Goal: Task Accomplishment & Management: Complete application form

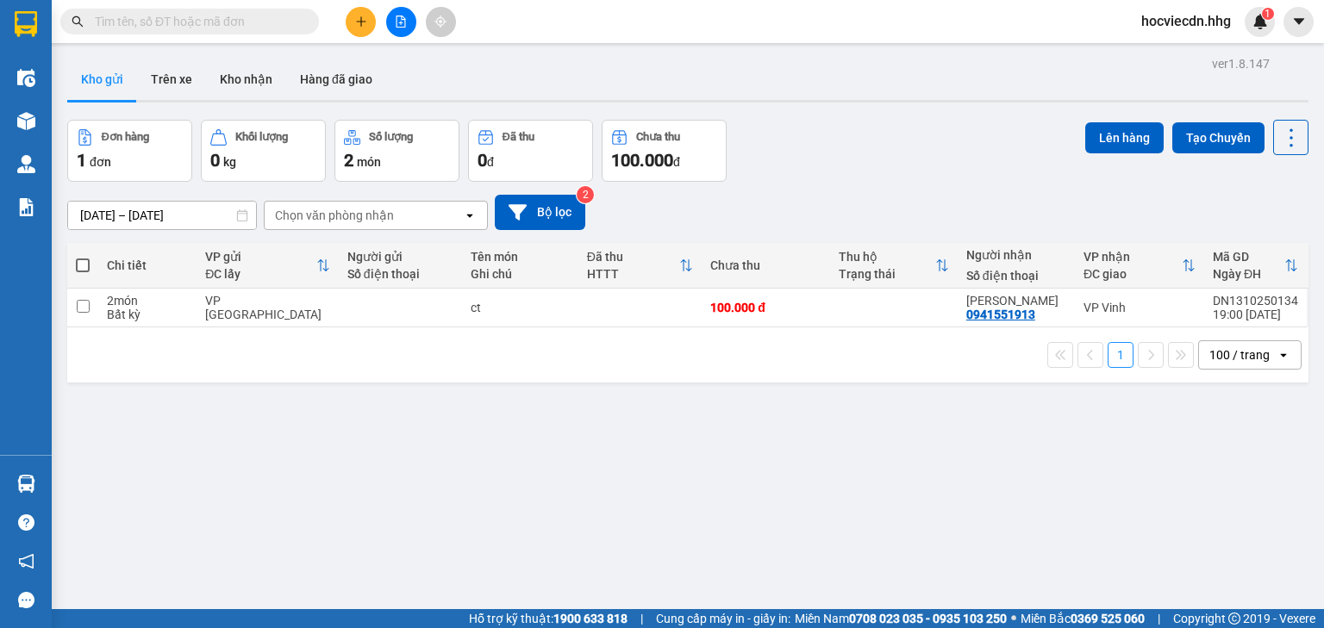
click at [748, 489] on div "ver 1.8.147 Kho gửi Trên xe Kho nhận Hàng đã giao Đơn hàng 1 đơn Khối lượng 0 k…" at bounding box center [687, 366] width 1255 height 628
click at [355, 12] on button at bounding box center [361, 22] width 30 height 30
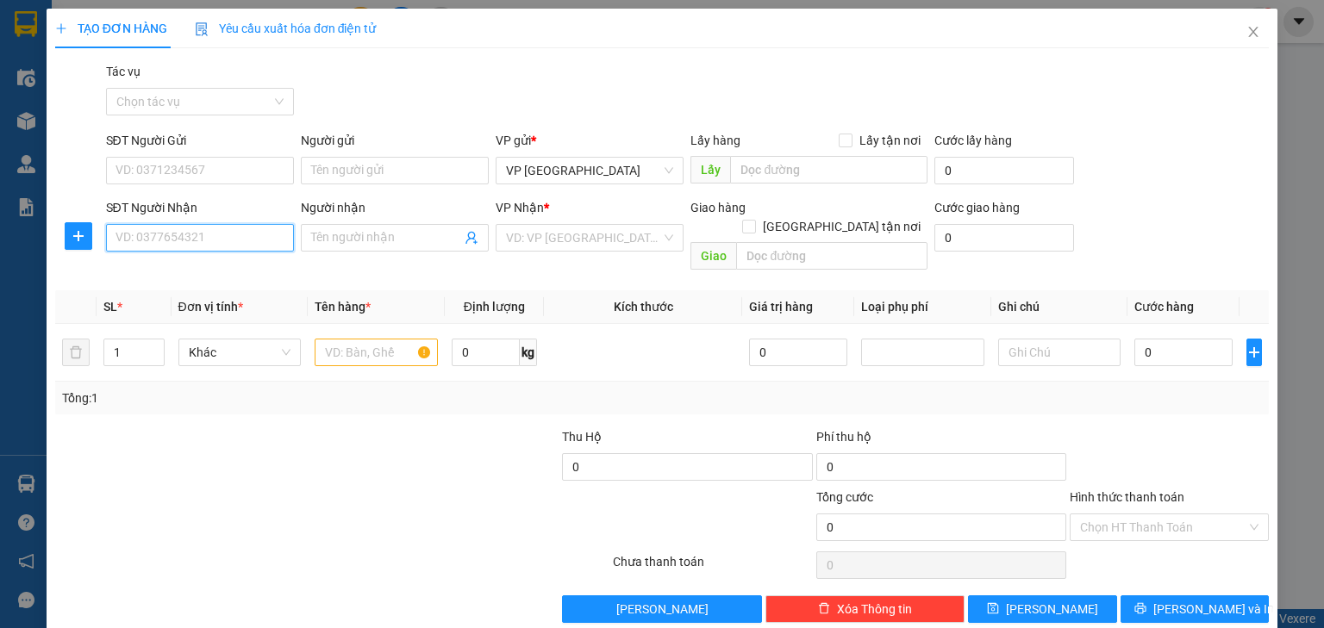
click at [225, 224] on input "SĐT Người Nhận" at bounding box center [200, 238] width 188 height 28
click at [211, 269] on div "0973273774" at bounding box center [197, 272] width 165 height 19
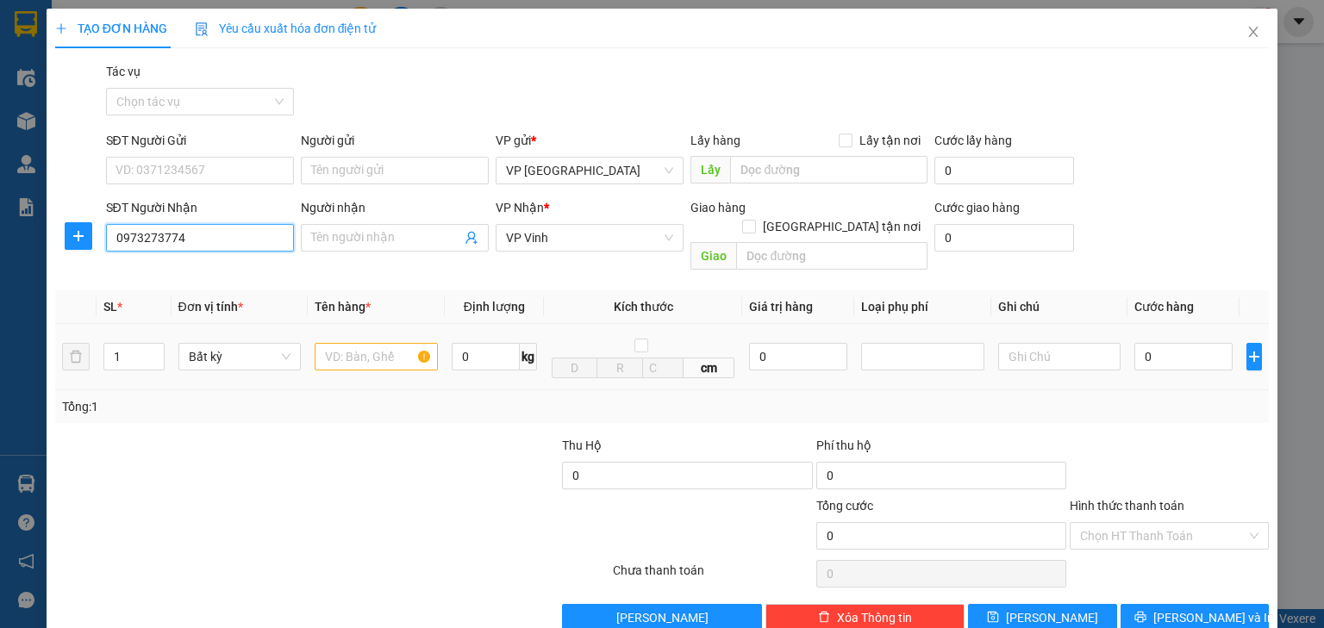
type input "0973273774"
click at [355, 343] on input "text" at bounding box center [376, 357] width 123 height 28
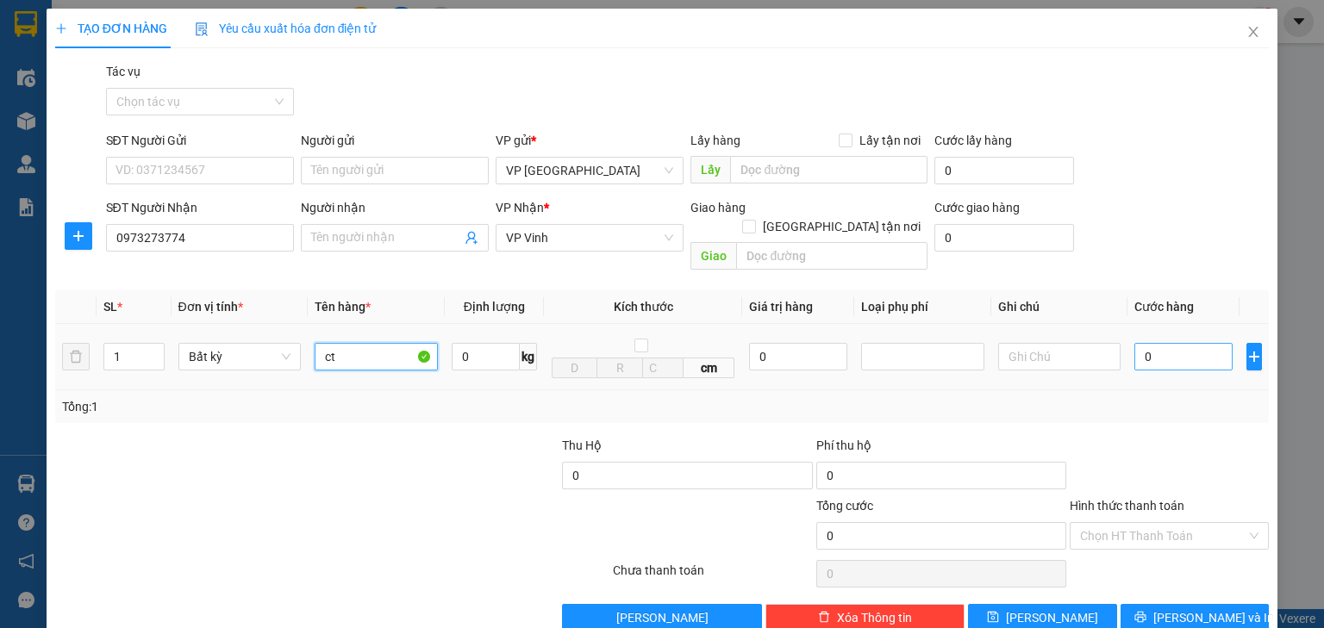
type input "ct"
click at [1194, 344] on input "0" at bounding box center [1183, 357] width 98 height 28
type input "7"
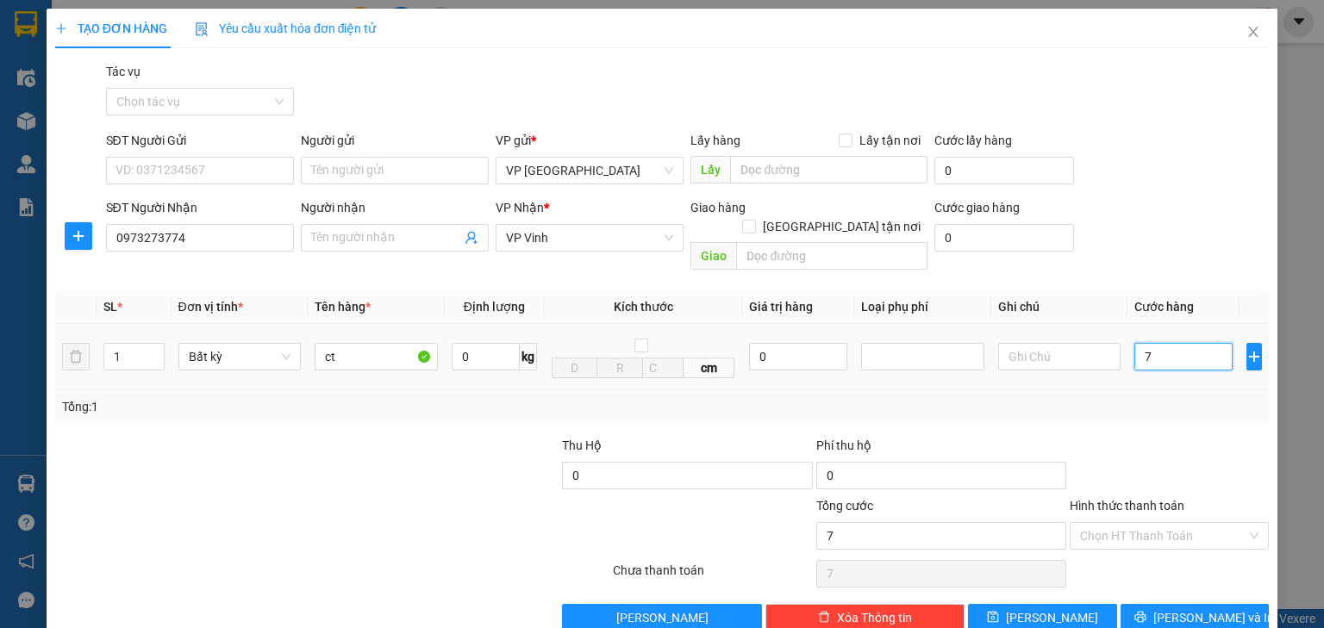
type input "70"
type input "700"
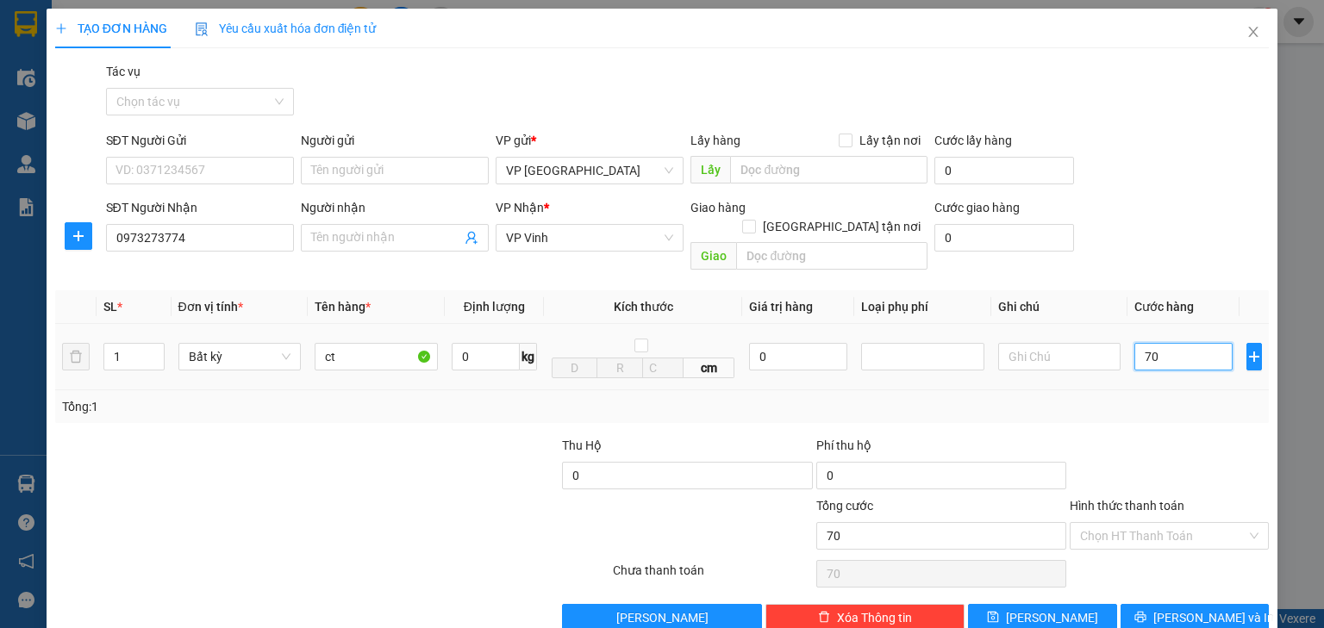
type input "700"
type input "7.000"
type input "70.000"
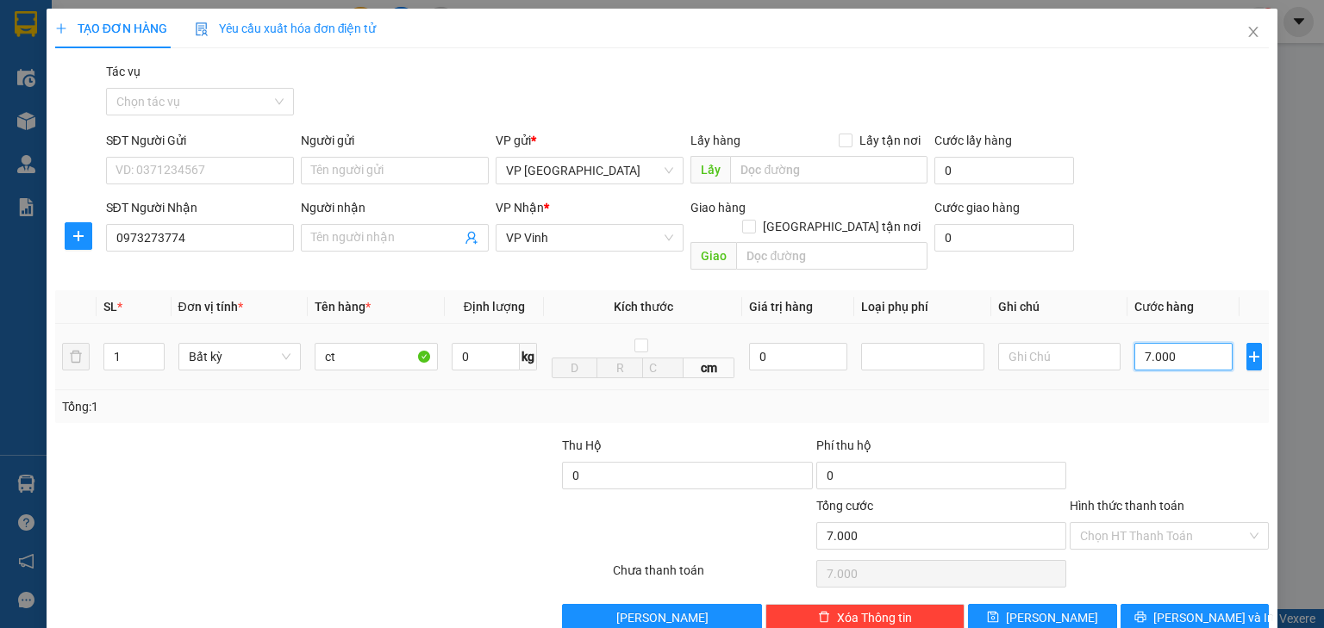
type input "70.000"
click at [864, 171] on input "text" at bounding box center [828, 170] width 197 height 28
drag, startPoint x: 816, startPoint y: 172, endPoint x: 734, endPoint y: 166, distance: 82.1
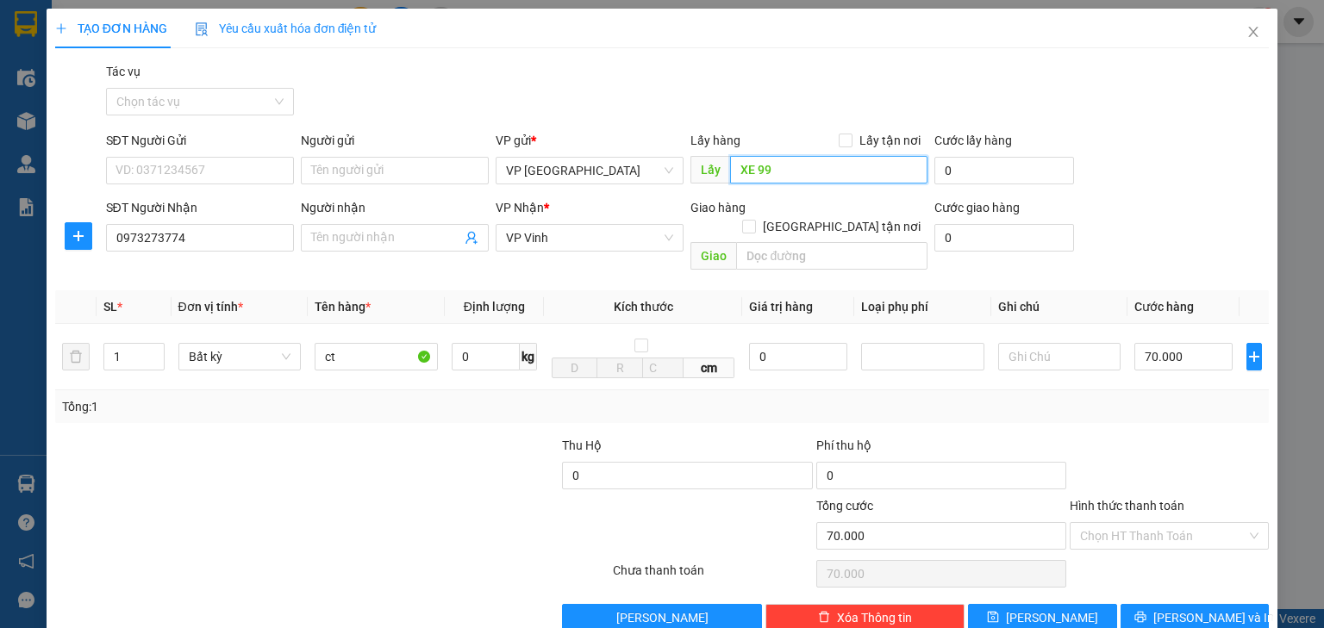
click at [734, 166] on input "XE 99" at bounding box center [828, 170] width 197 height 28
type input "XE 99"
click at [999, 612] on icon "save" at bounding box center [992, 617] width 11 height 11
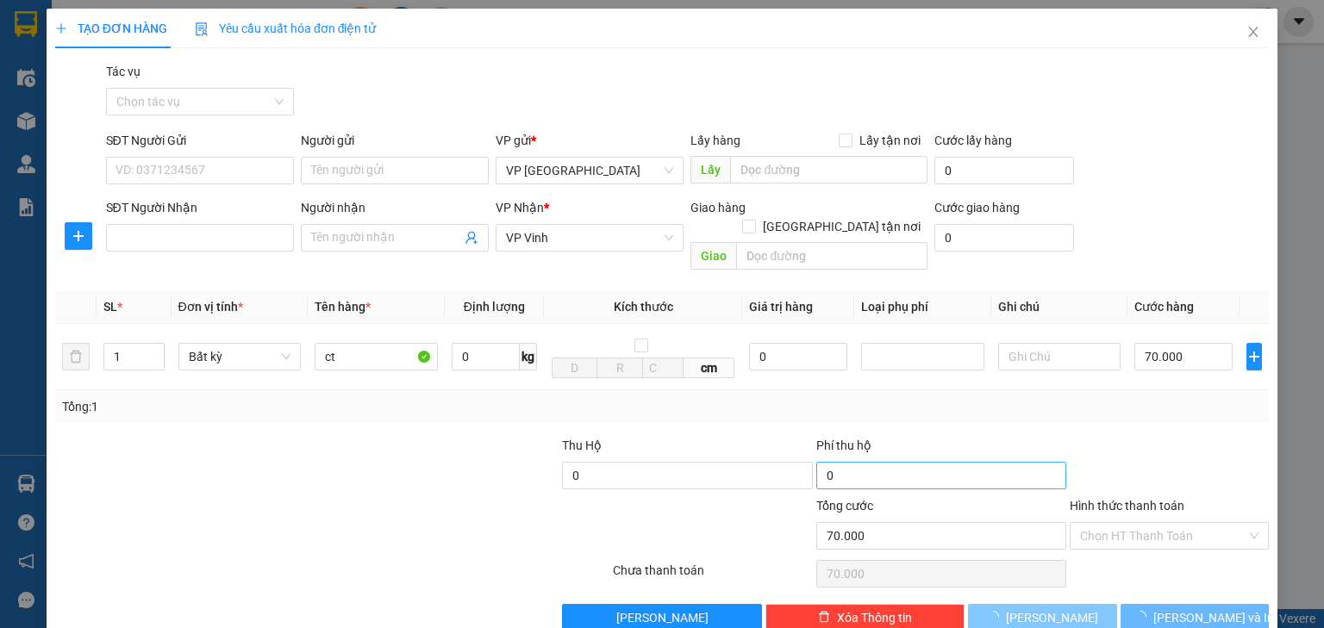
type input "0"
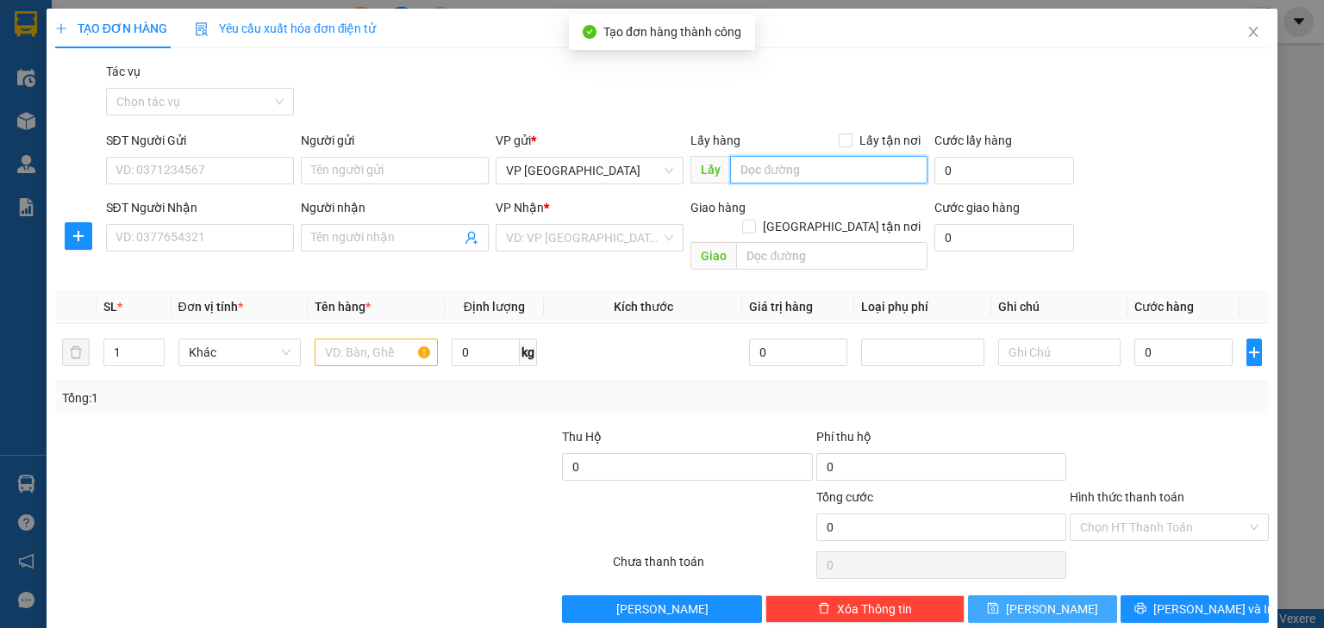
click at [749, 167] on input "text" at bounding box center [828, 170] width 197 height 28
paste input "XE 99"
type input "XE 99"
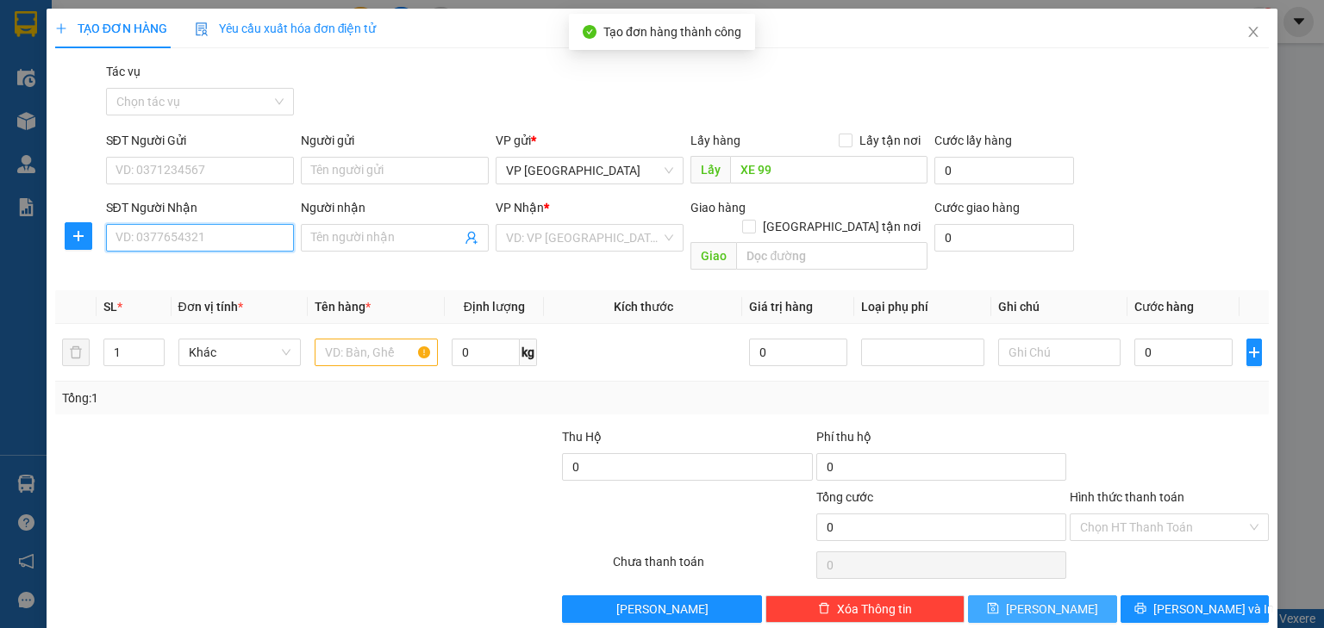
click at [217, 239] on input "SĐT Người Nhận" at bounding box center [200, 238] width 188 height 28
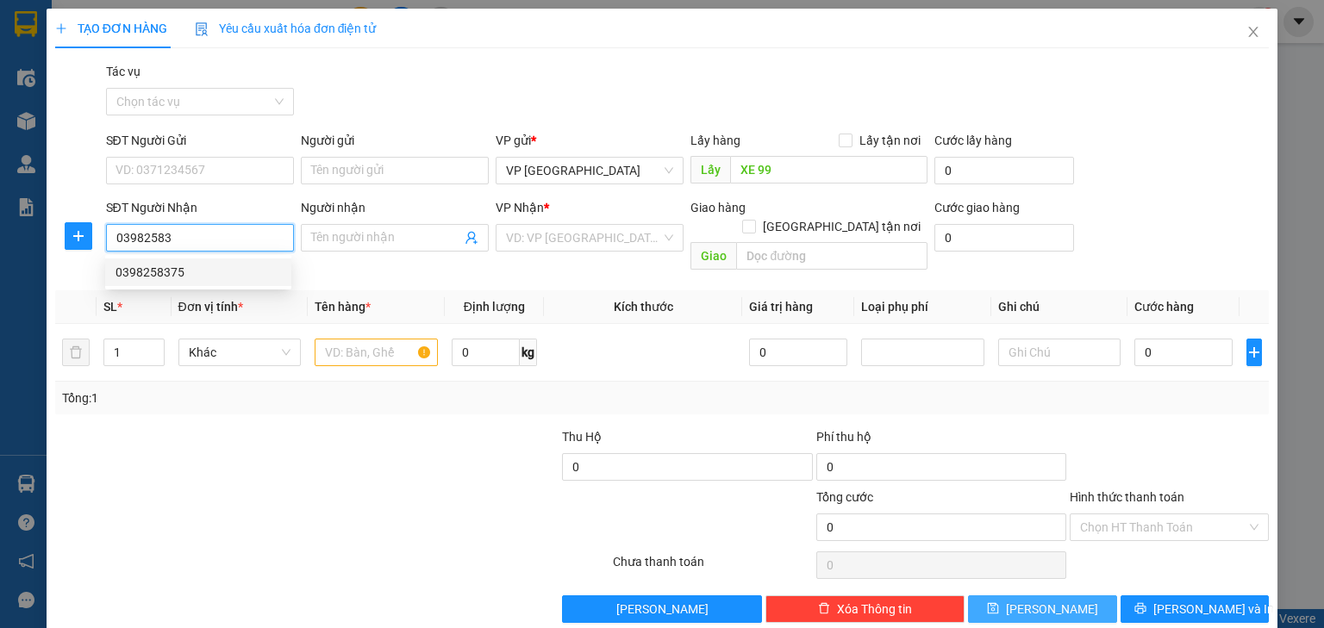
click at [256, 264] on div "0398258375" at bounding box center [197, 272] width 165 height 19
type input "0398258375"
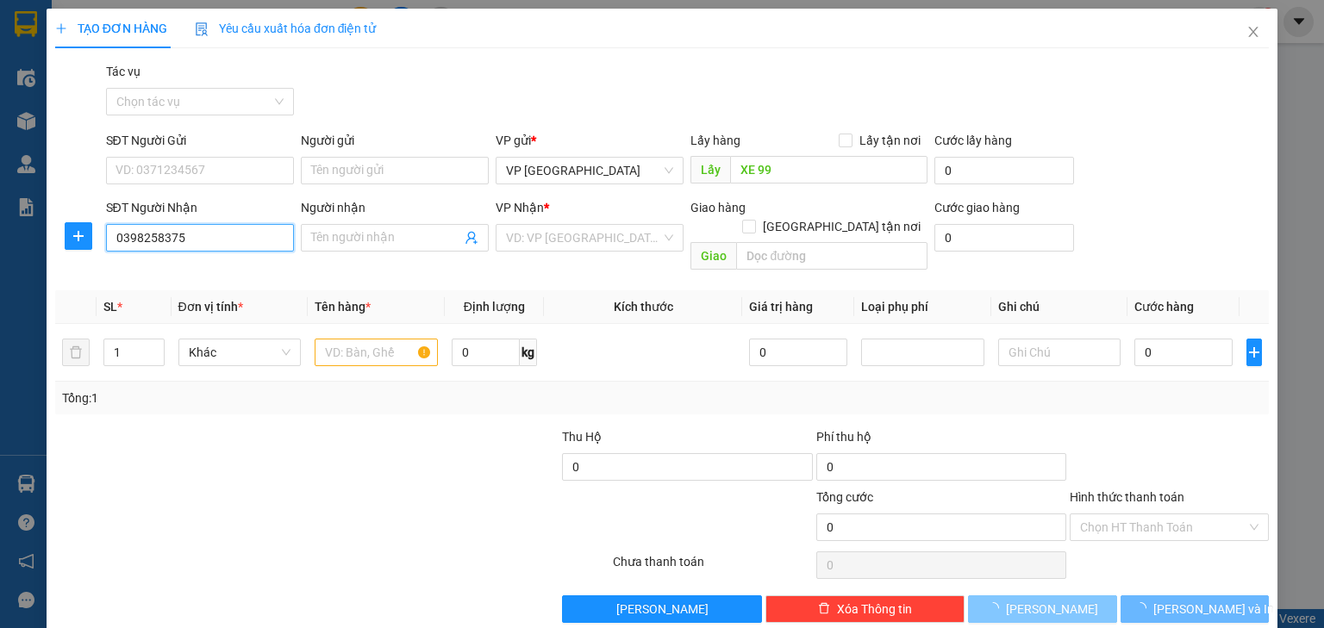
type input "Cầu Yên Xuân, Nam Đàn"
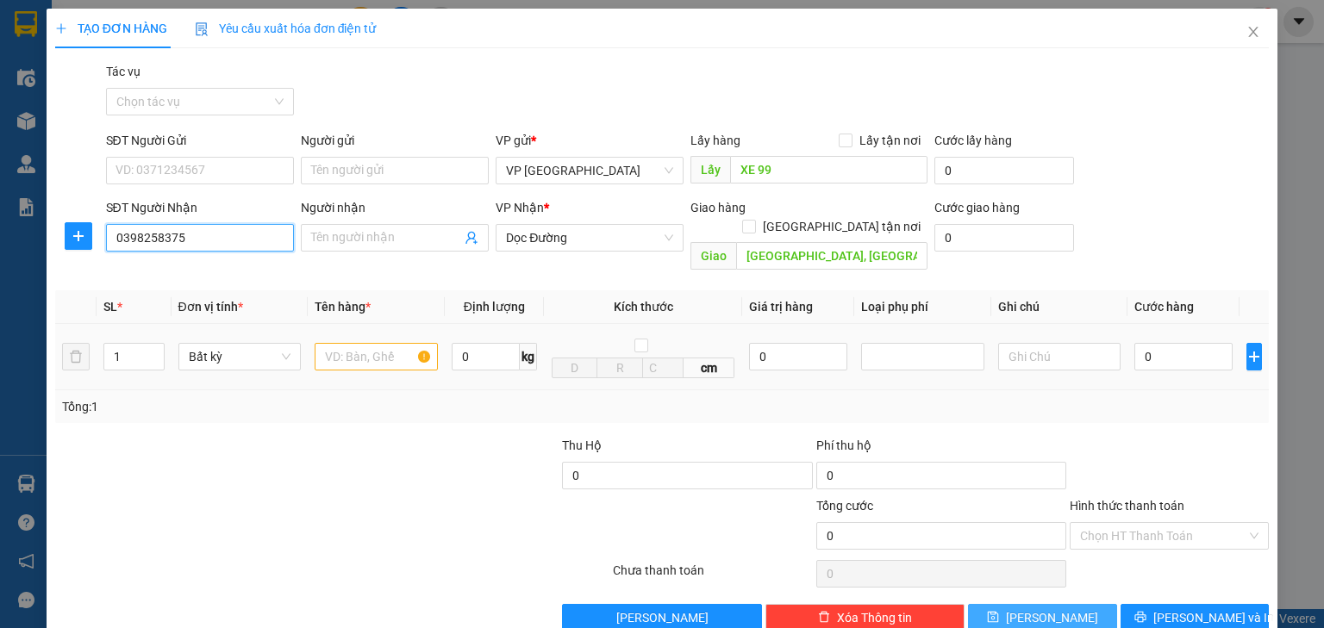
type input "0398258375"
click at [355, 347] on input "text" at bounding box center [376, 357] width 123 height 28
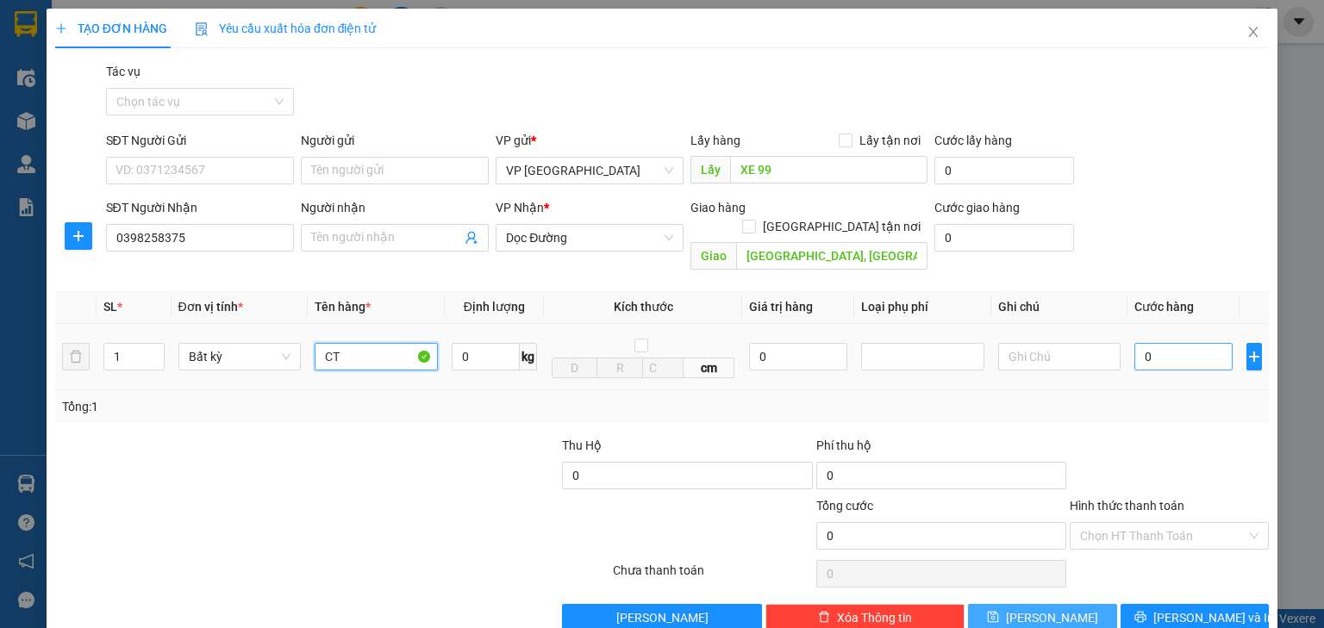
type input "CT"
click at [1150, 343] on input "0" at bounding box center [1183, 357] width 98 height 28
type input "5"
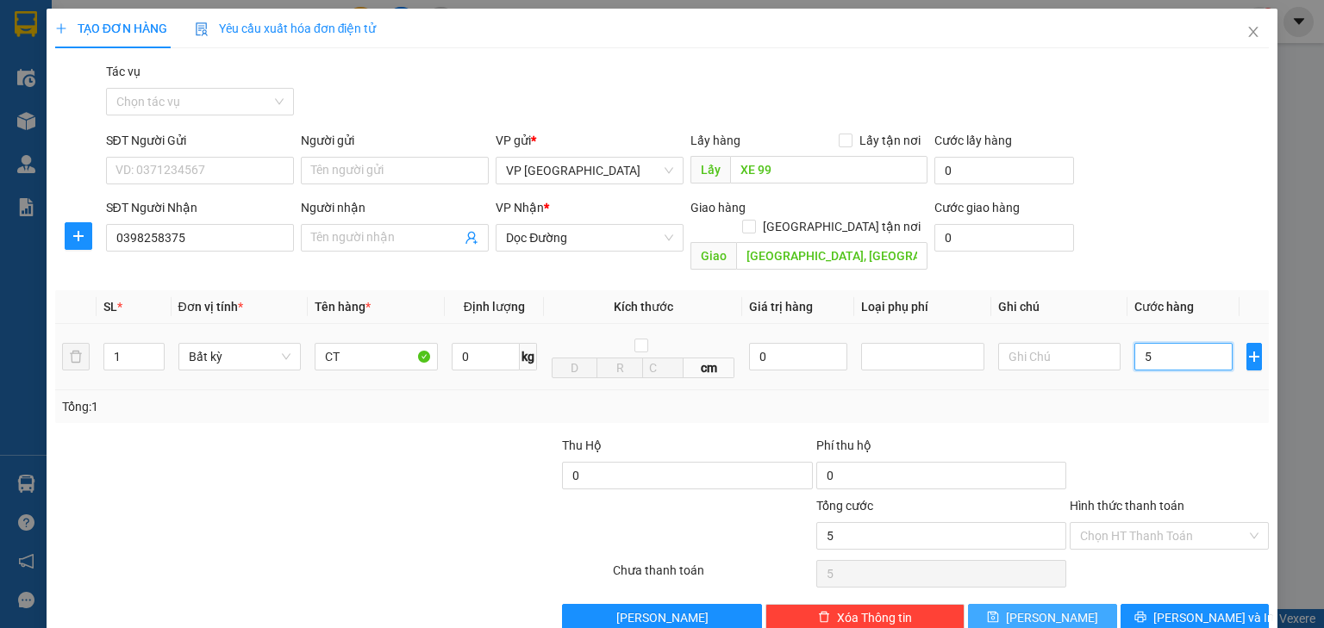
type input "50"
type input "500"
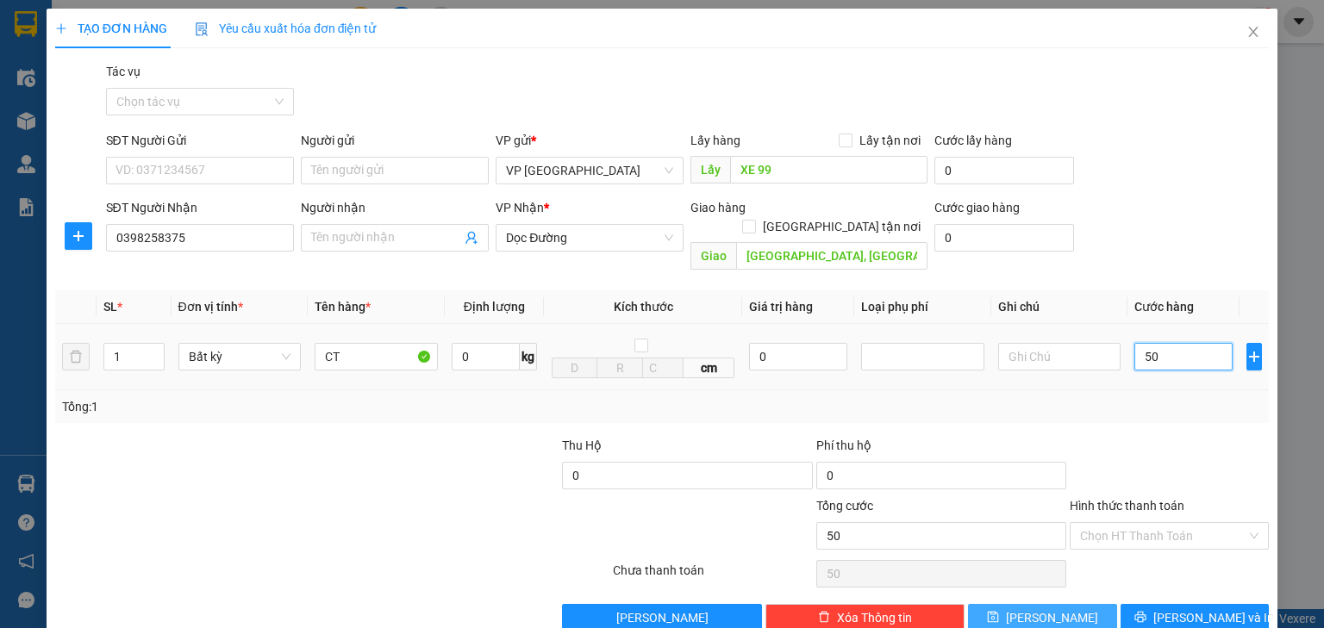
type input "500"
type input "5.000"
type input "50.000"
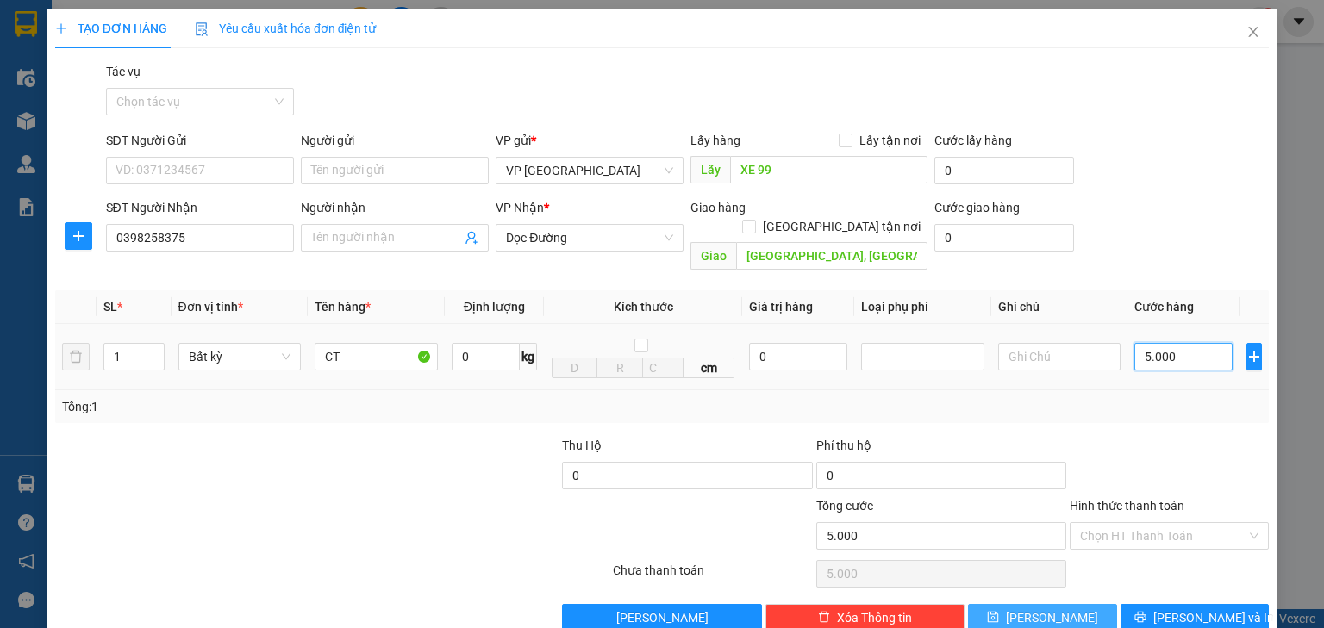
type input "50.000"
click at [1036, 608] on span "Lưu" at bounding box center [1052, 617] width 92 height 19
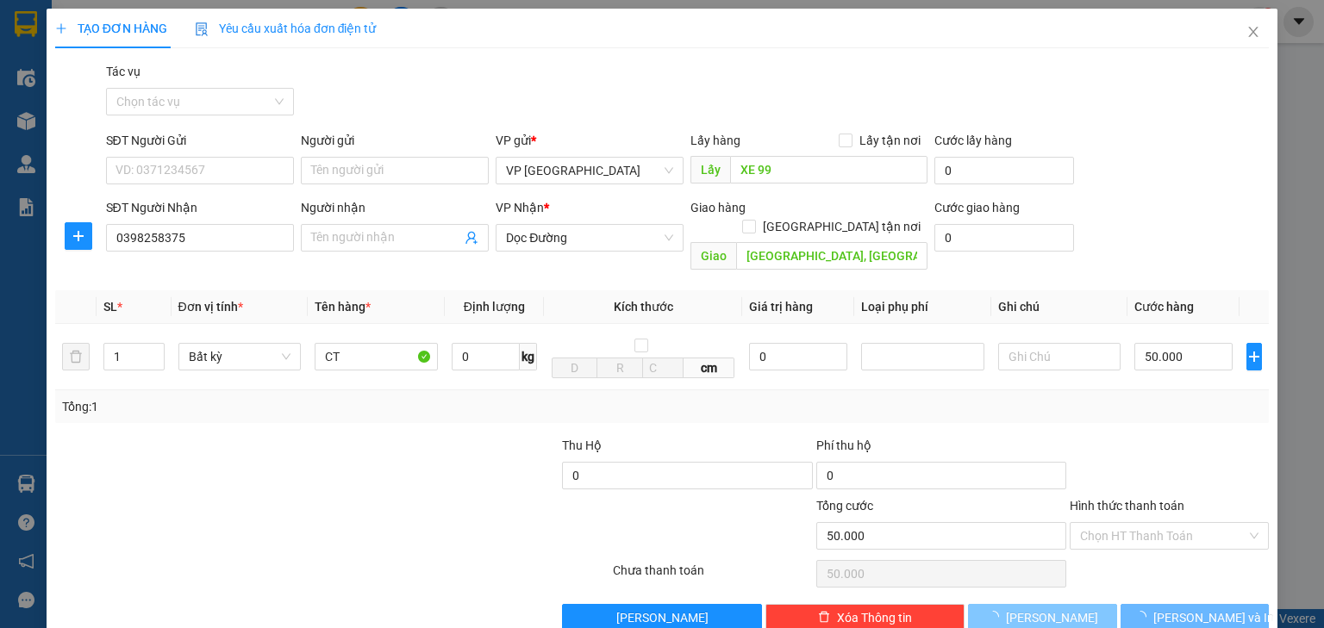
type input "0"
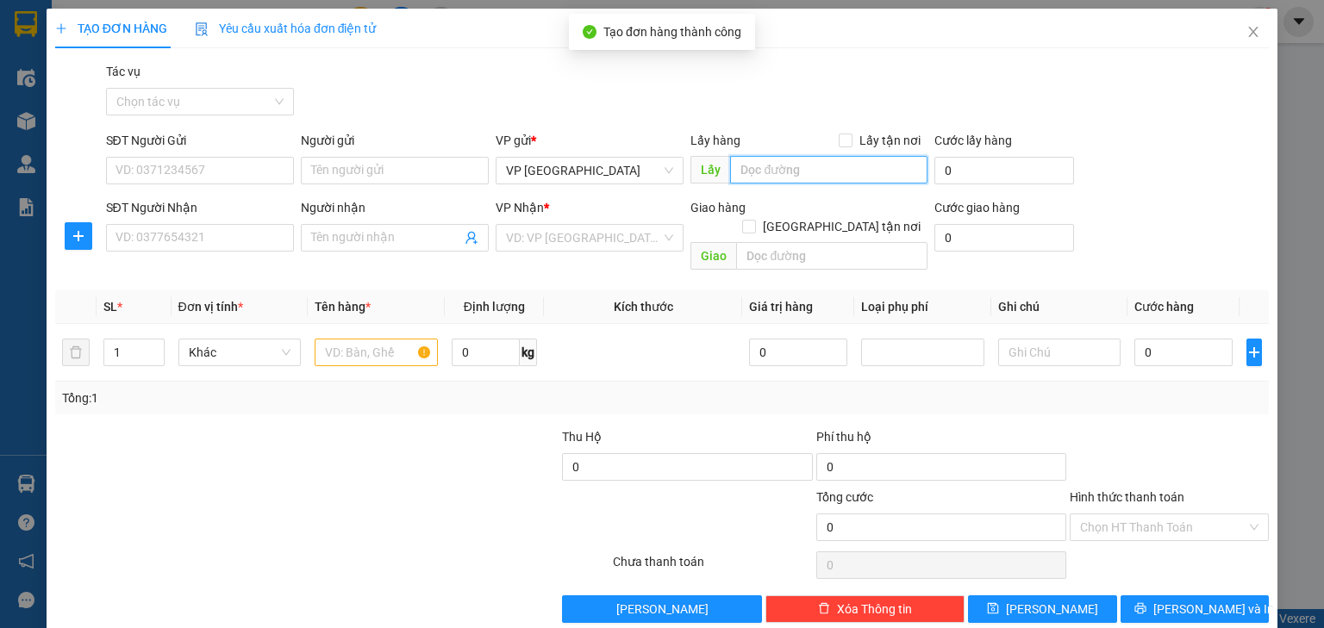
click at [824, 167] on input "text" at bounding box center [828, 170] width 197 height 28
paste input "XE 99"
type input "XE 99"
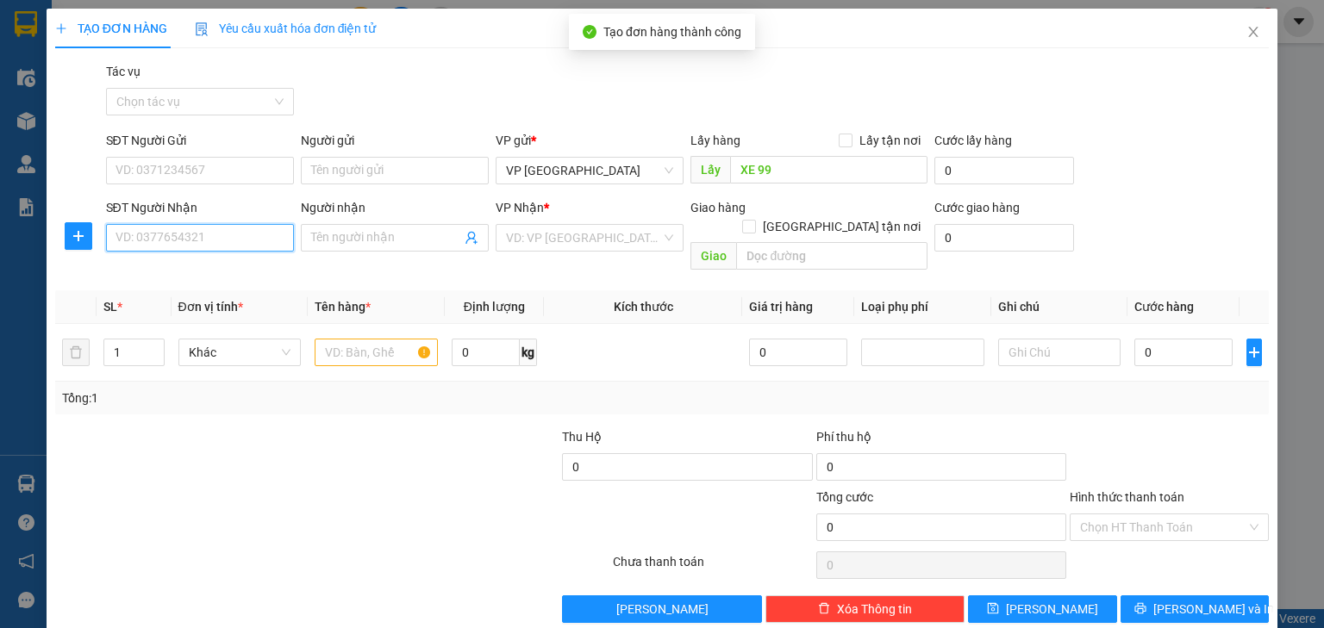
click at [242, 243] on input "SĐT Người Nhận" at bounding box center [200, 238] width 188 height 28
click at [138, 240] on input "0362952135" at bounding box center [200, 238] width 188 height 28
click at [159, 237] on input "0362952135" at bounding box center [200, 238] width 188 height 28
type input "0362952135"
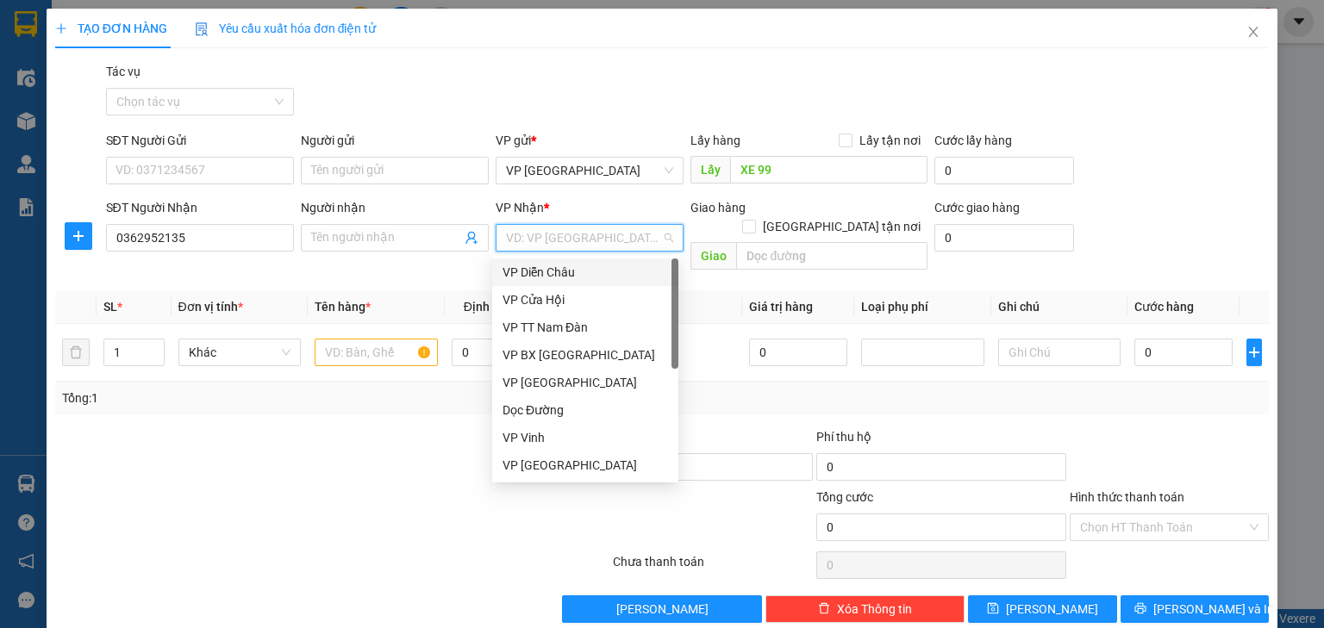
click at [605, 240] on input "search" at bounding box center [583, 238] width 155 height 26
click at [579, 413] on div "Dọc Đường" at bounding box center [584, 410] width 165 height 19
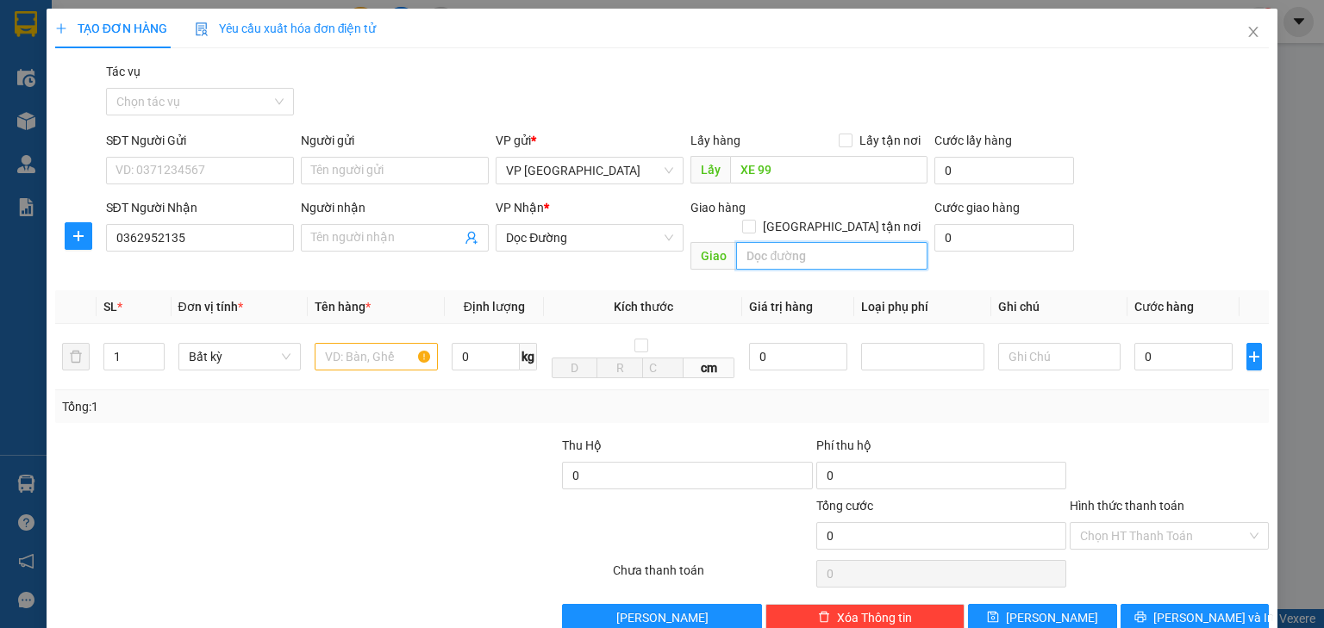
click at [744, 247] on input "text" at bounding box center [831, 256] width 191 height 28
type input "THANH CHƯƠNG"
click at [357, 345] on input "text" at bounding box center [376, 357] width 123 height 28
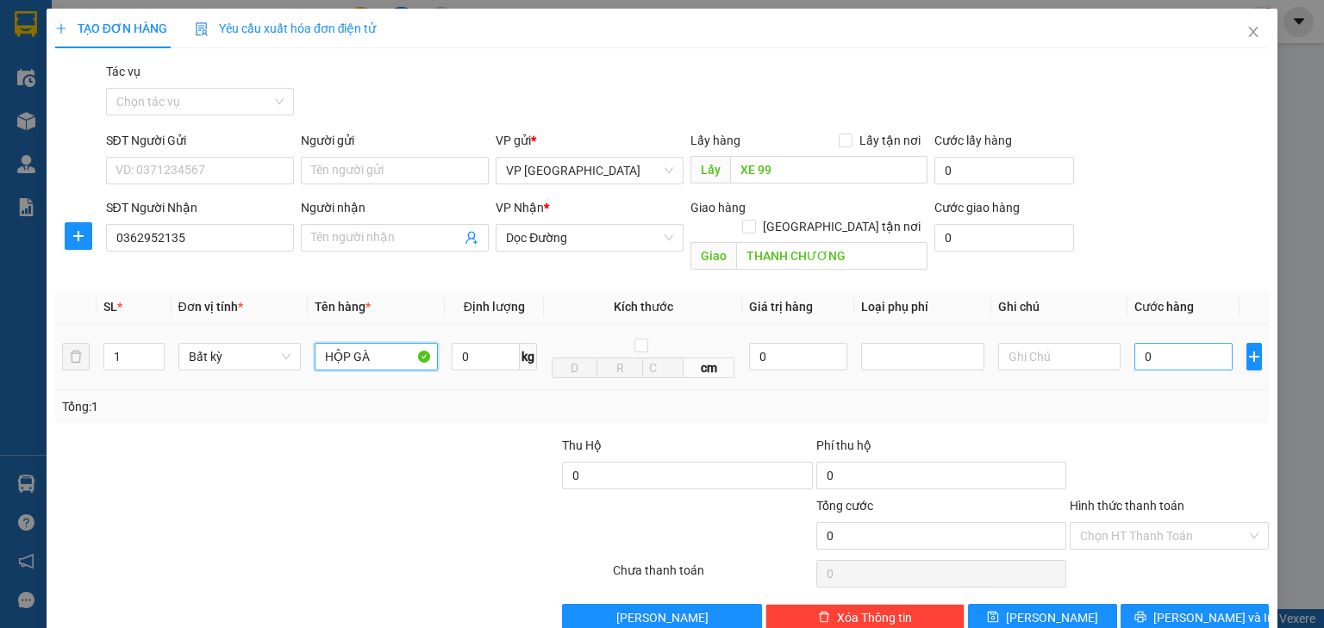
type input "HỘP GÀ"
click at [1194, 343] on input "0" at bounding box center [1183, 357] width 98 height 28
type input "1"
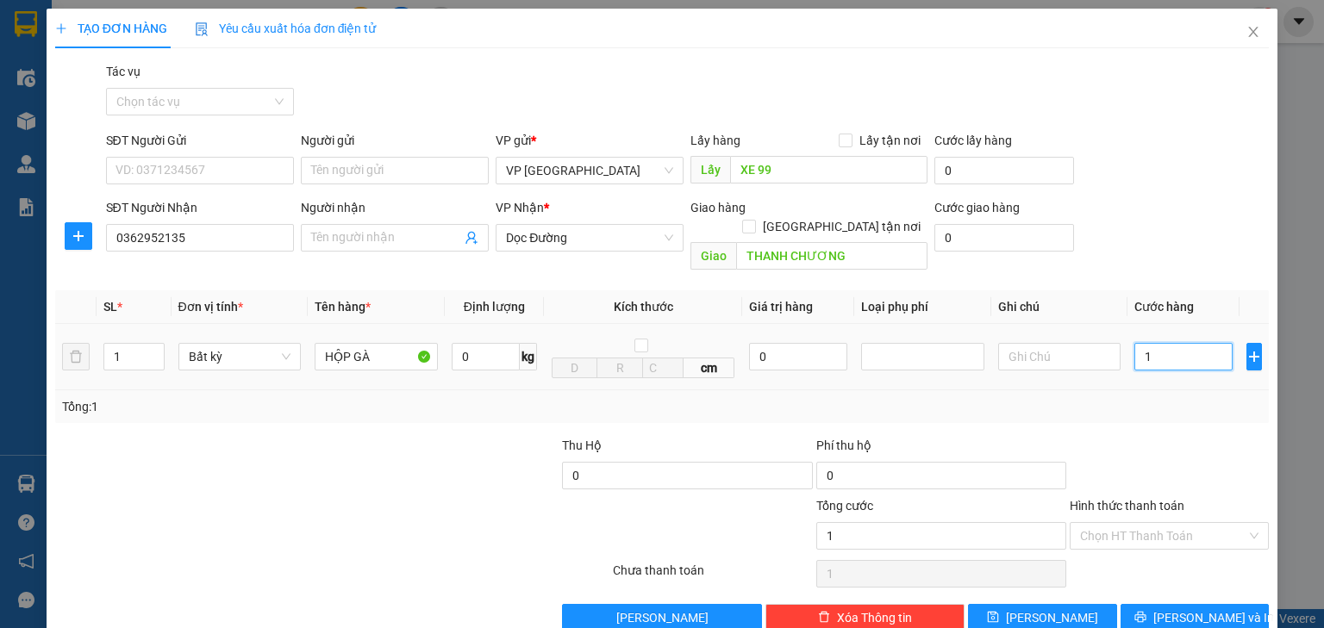
type input "10"
type input "100"
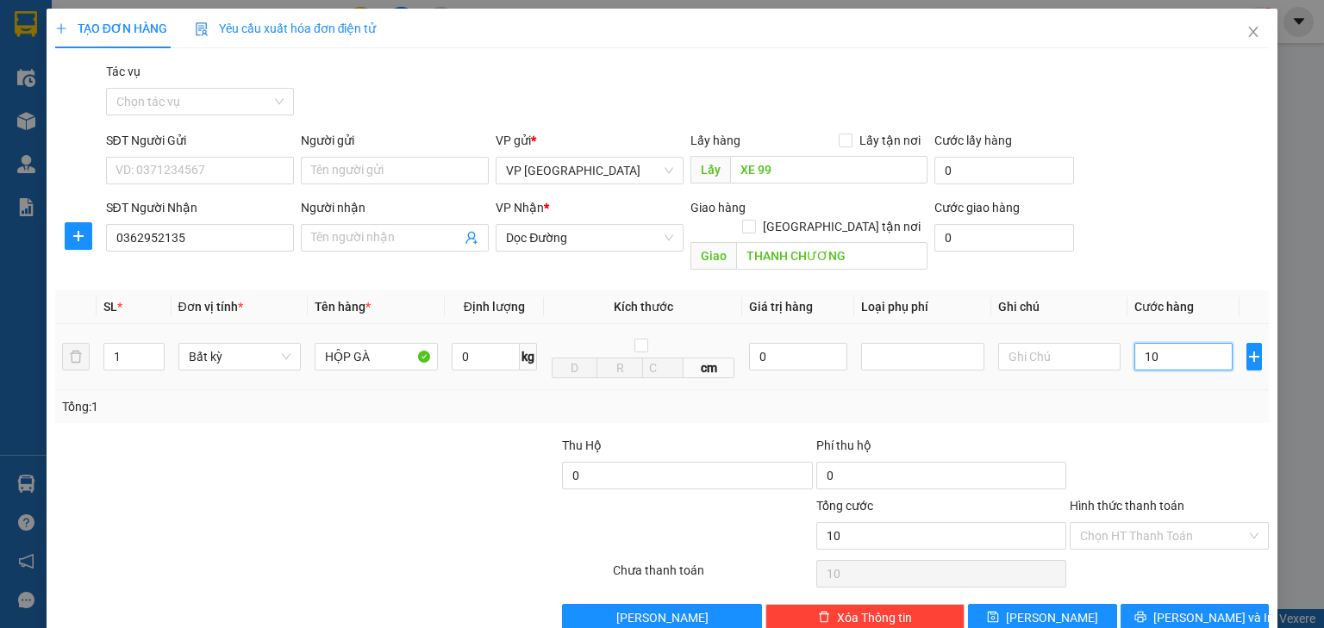
type input "100"
type input "1.000"
type input "10.000"
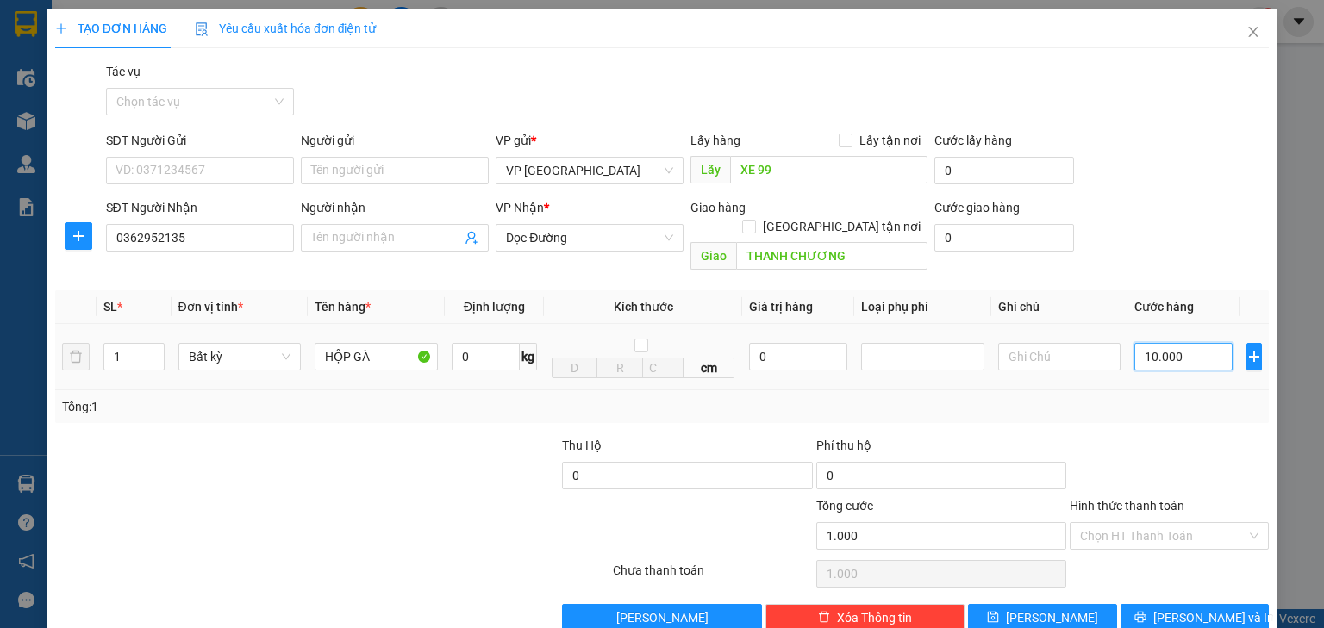
type input "10.000"
type input "100.000"
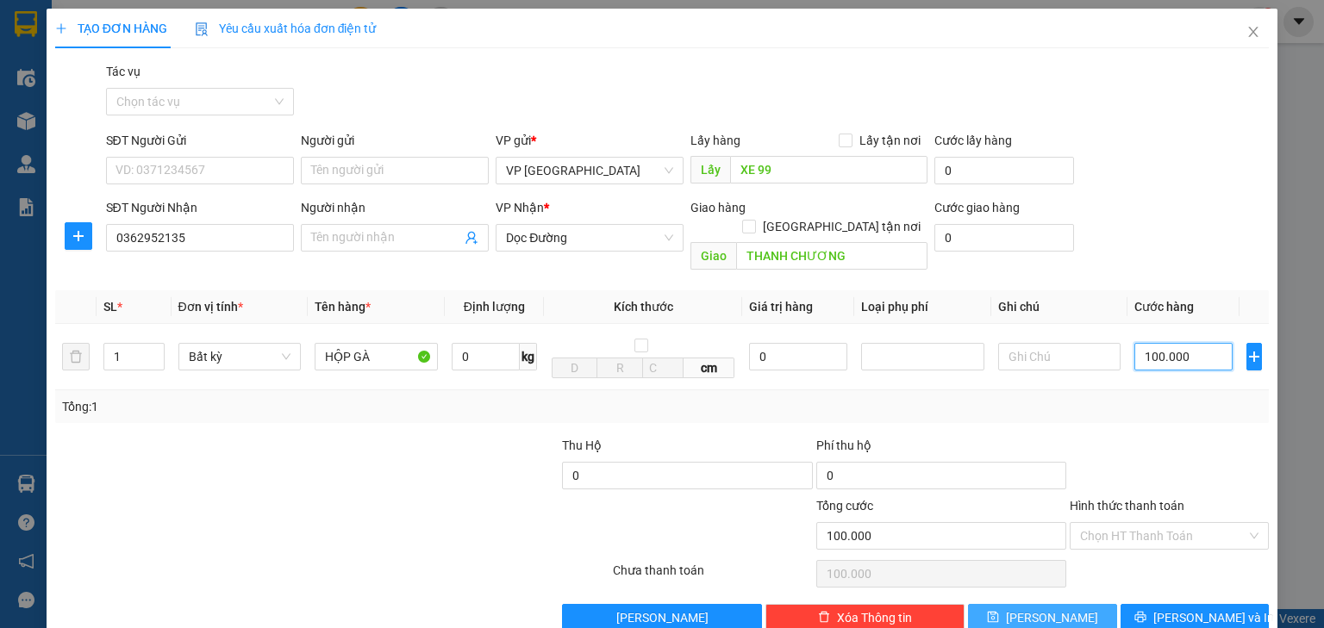
type input "100.000"
click at [1052, 608] on span "Lưu" at bounding box center [1052, 617] width 92 height 19
type input "0"
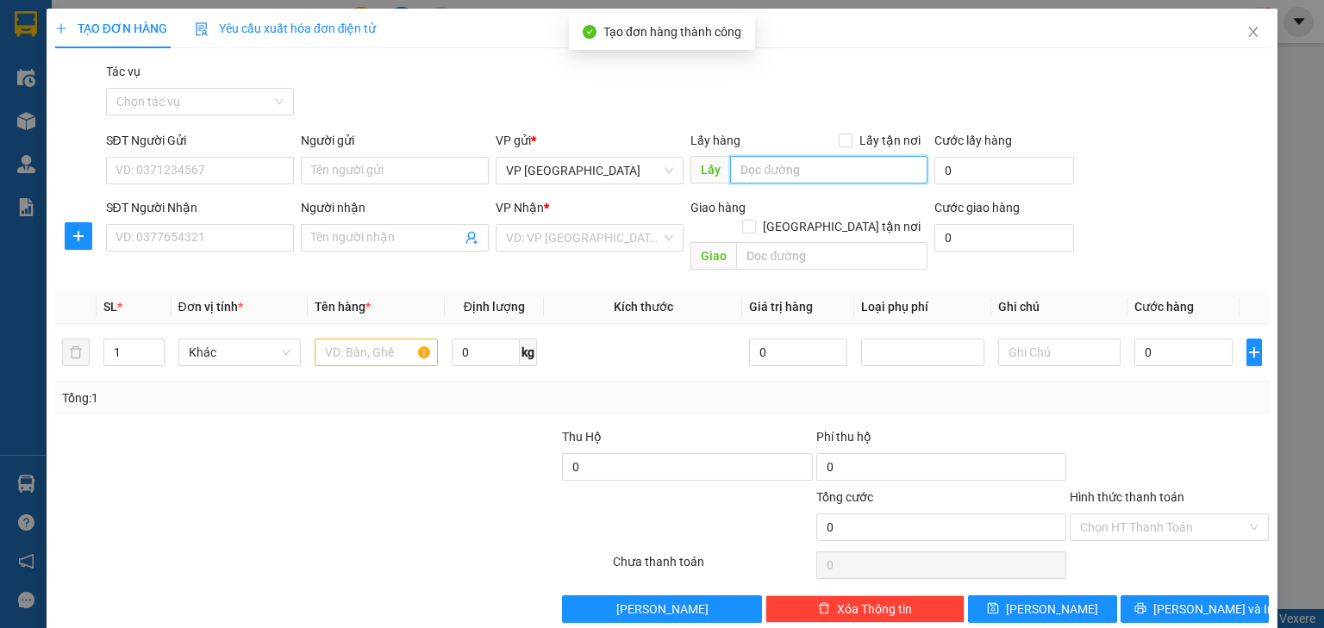
click at [793, 171] on input "text" at bounding box center [828, 170] width 197 height 28
paste input "XE 99"
type input "XE 99"
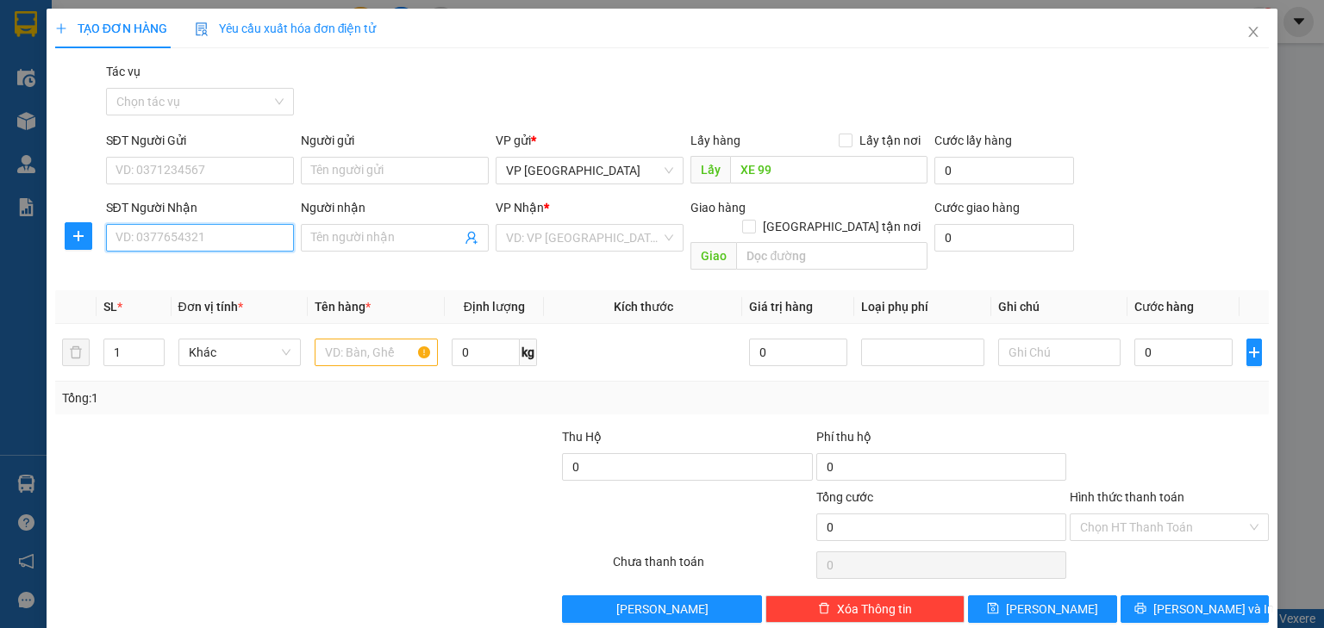
click at [236, 244] on input "SĐT Người Nhận" at bounding box center [200, 238] width 188 height 28
type input "0963078175"
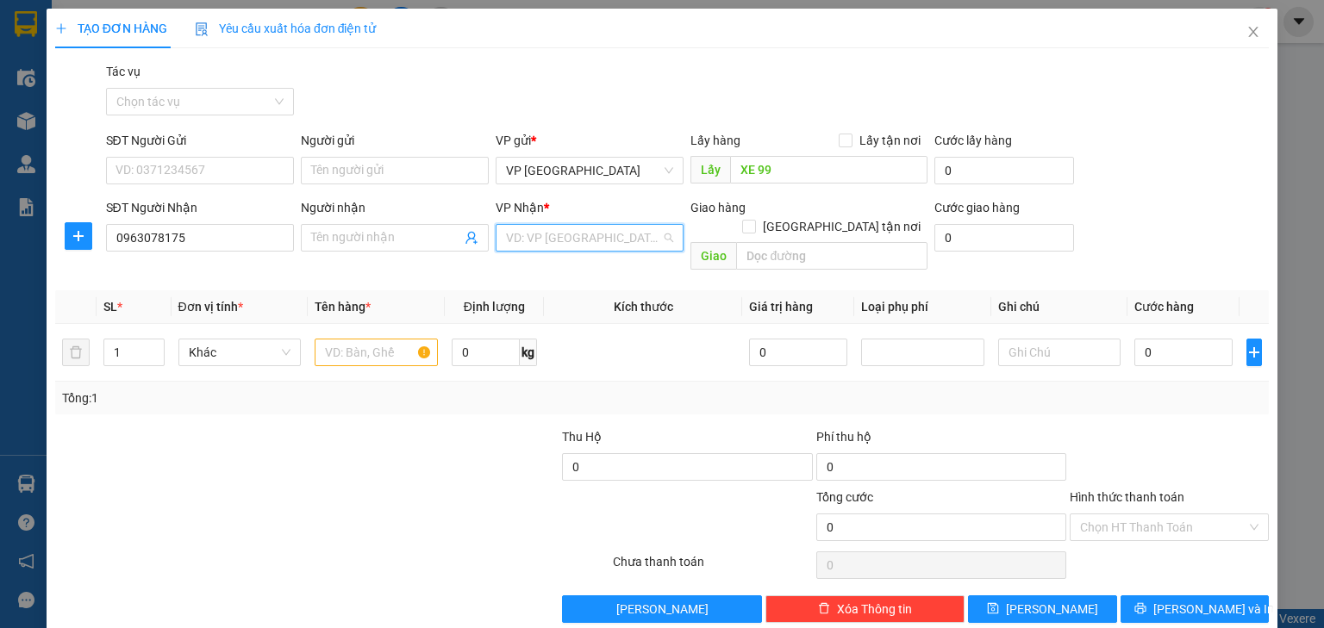
click at [589, 240] on input "search" at bounding box center [583, 238] width 155 height 26
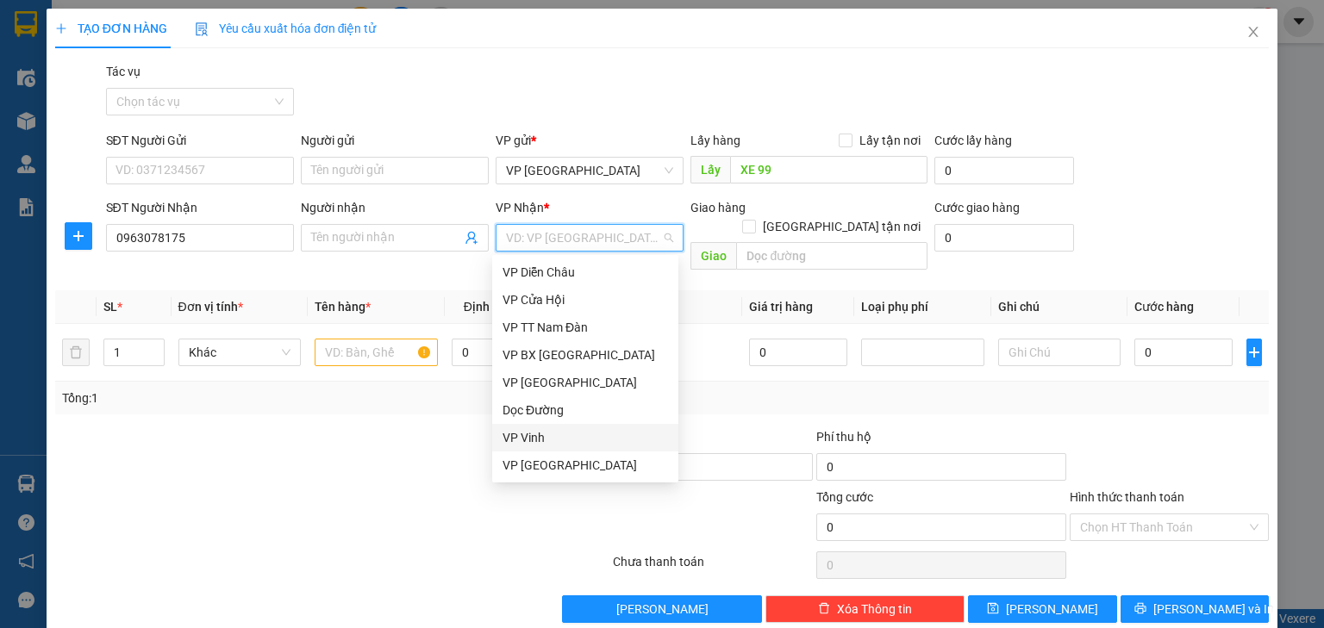
click at [539, 434] on div "VP Vinh" at bounding box center [584, 437] width 165 height 19
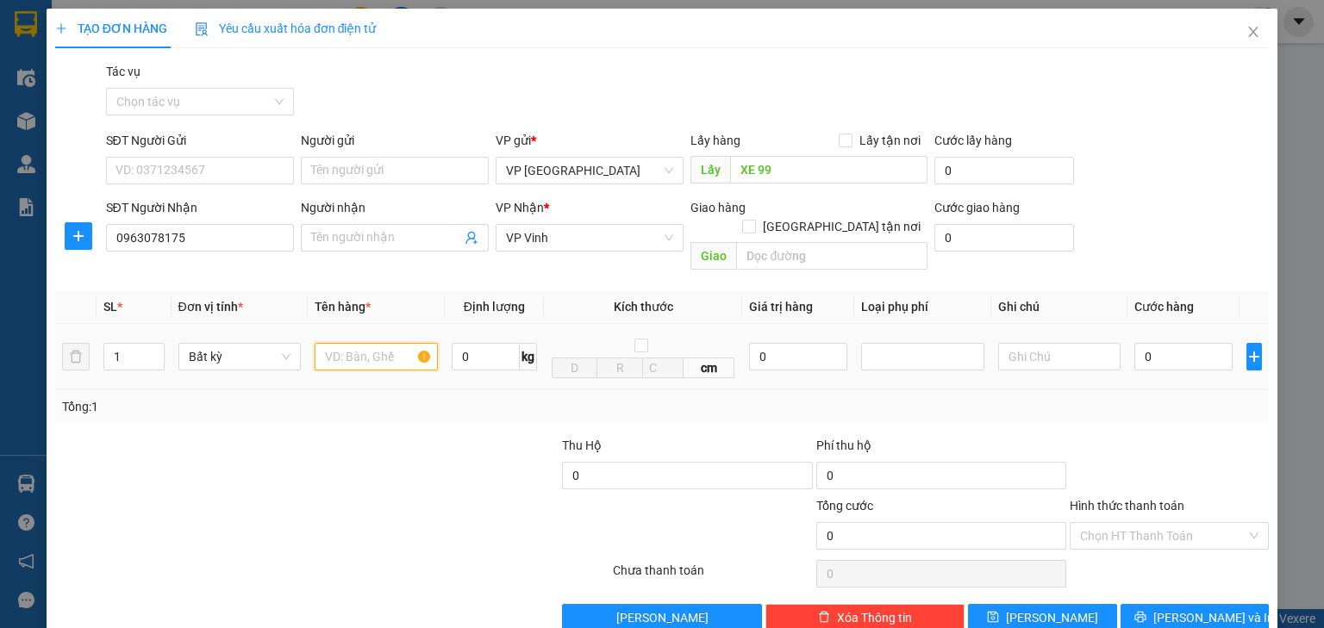
click at [378, 343] on input "text" at bounding box center [376, 357] width 123 height 28
type input "BÌ"
click at [1171, 345] on input "0" at bounding box center [1183, 357] width 98 height 28
type input "5"
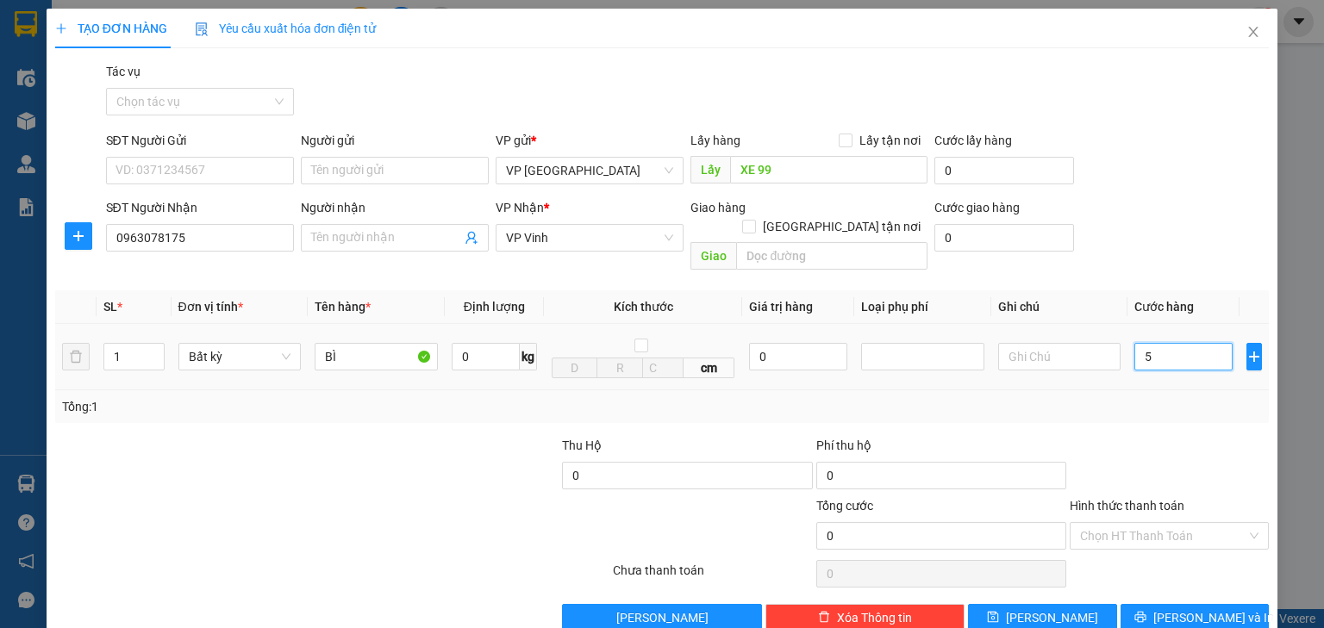
type input "5"
type input "50"
type input "500"
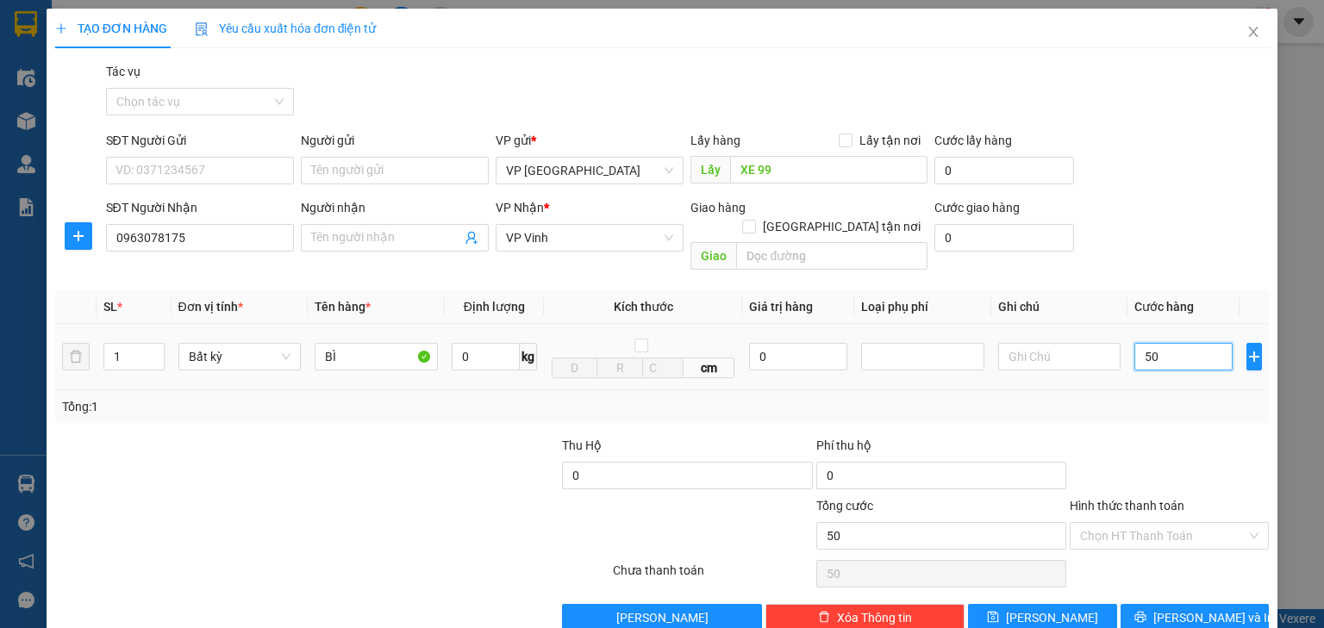
type input "500"
type input "5.000"
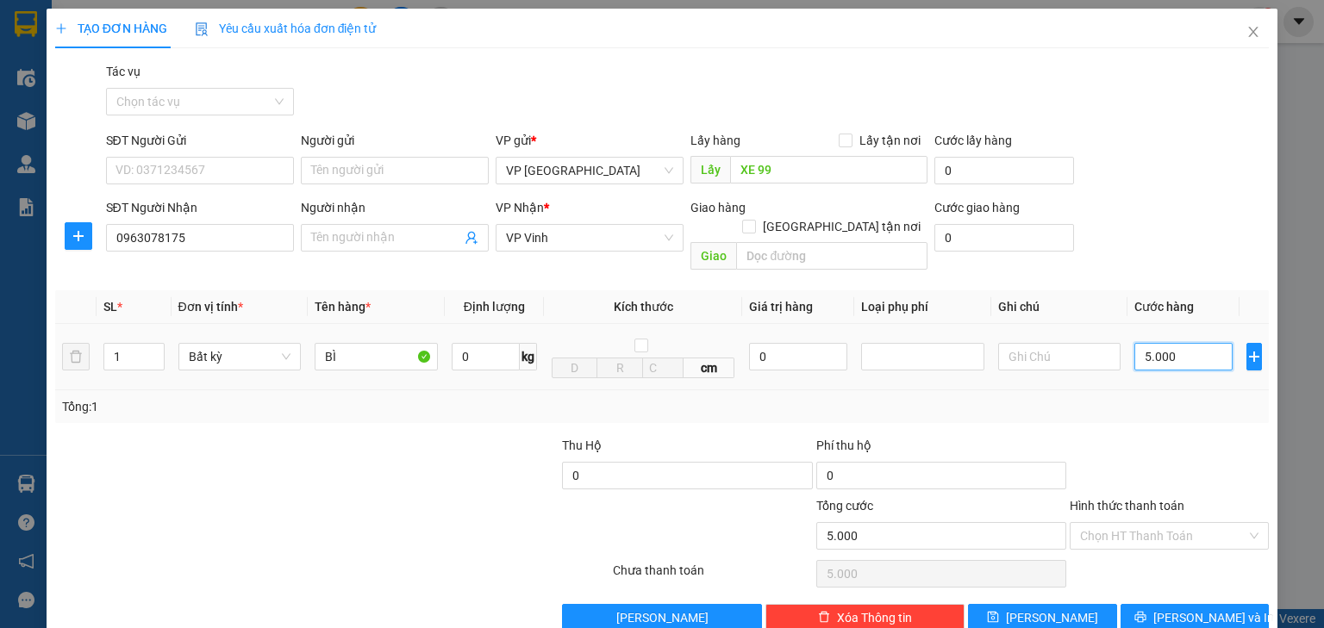
type input "50.000"
click at [1151, 523] on input "Hình thức thanh toán" at bounding box center [1163, 536] width 166 height 26
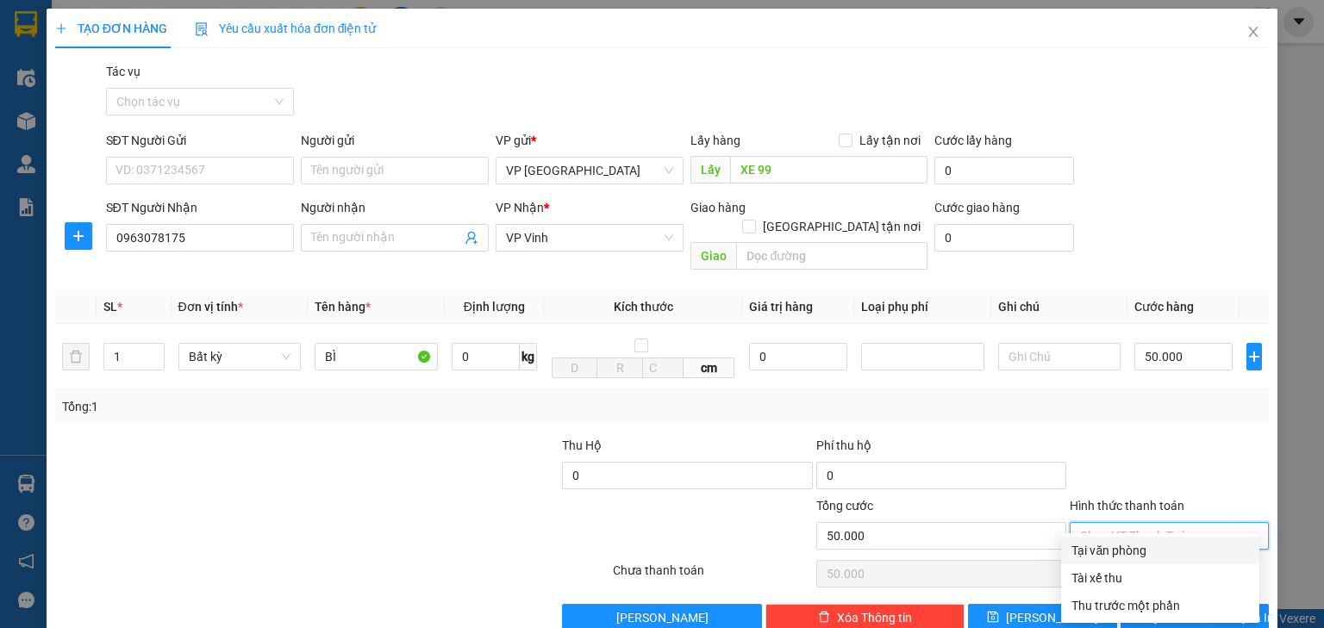
click at [1143, 554] on div "Tại văn phòng" at bounding box center [1160, 550] width 178 height 19
type input "0"
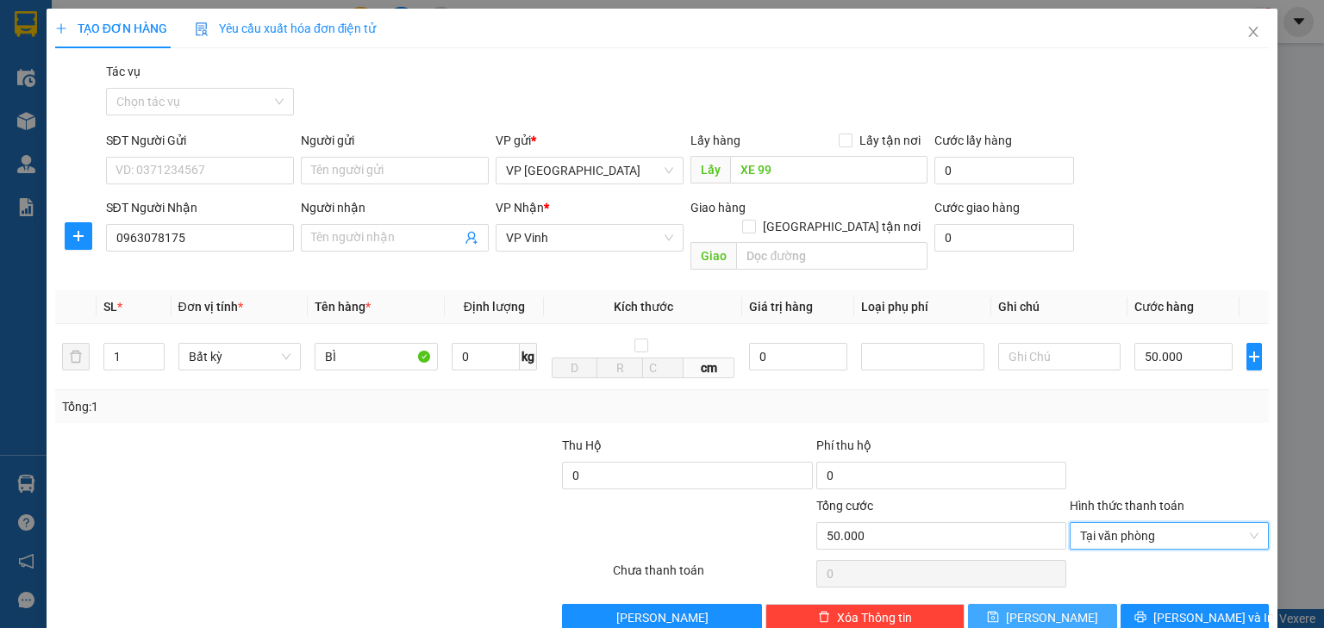
click at [1055, 604] on button "Lưu" at bounding box center [1042, 618] width 149 height 28
type input "0"
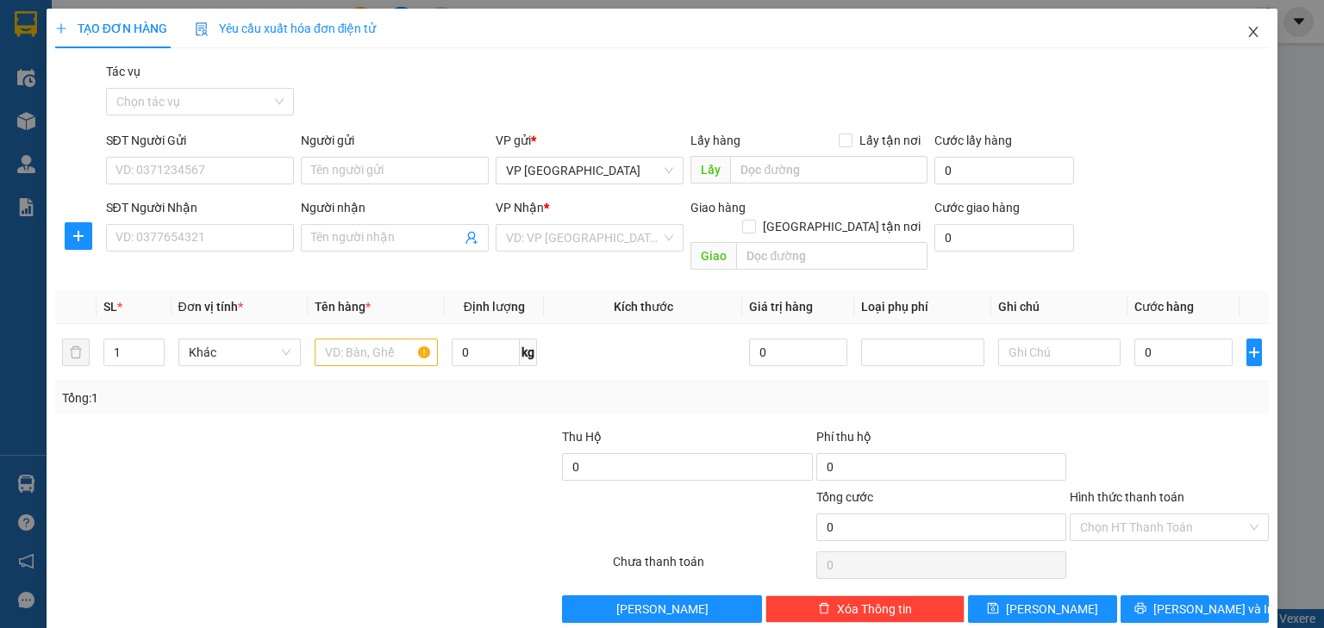
click at [1246, 30] on icon "close" at bounding box center [1253, 32] width 14 height 14
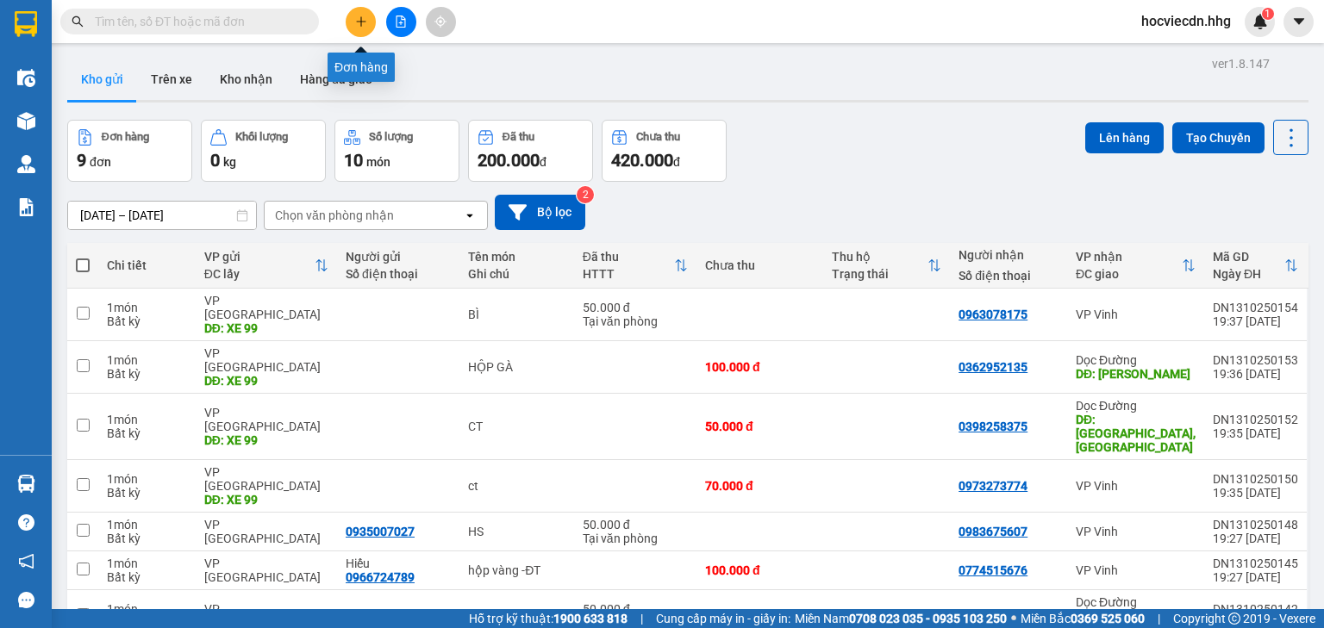
click at [370, 14] on button at bounding box center [361, 22] width 30 height 30
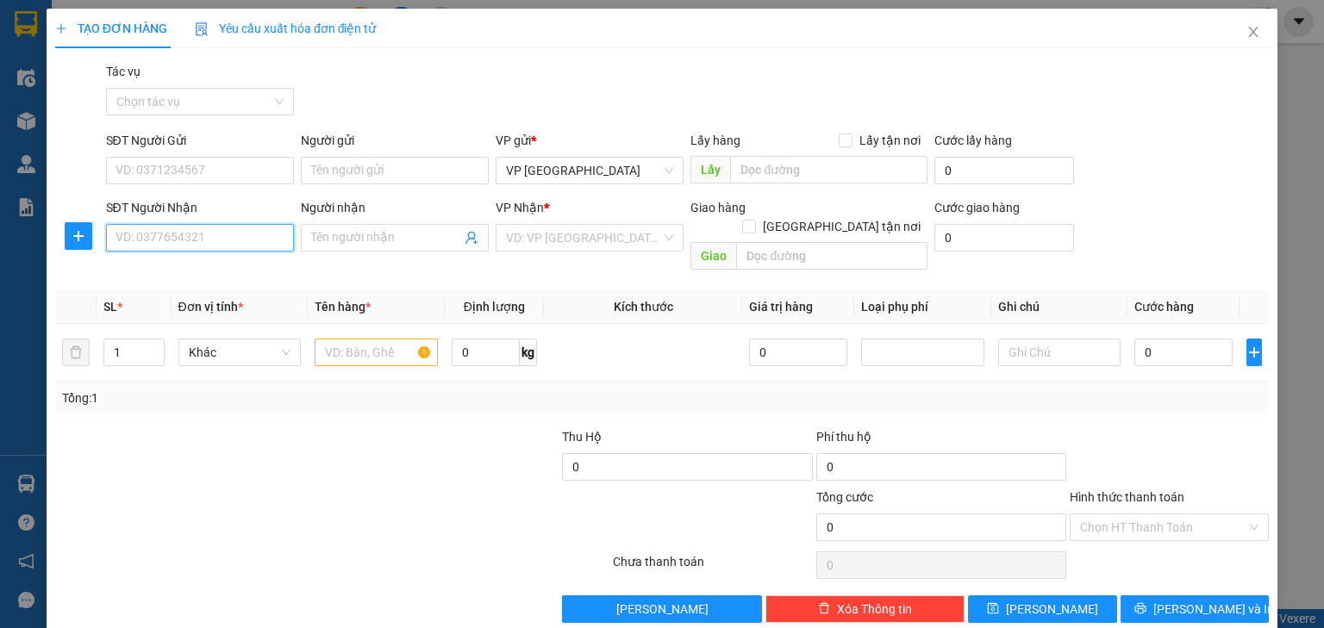
click at [238, 234] on input "SĐT Người Nhận" at bounding box center [200, 238] width 188 height 28
click at [216, 271] on div "0377652035" at bounding box center [197, 272] width 165 height 19
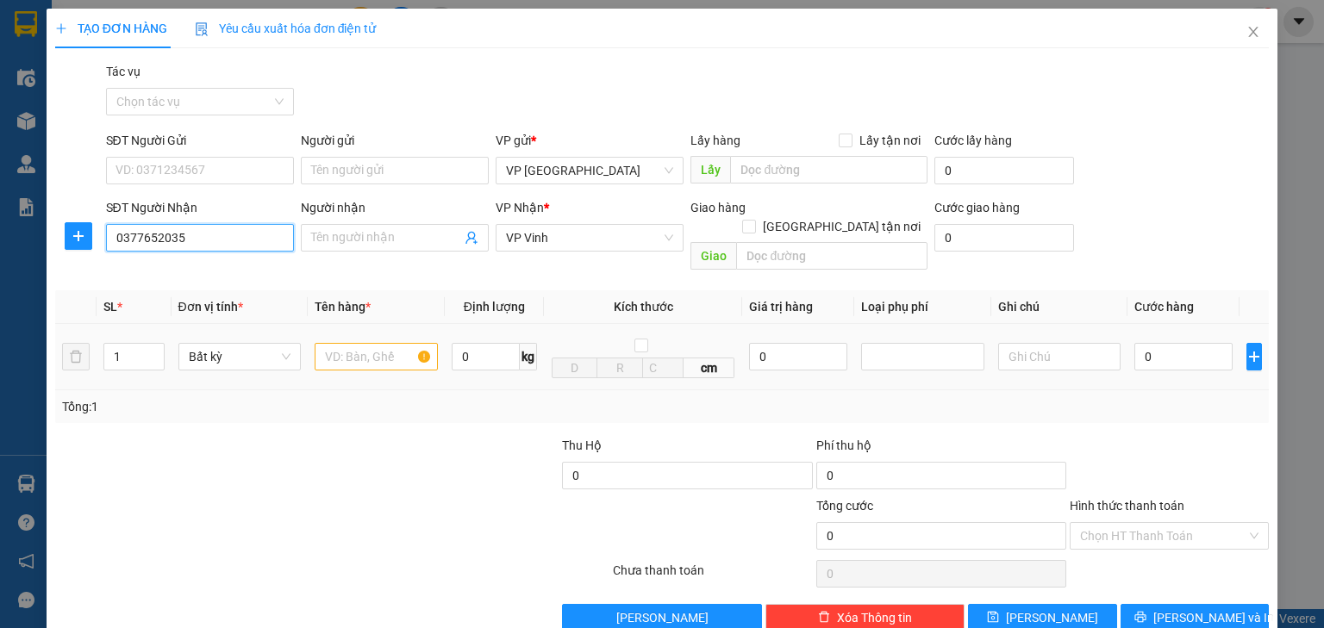
type input "0377652035"
click at [367, 343] on input "text" at bounding box center [376, 357] width 123 height 28
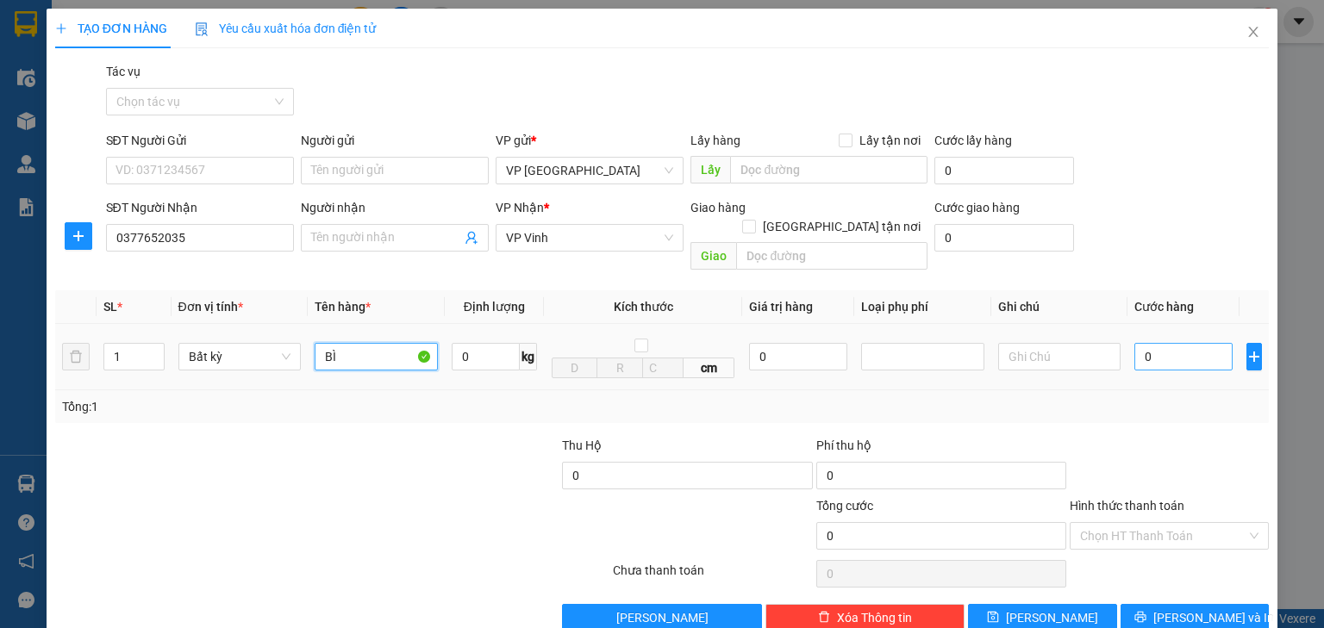
type input "BÌ"
click at [1174, 343] on input "0" at bounding box center [1183, 357] width 98 height 28
type input "8"
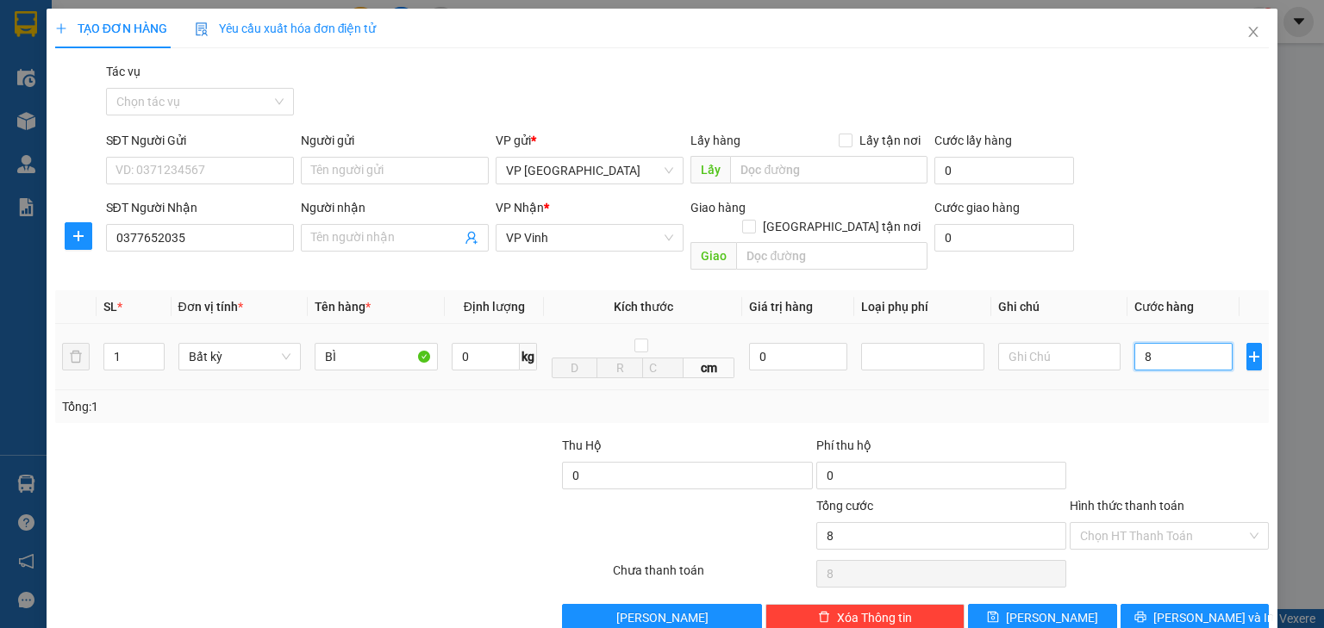
type input "80"
type input "800"
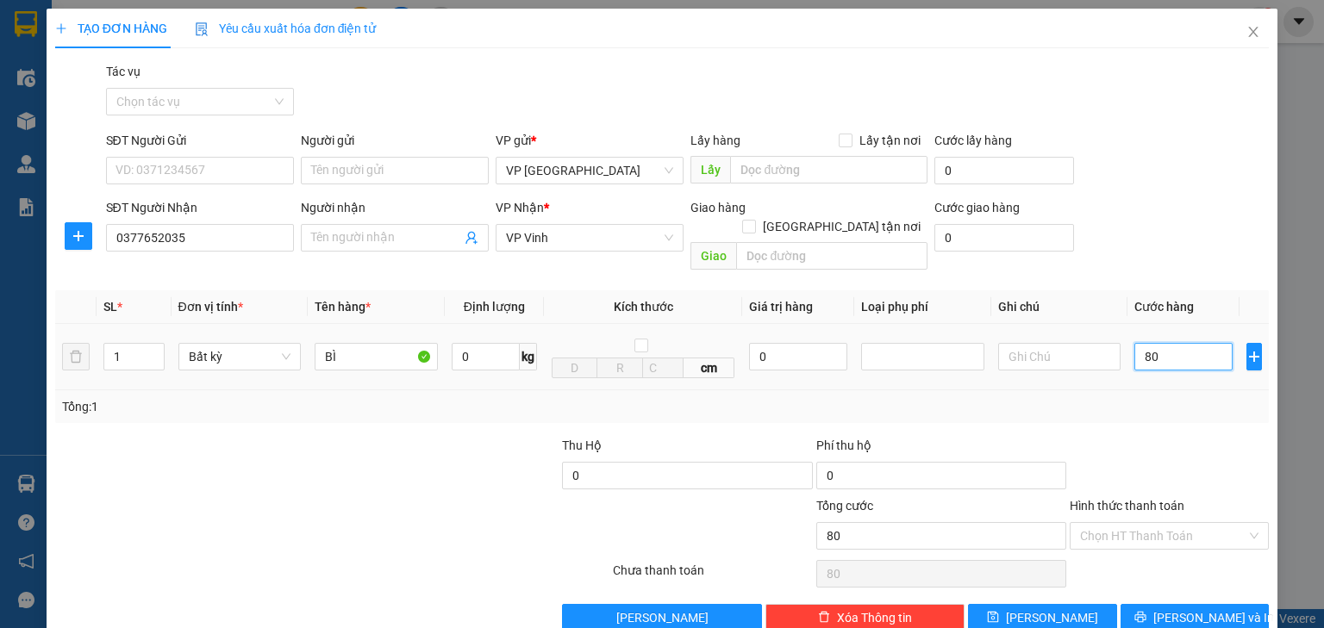
type input "800"
type input "8.000"
type input "80.000"
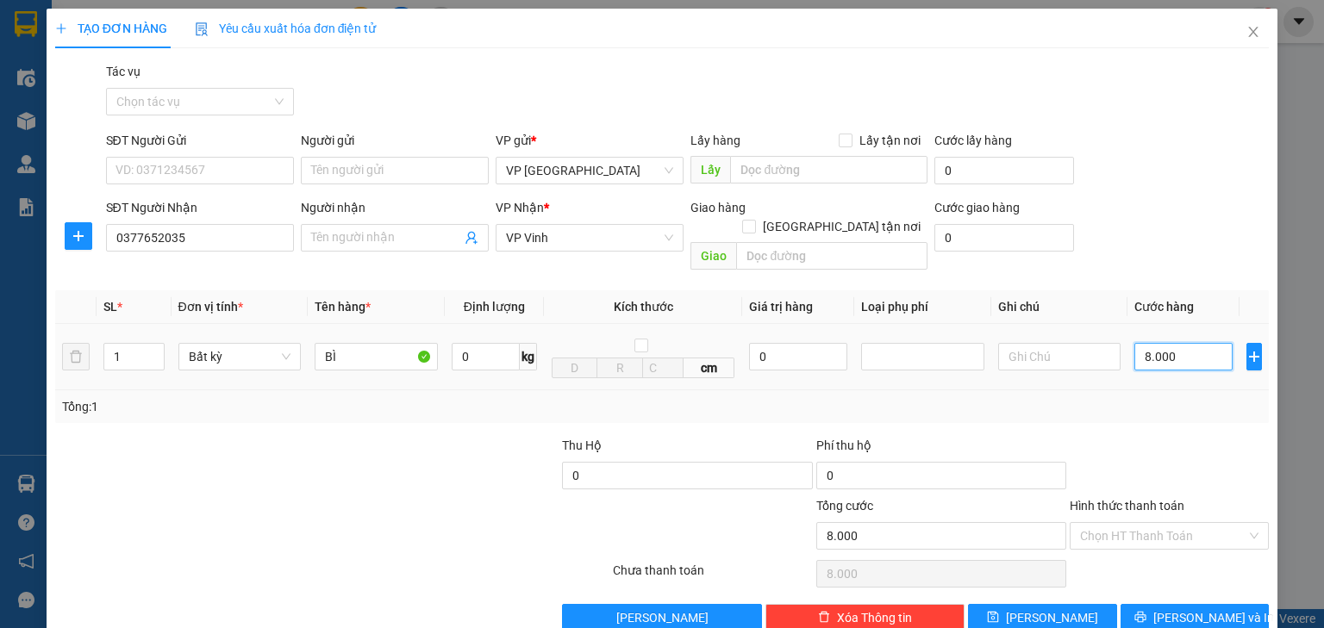
type input "80.000"
click at [766, 169] on input "text" at bounding box center [828, 170] width 197 height 28
paste input "XE 99"
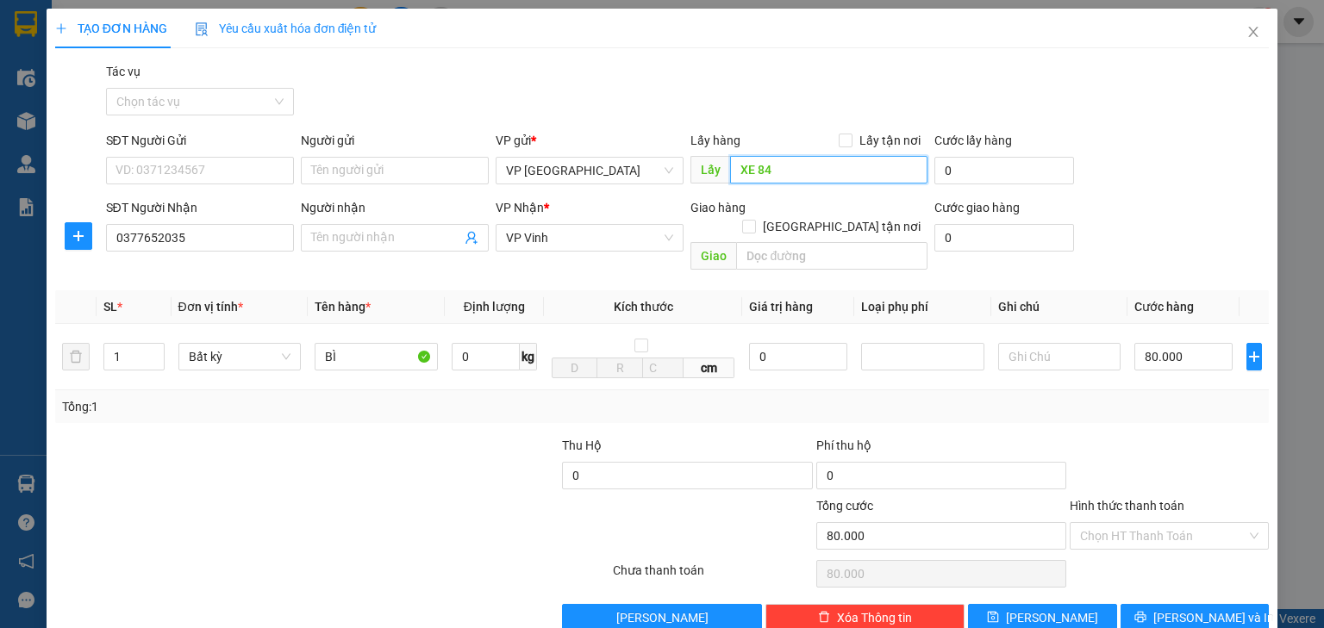
drag, startPoint x: 766, startPoint y: 169, endPoint x: 732, endPoint y: 165, distance: 33.9
click at [732, 165] on input "XE 84" at bounding box center [828, 170] width 197 height 28
type input "XE 84"
click at [1064, 604] on button "Lưu" at bounding box center [1042, 618] width 149 height 28
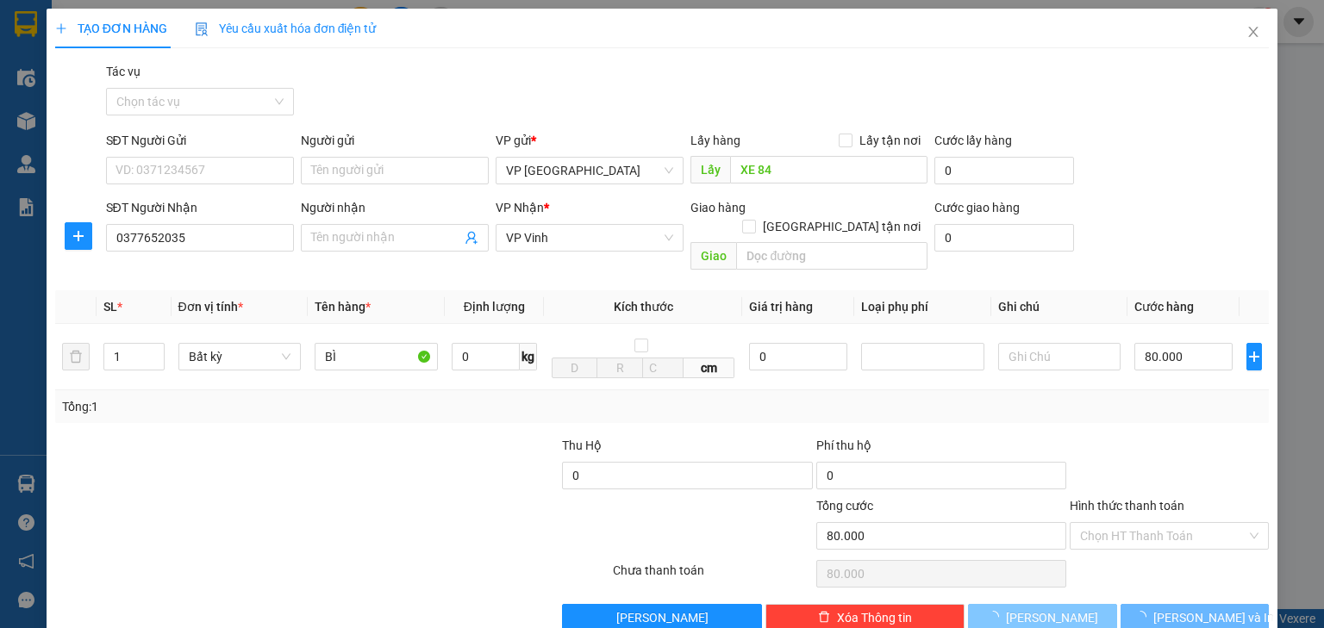
type input "0"
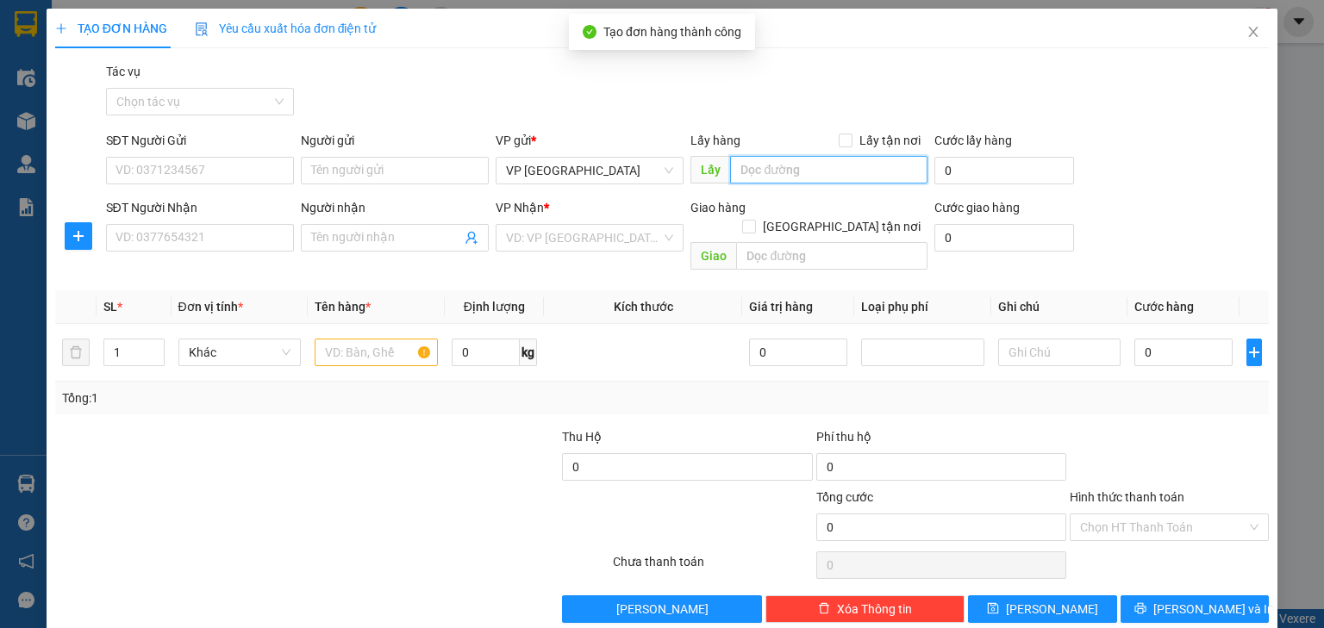
click at [805, 165] on input "text" at bounding box center [828, 170] width 197 height 28
paste input "XE 84"
type input "XE 84"
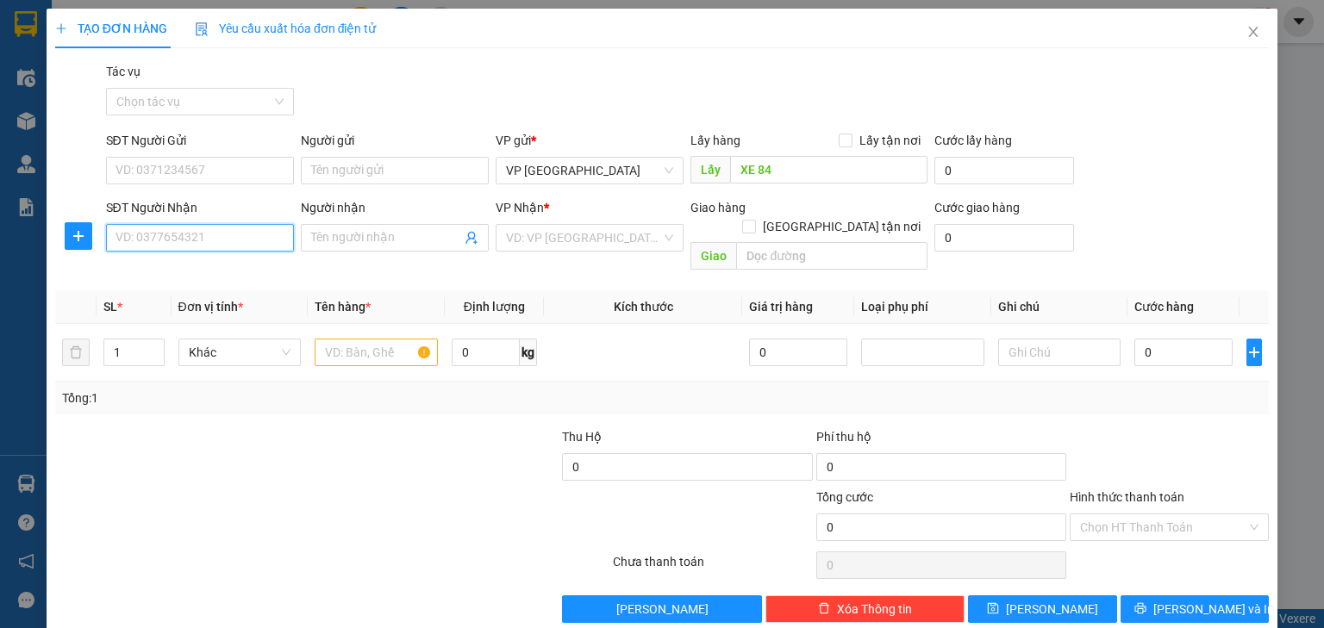
click at [256, 228] on input "SĐT Người Nhận" at bounding box center [200, 238] width 188 height 28
click at [226, 267] on div "0974365430 - Tuyên" at bounding box center [197, 272] width 165 height 19
type input "0974365430"
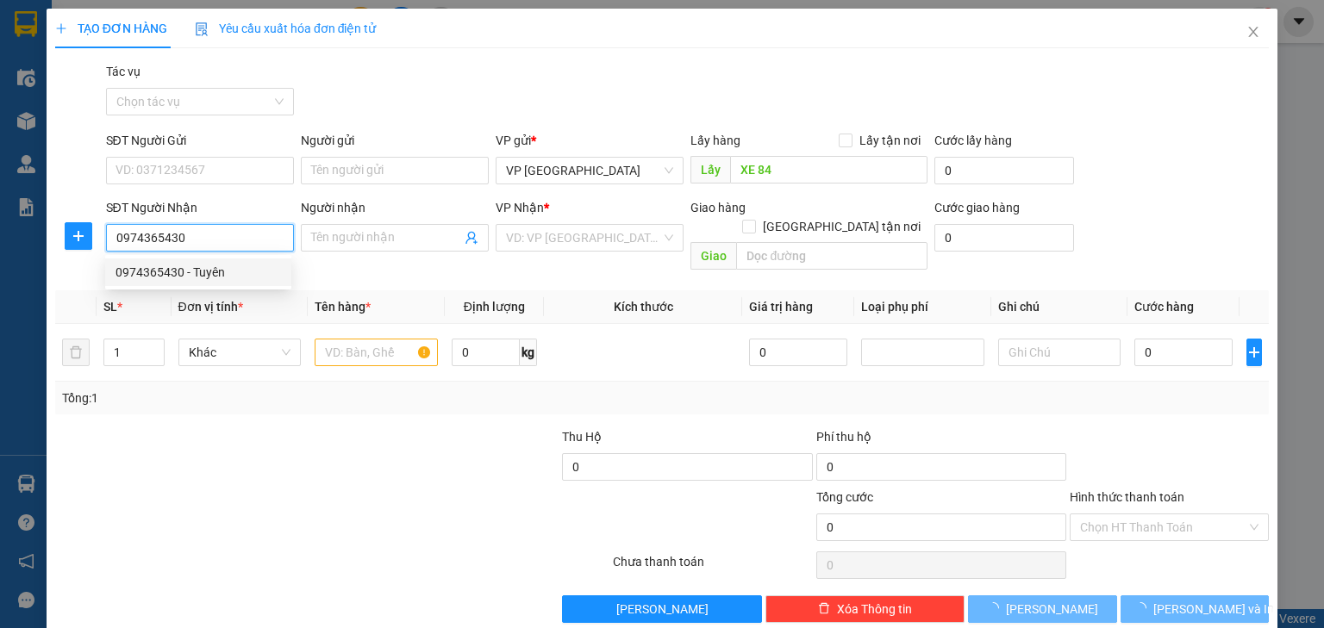
type input "Tuyên"
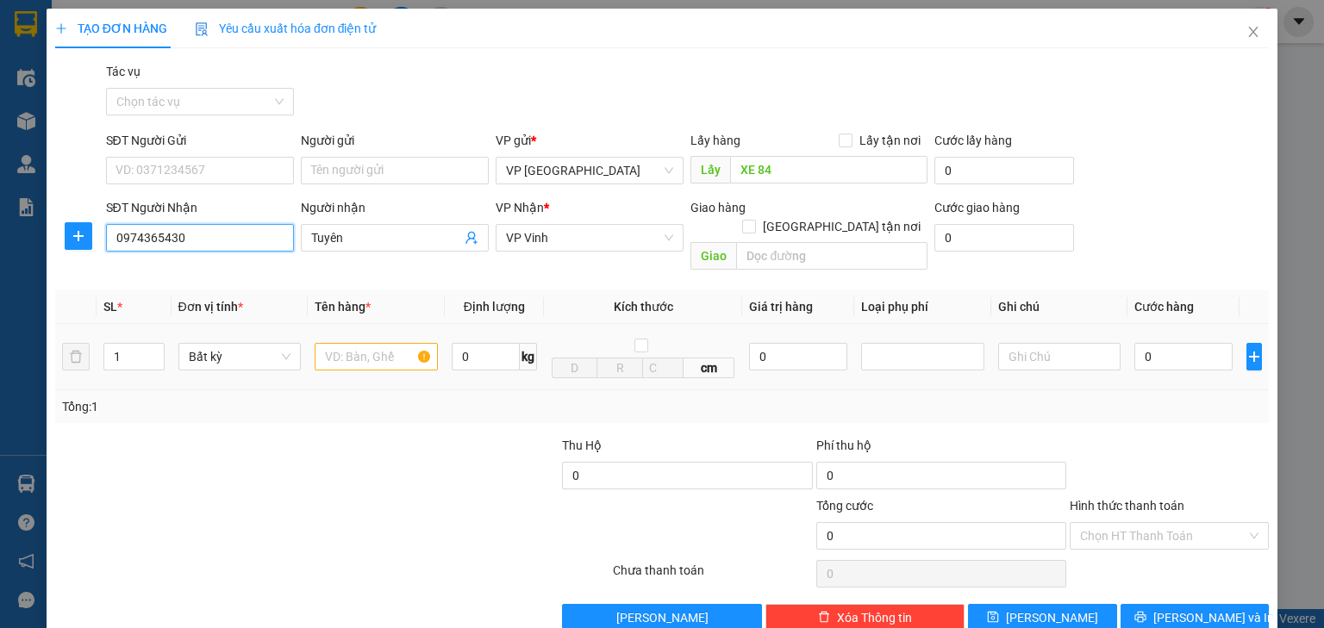
type input "0974365430"
click at [399, 343] on input "text" at bounding box center [376, 357] width 123 height 28
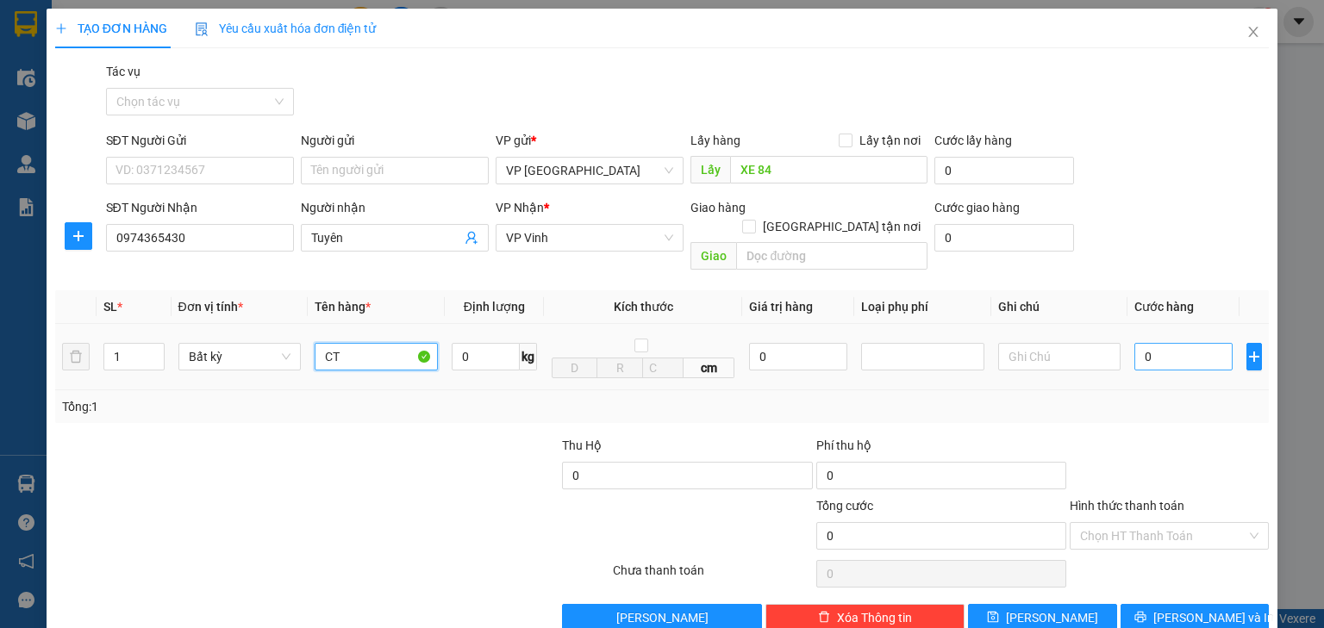
type input "CT"
click at [1164, 343] on input "0" at bounding box center [1183, 357] width 98 height 28
type input "5"
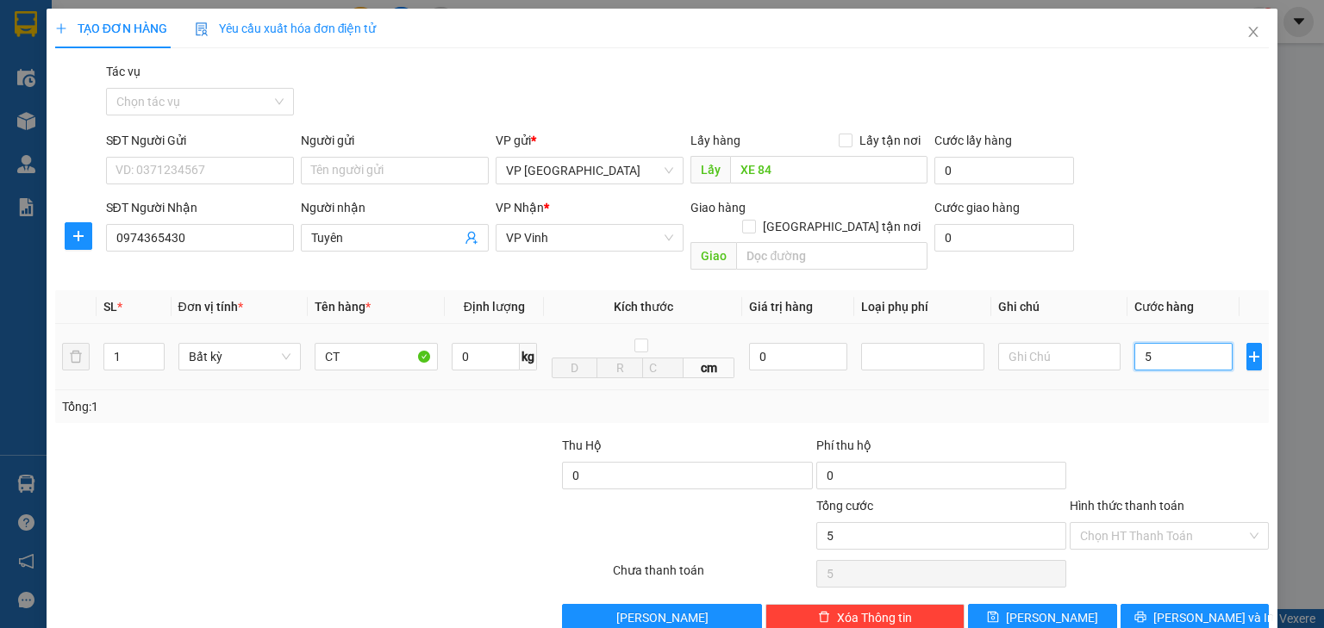
type input "50"
type input "500"
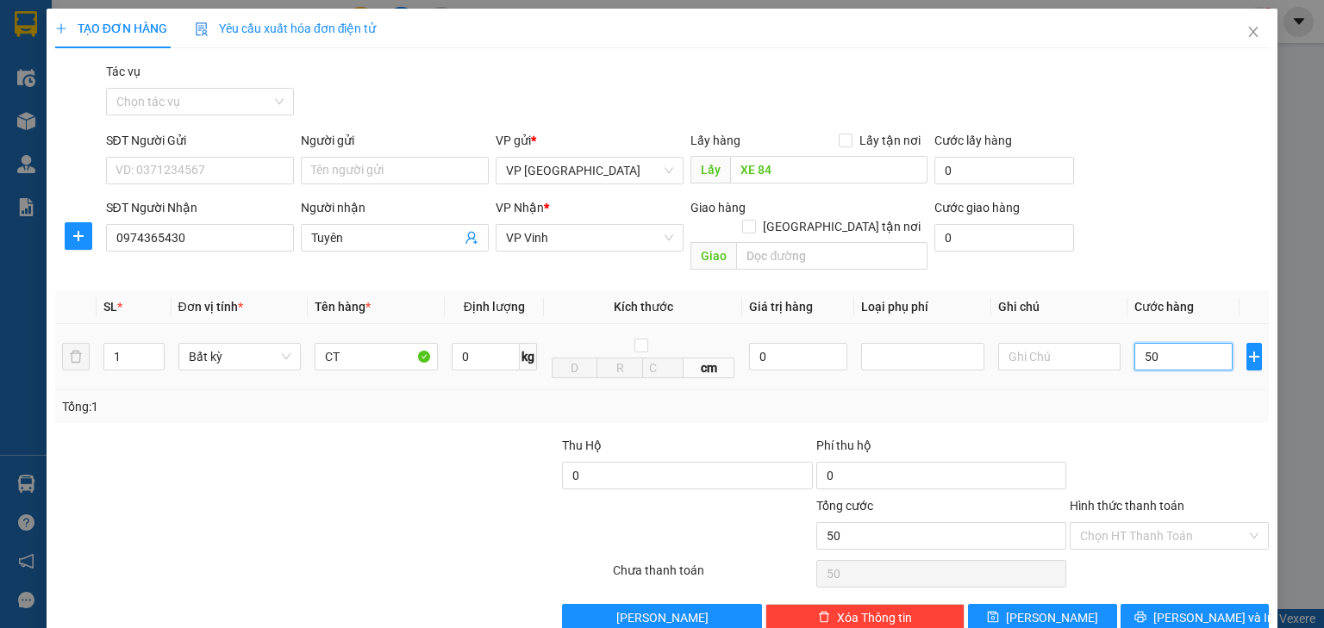
type input "500"
type input "5.000"
type input "50.000"
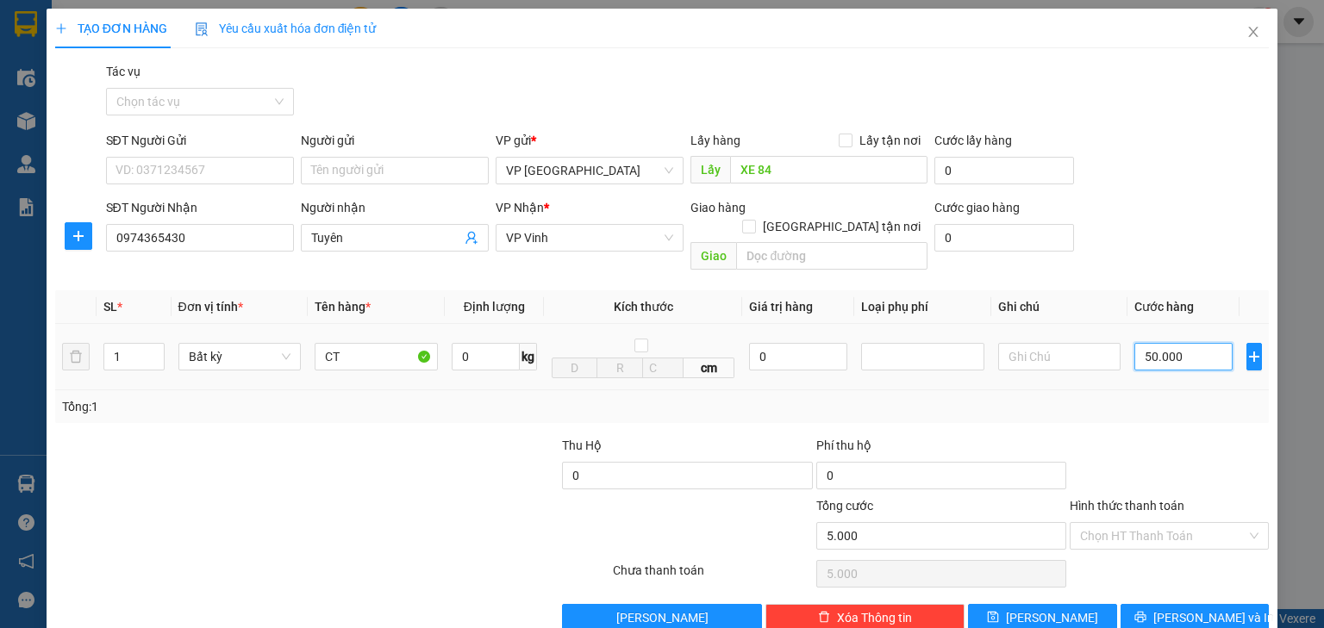
type input "50.000"
click at [1010, 604] on button "Lưu" at bounding box center [1042, 618] width 149 height 28
type input "0"
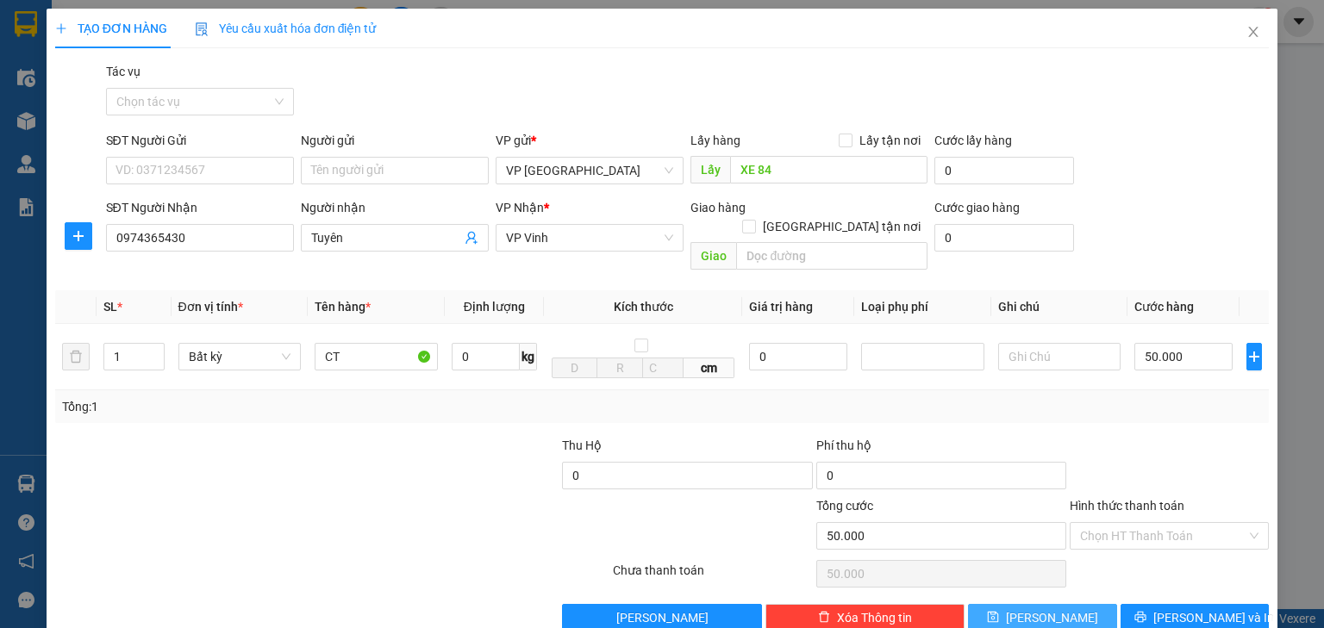
type input "0"
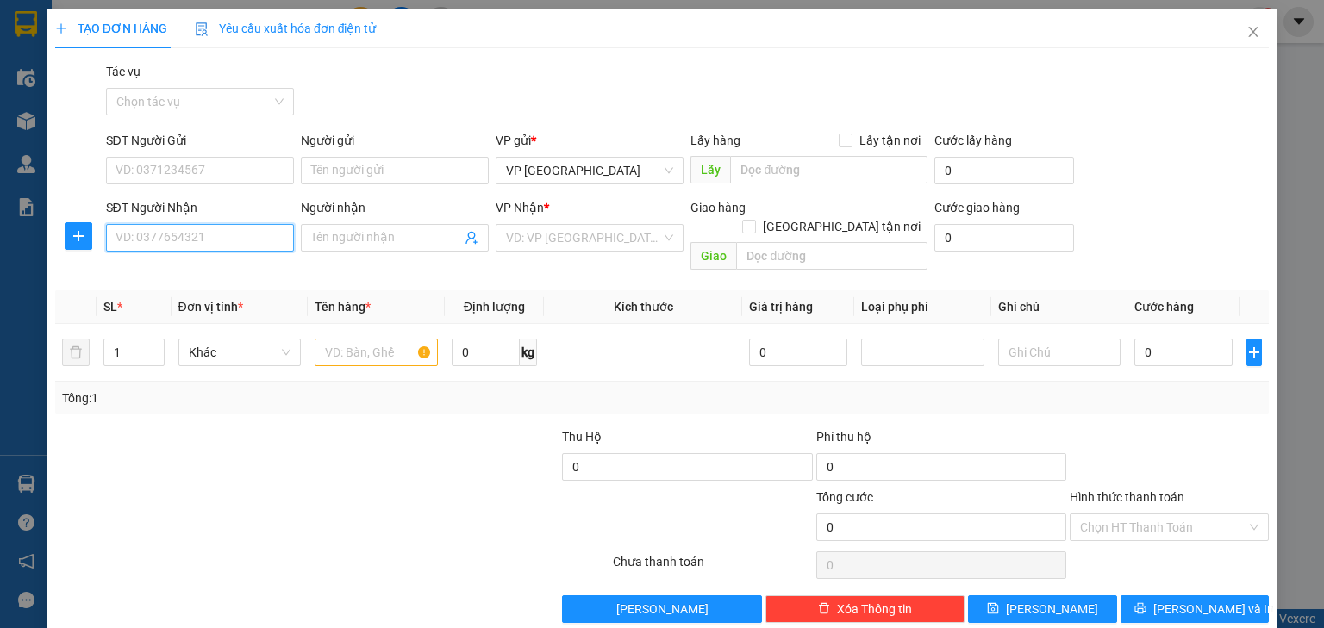
click at [243, 242] on input "SĐT Người Nhận" at bounding box center [200, 238] width 188 height 28
click at [827, 152] on div "Lấy hàng Lấy tận nơi" at bounding box center [808, 144] width 237 height 26
click at [824, 165] on input "text" at bounding box center [828, 170] width 197 height 28
paste input "XE 84"
type input "XE 84"
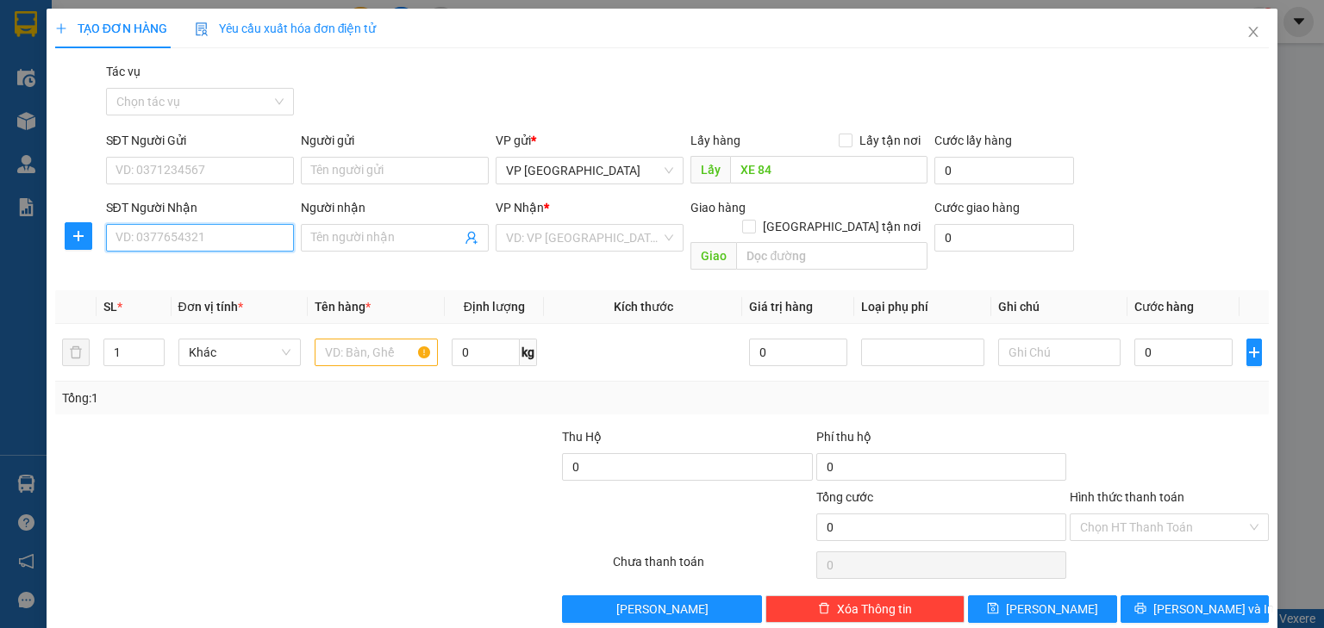
click at [197, 245] on input "SĐT Người Nhận" at bounding box center [200, 238] width 188 height 28
click at [263, 271] on div "0935990168 - Tuấn" at bounding box center [197, 272] width 165 height 19
type input "0935990168"
type input "Tuấn"
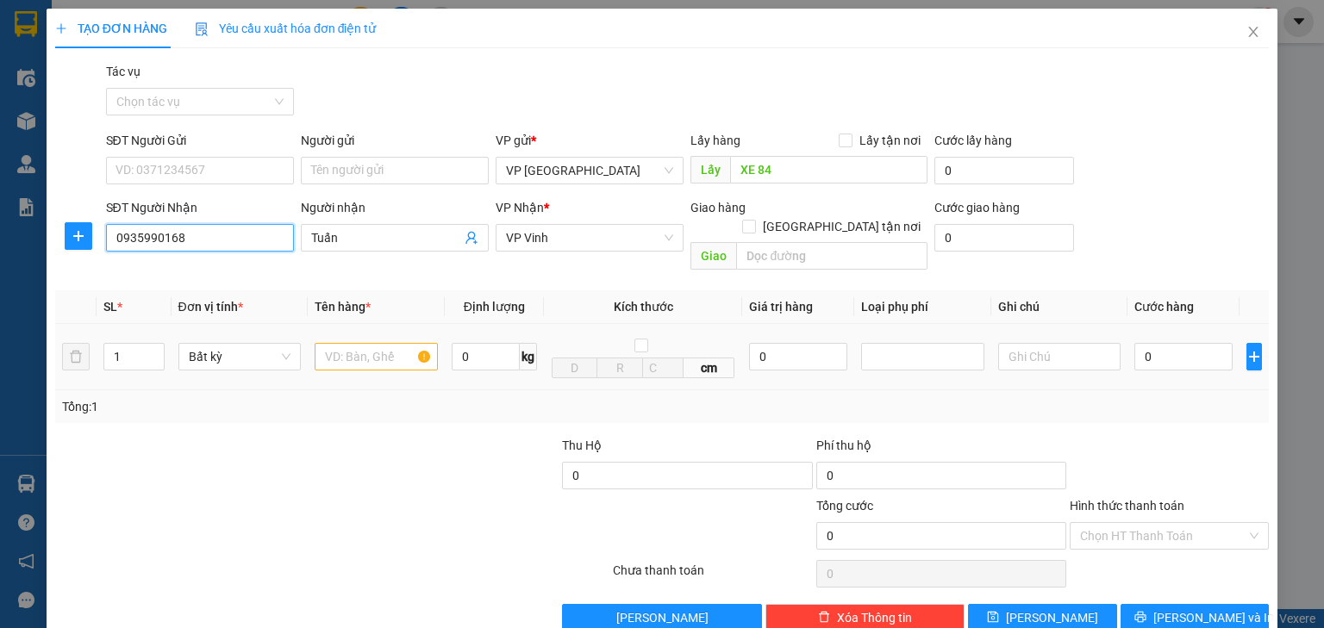
type input "0935990168"
click at [357, 343] on input "text" at bounding box center [376, 357] width 123 height 28
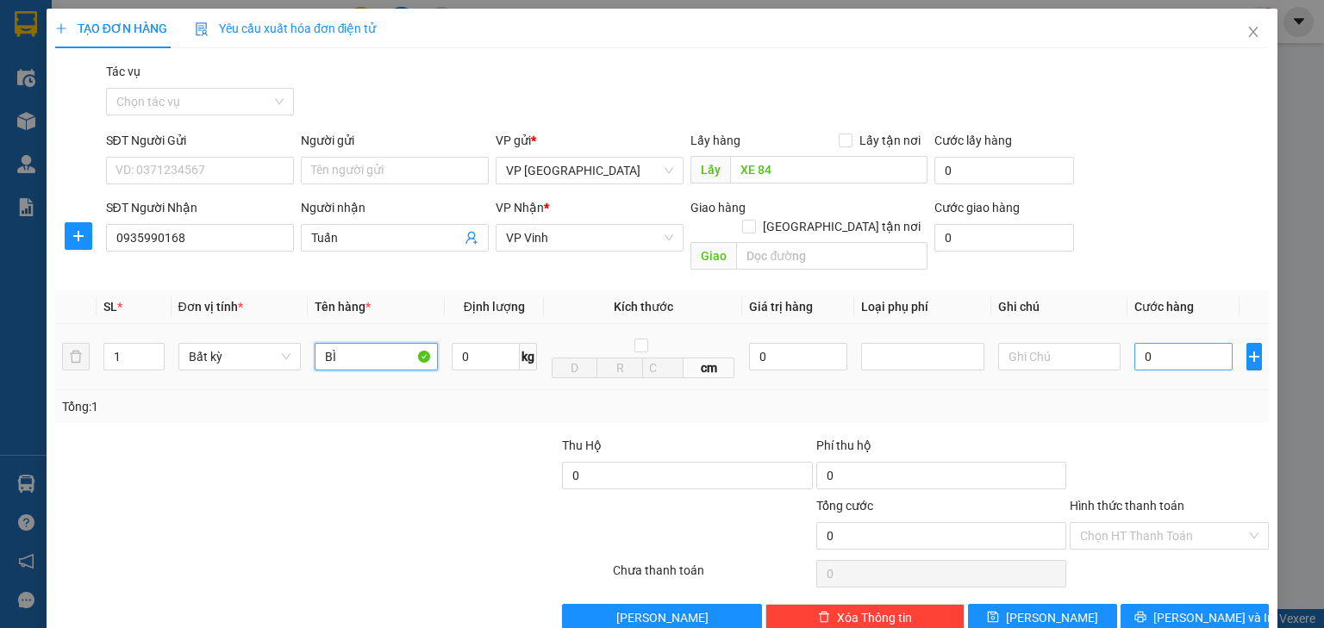
type input "BÌ"
click at [1162, 343] on input "0" at bounding box center [1183, 357] width 98 height 28
type input "6"
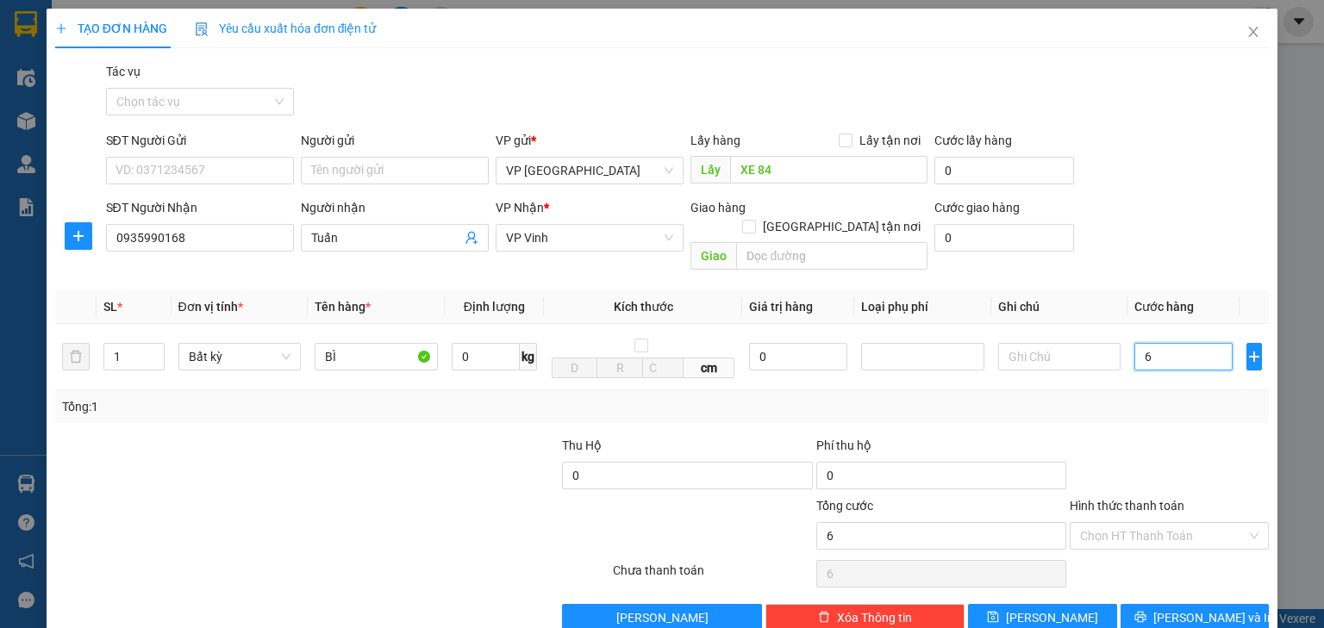
type input "60"
type input "600"
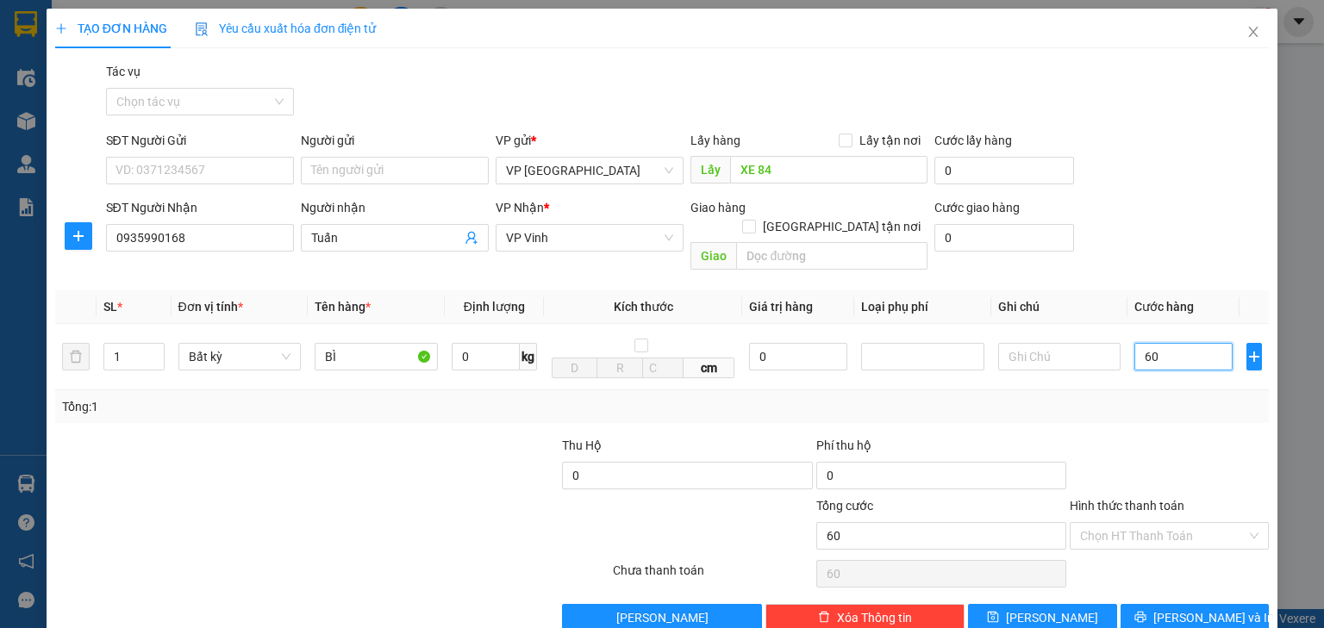
type input "600"
type input "6.000"
type input "60.000"
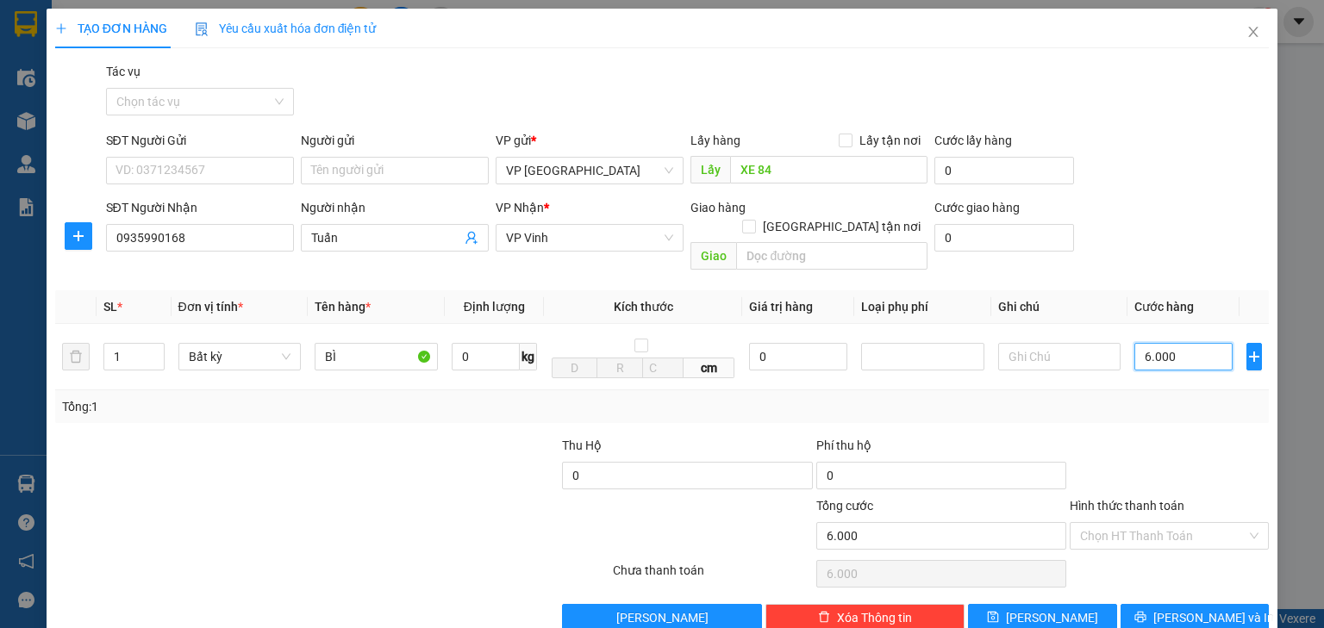
type input "60.000"
type input "600.000"
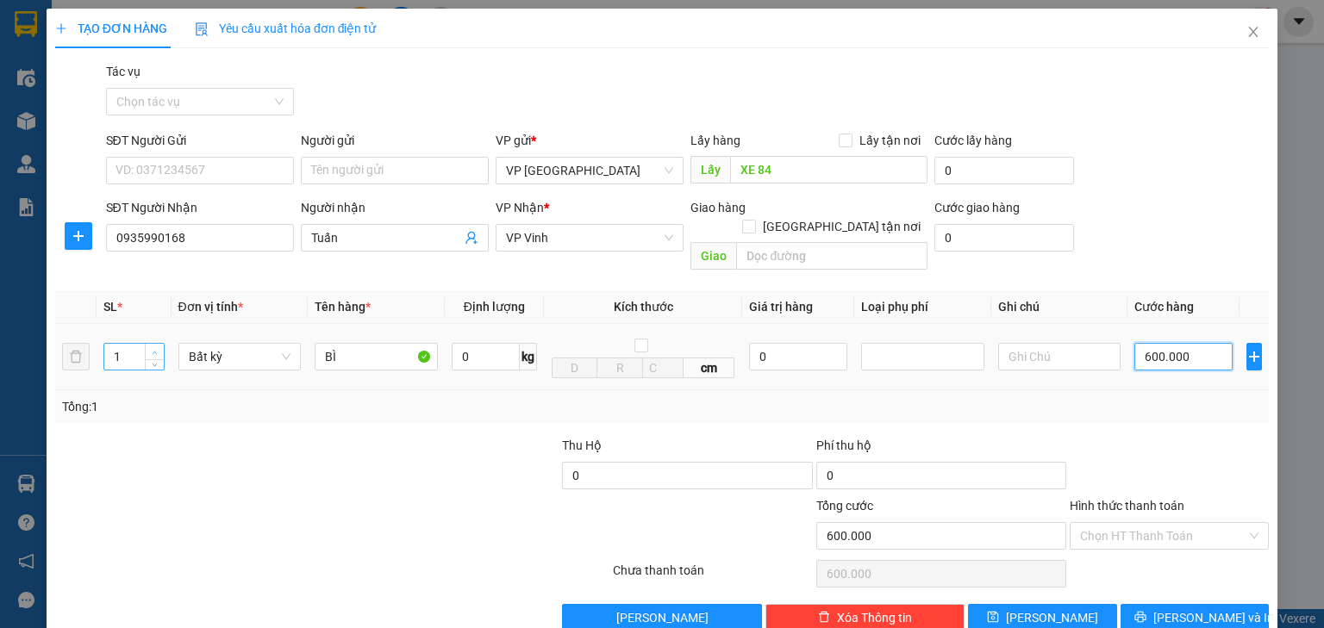
type input "600.000"
click at [158, 347] on span "up" at bounding box center [155, 352] width 10 height 10
type input "3"
click at [158, 347] on span "up" at bounding box center [155, 352] width 10 height 10
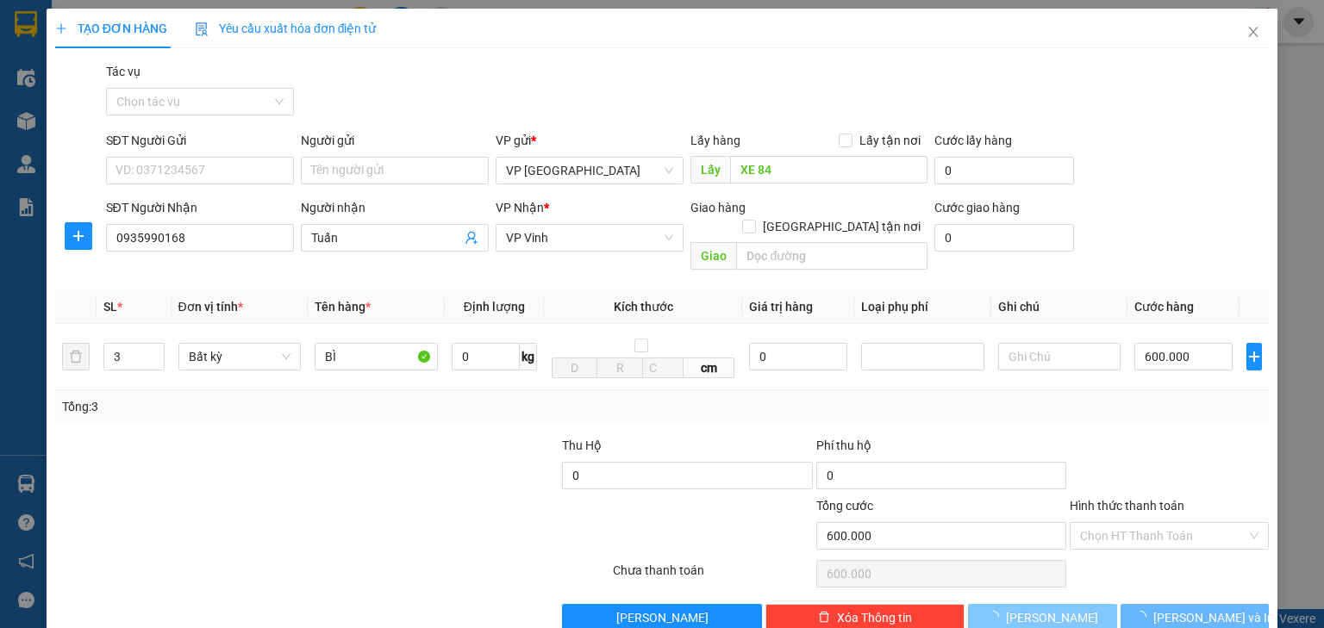
click at [1040, 608] on span "Lưu" at bounding box center [1052, 617] width 92 height 19
type input "0"
type input "1"
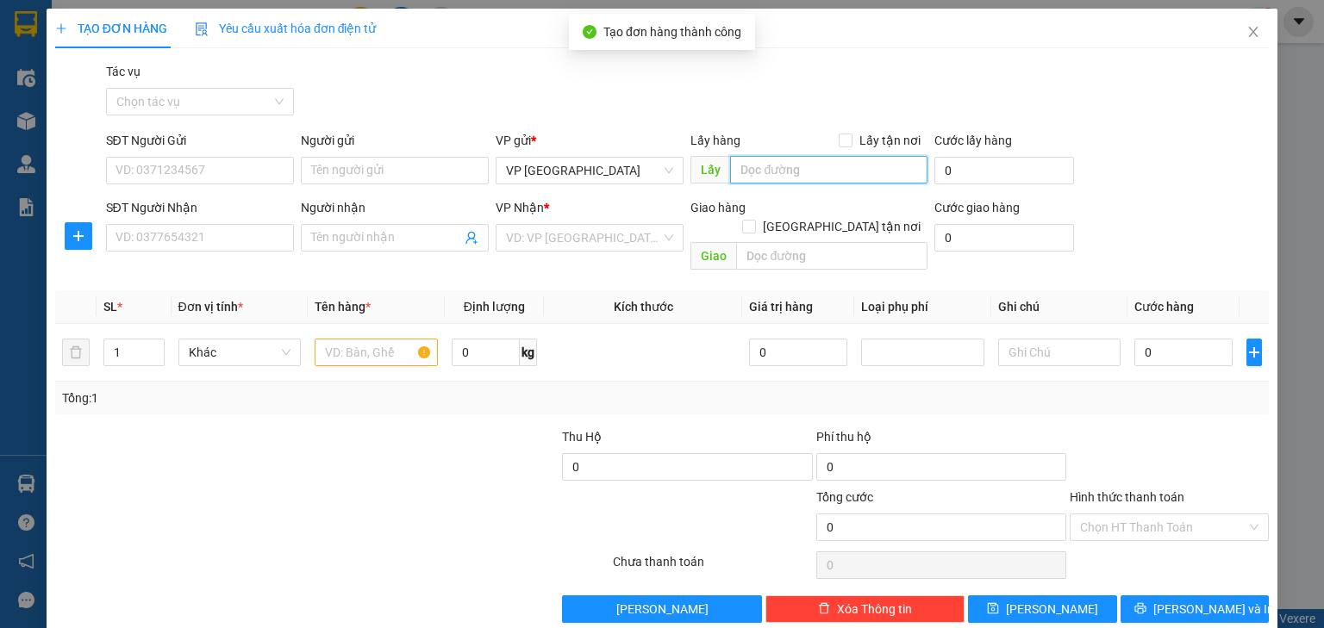
click at [810, 169] on input "text" at bounding box center [828, 170] width 197 height 28
paste input "XE 84"
type input "XE 84"
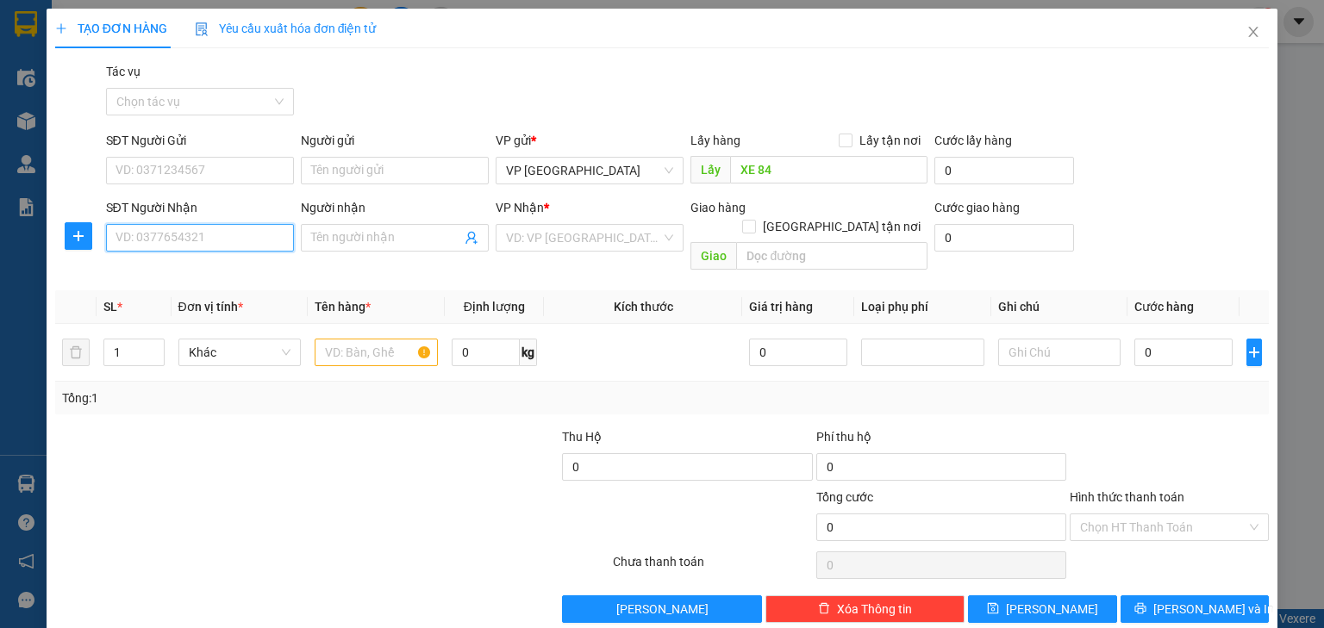
click at [244, 238] on input "SĐT Người Nhận" at bounding box center [200, 238] width 188 height 28
type input "0366128729"
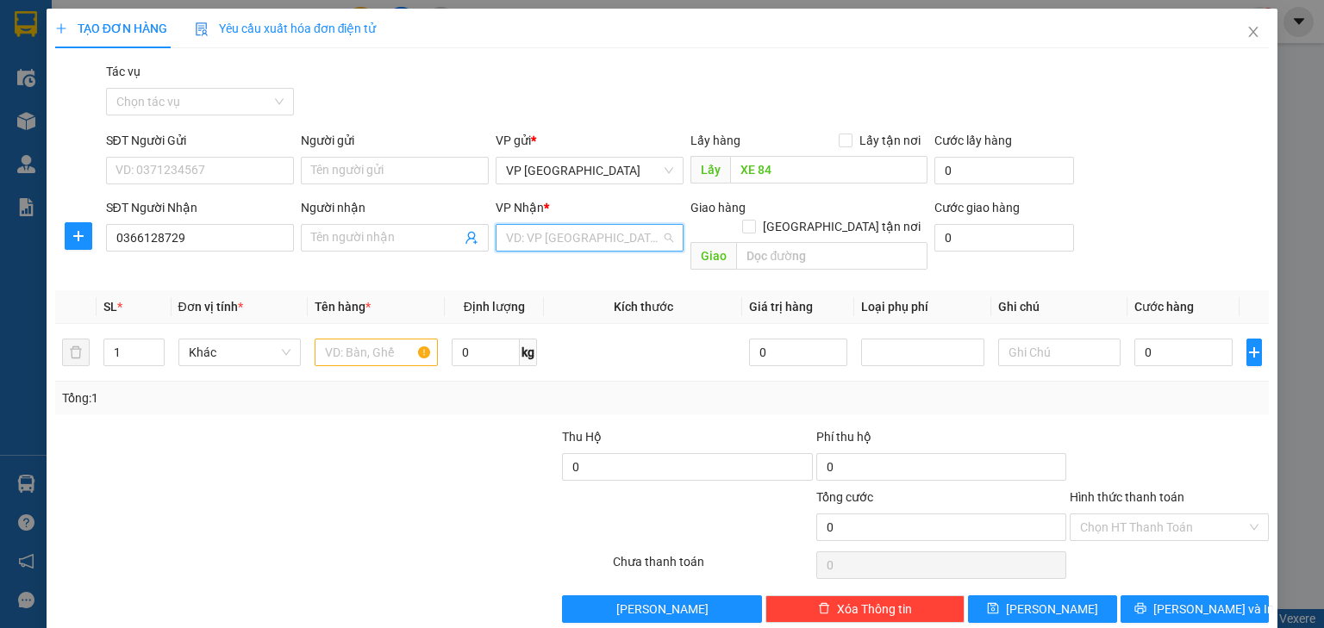
click at [572, 240] on input "search" at bounding box center [583, 238] width 155 height 26
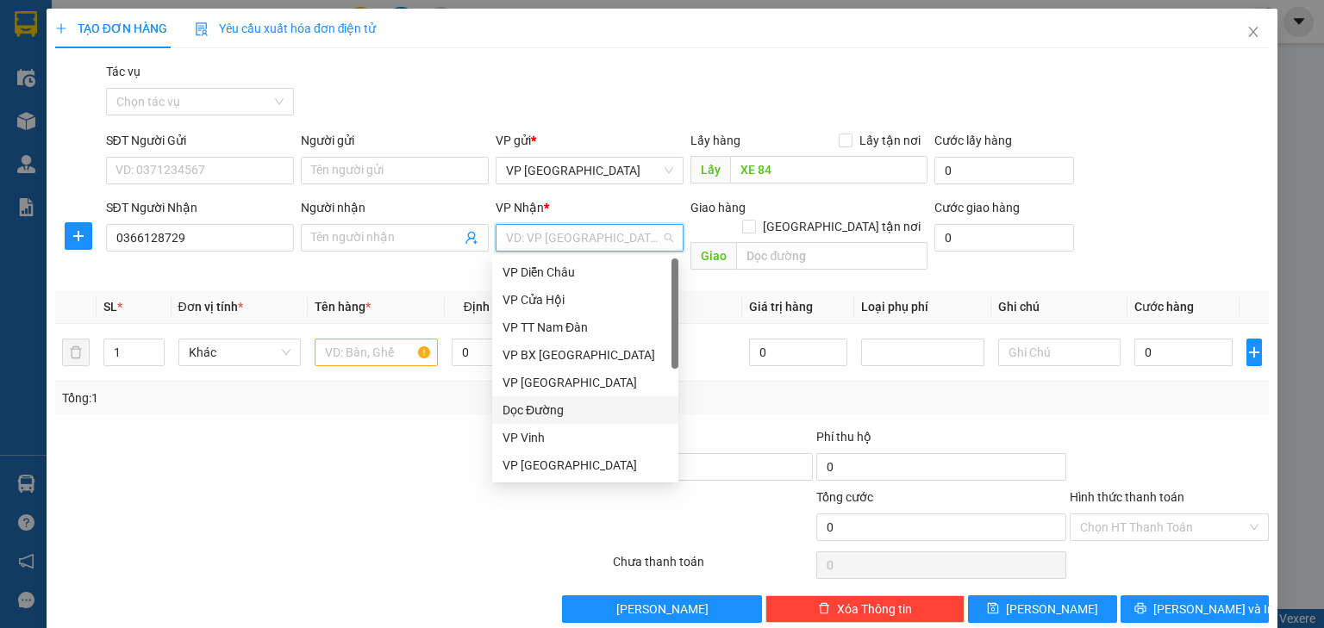
click at [564, 408] on div "Dọc Đường" at bounding box center [584, 410] width 165 height 19
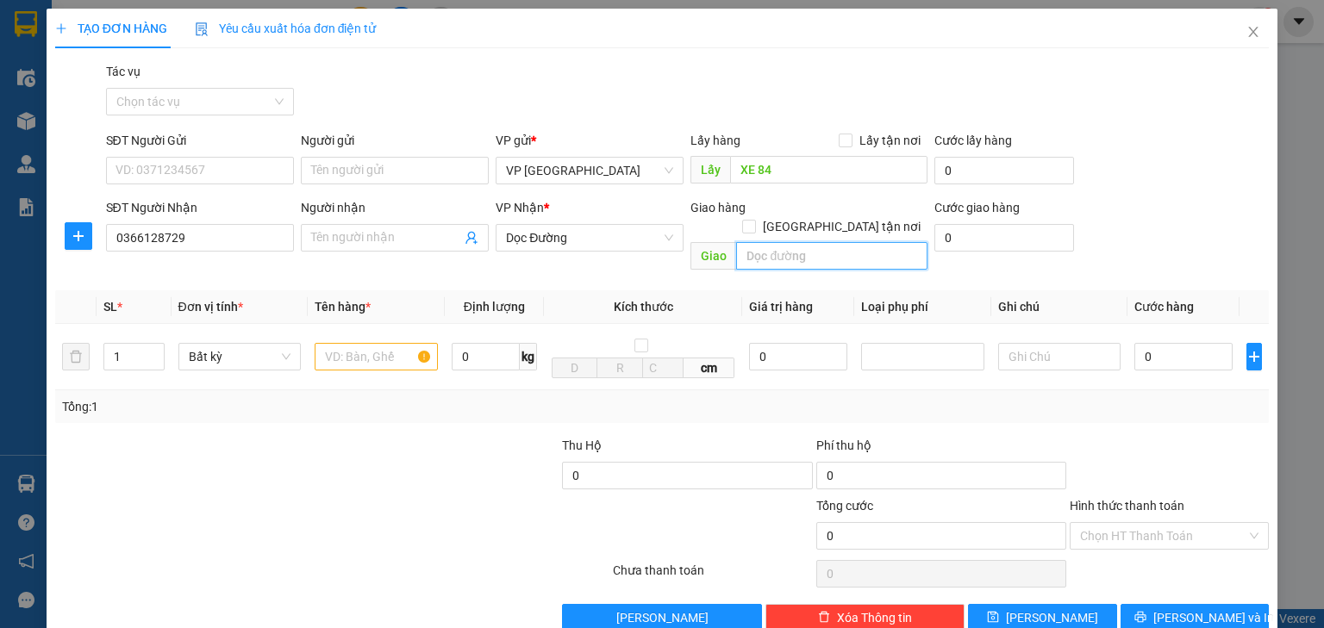
click at [786, 246] on input "text" at bounding box center [831, 256] width 191 height 28
type input "NGHI LỘC"
click at [347, 343] on input "text" at bounding box center [376, 357] width 123 height 28
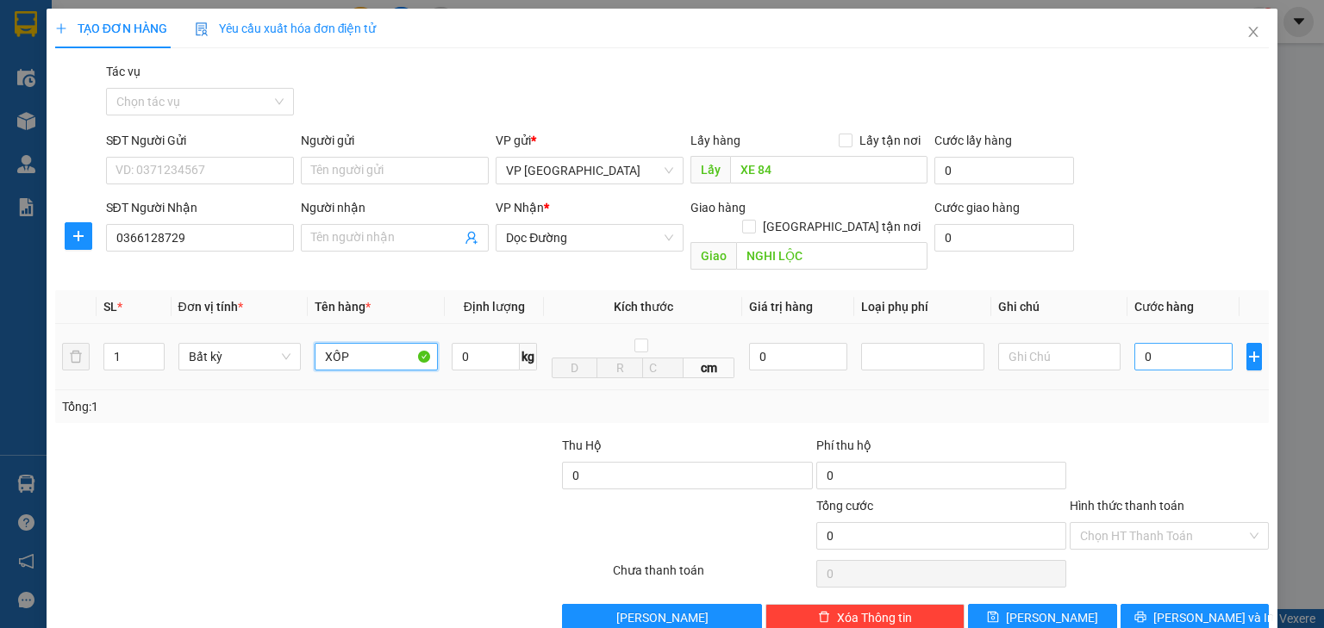
type input "XỐP"
click at [1172, 345] on input "0" at bounding box center [1183, 357] width 98 height 28
type input "7"
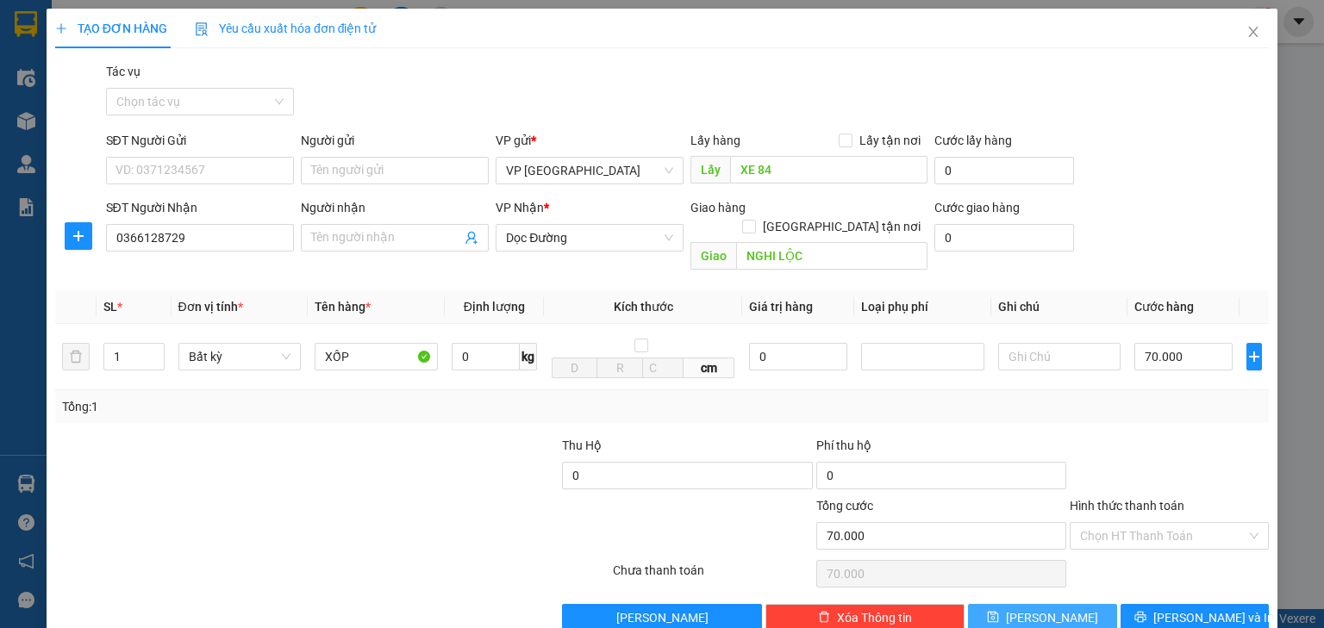
click at [1059, 604] on button "Lưu" at bounding box center [1042, 618] width 149 height 28
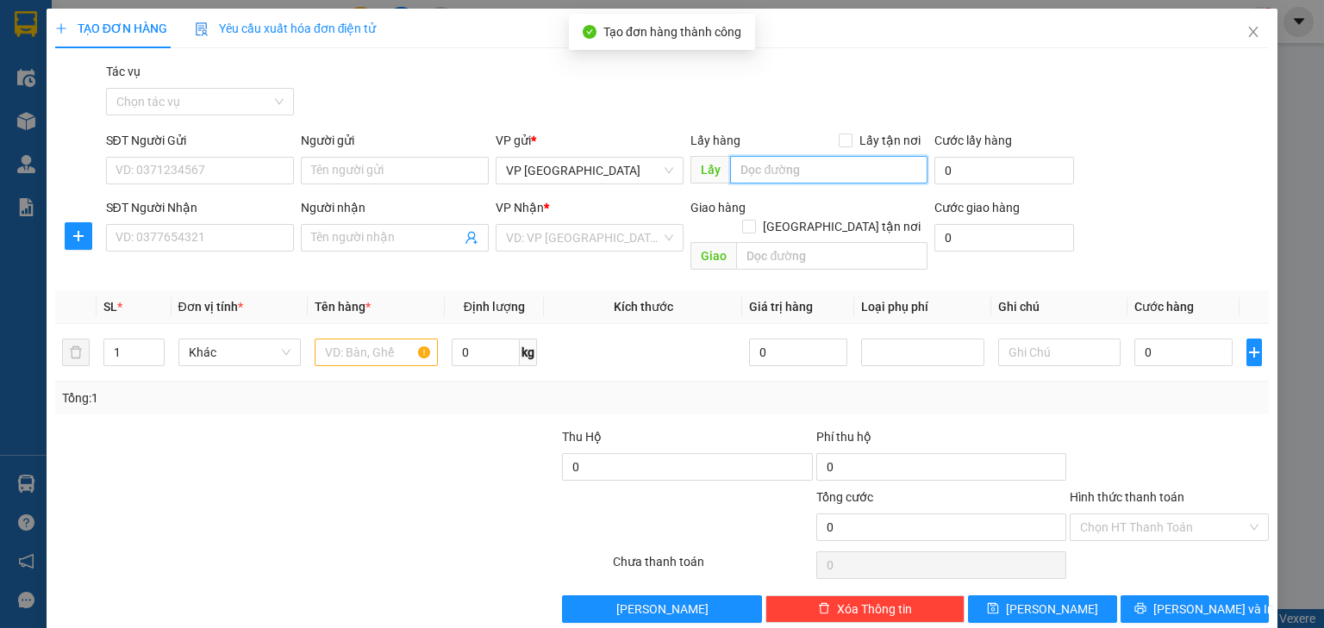
click at [818, 182] on input "text" at bounding box center [828, 170] width 197 height 28
paste input "XE 84"
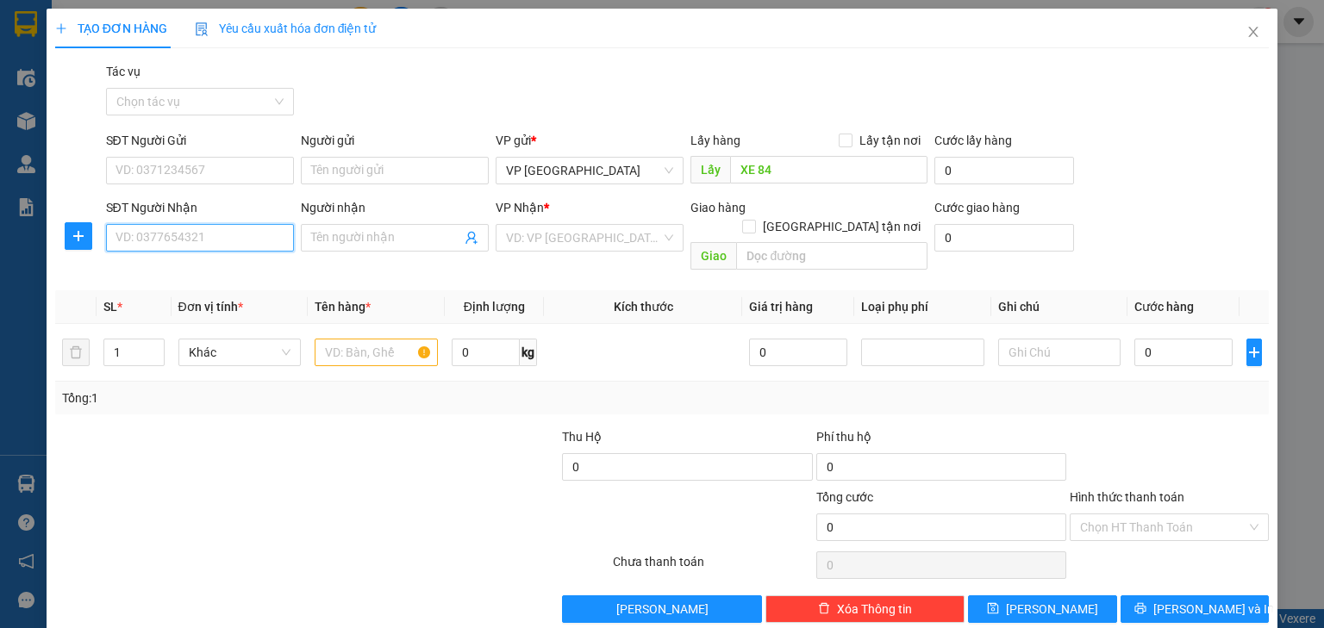
click at [233, 232] on input "SĐT Người Nhận" at bounding box center [200, 238] width 188 height 28
click at [170, 238] on input "0333964936" at bounding box center [200, 238] width 188 height 28
click at [258, 248] on input "0333964986" at bounding box center [200, 238] width 188 height 28
click at [144, 237] on input "0333964986" at bounding box center [200, 238] width 188 height 28
drag, startPoint x: 125, startPoint y: 238, endPoint x: 139, endPoint y: 238, distance: 13.8
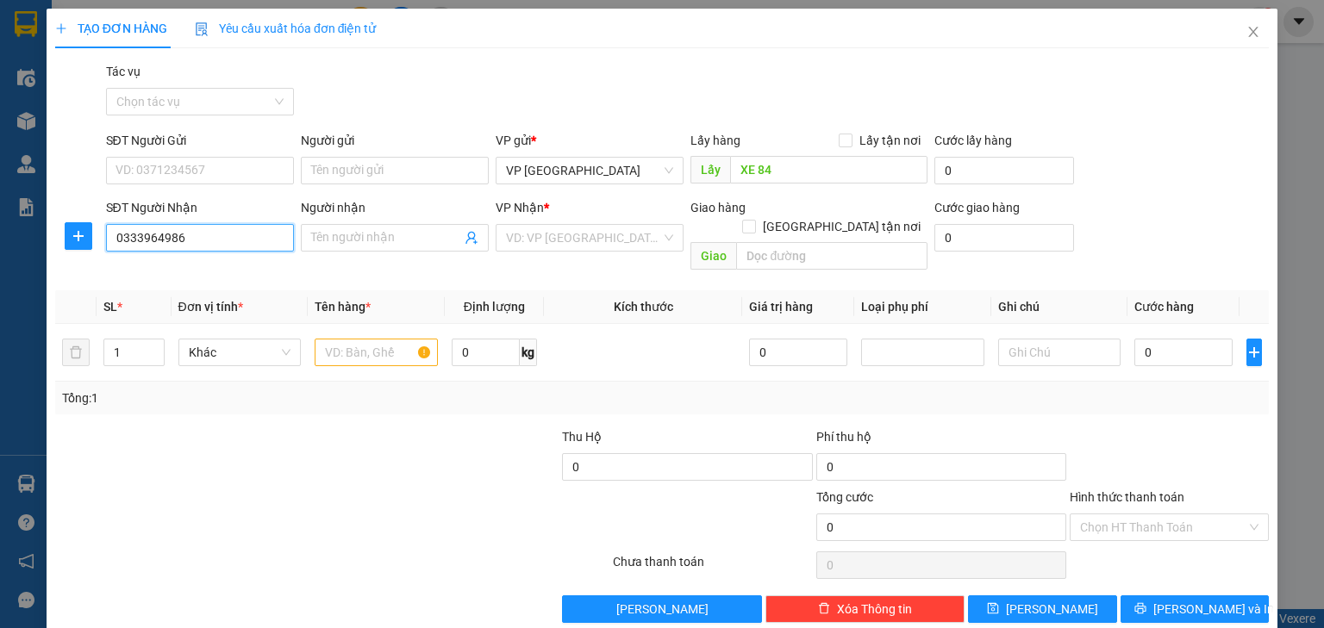
click at [139, 238] on input "0333964986" at bounding box center [200, 238] width 188 height 28
click at [187, 238] on input "0333964986" at bounding box center [200, 238] width 188 height 28
click at [629, 233] on input "search" at bounding box center [583, 238] width 155 height 26
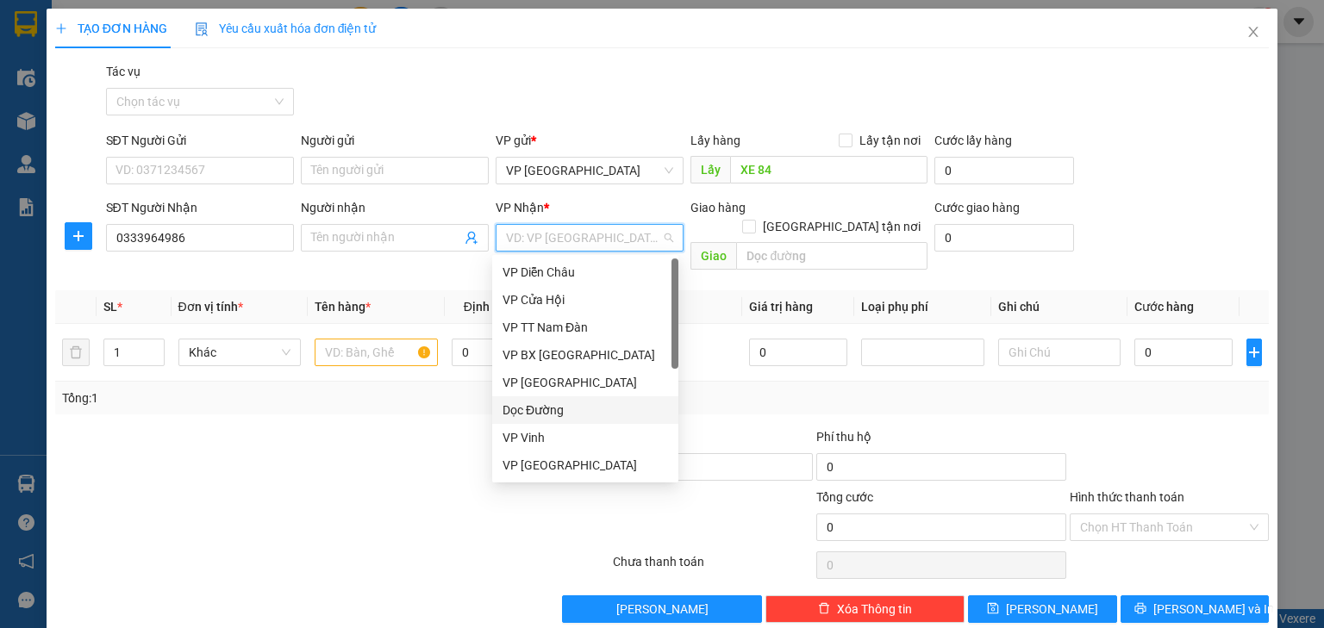
click at [589, 411] on div "Dọc Đường" at bounding box center [584, 410] width 165 height 19
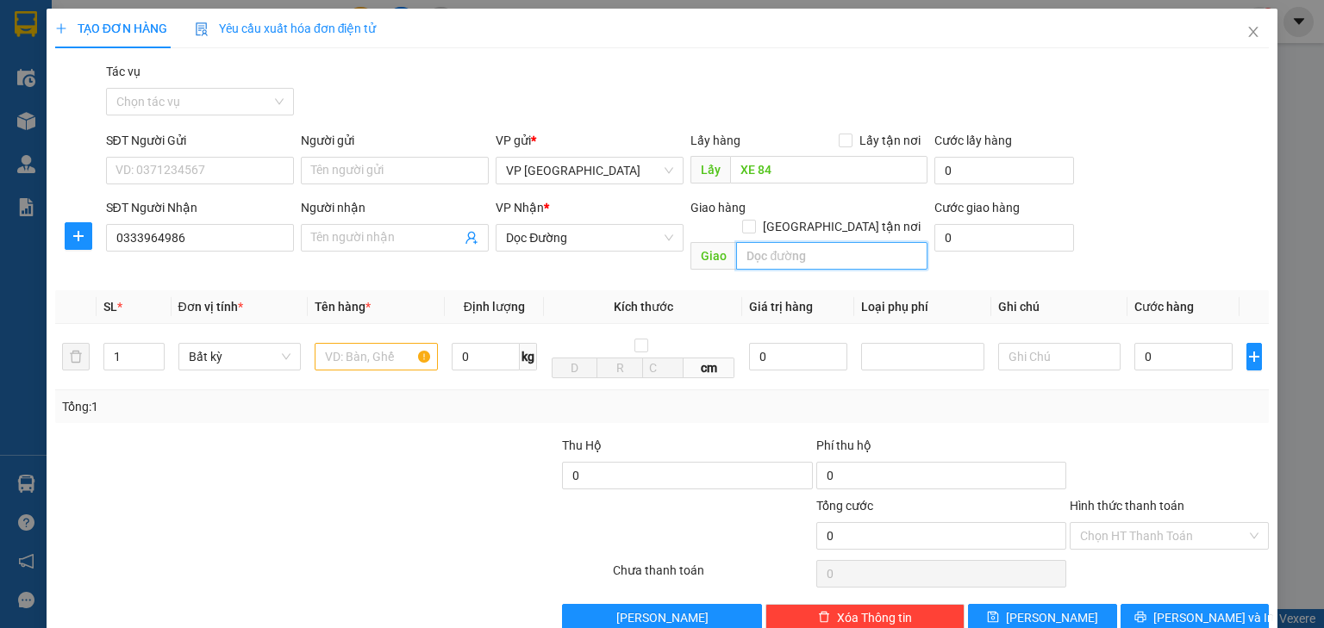
click at [775, 242] on input "text" at bounding box center [831, 256] width 191 height 28
click at [373, 343] on input "text" at bounding box center [376, 357] width 123 height 28
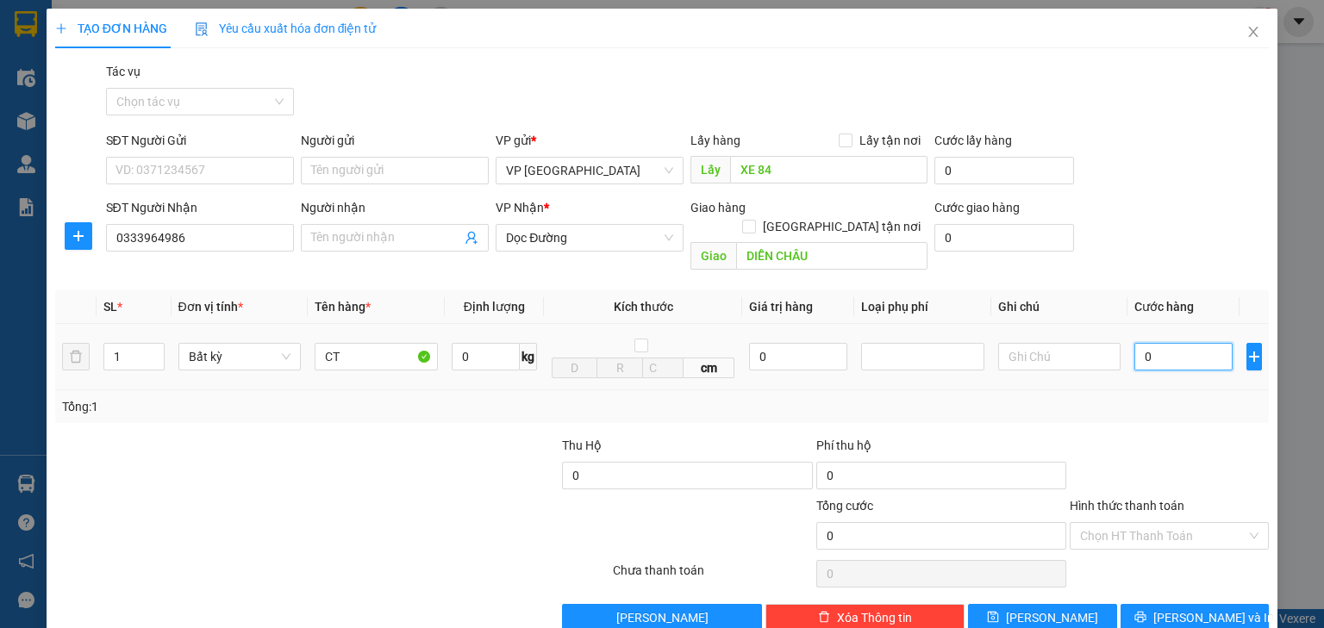
click at [1167, 343] on input "0" at bounding box center [1183, 357] width 98 height 28
click at [1043, 608] on span "Lưu" at bounding box center [1052, 617] width 92 height 19
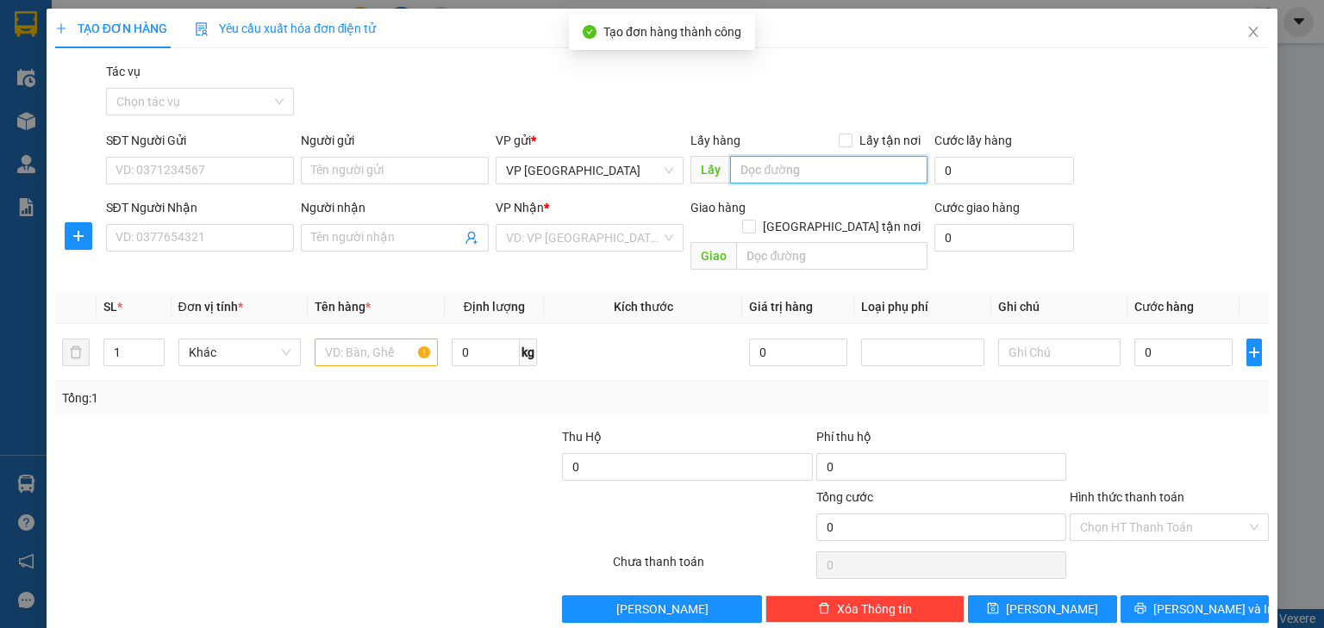
click at [789, 169] on input "text" at bounding box center [828, 170] width 197 height 28
paste input "XE 84"
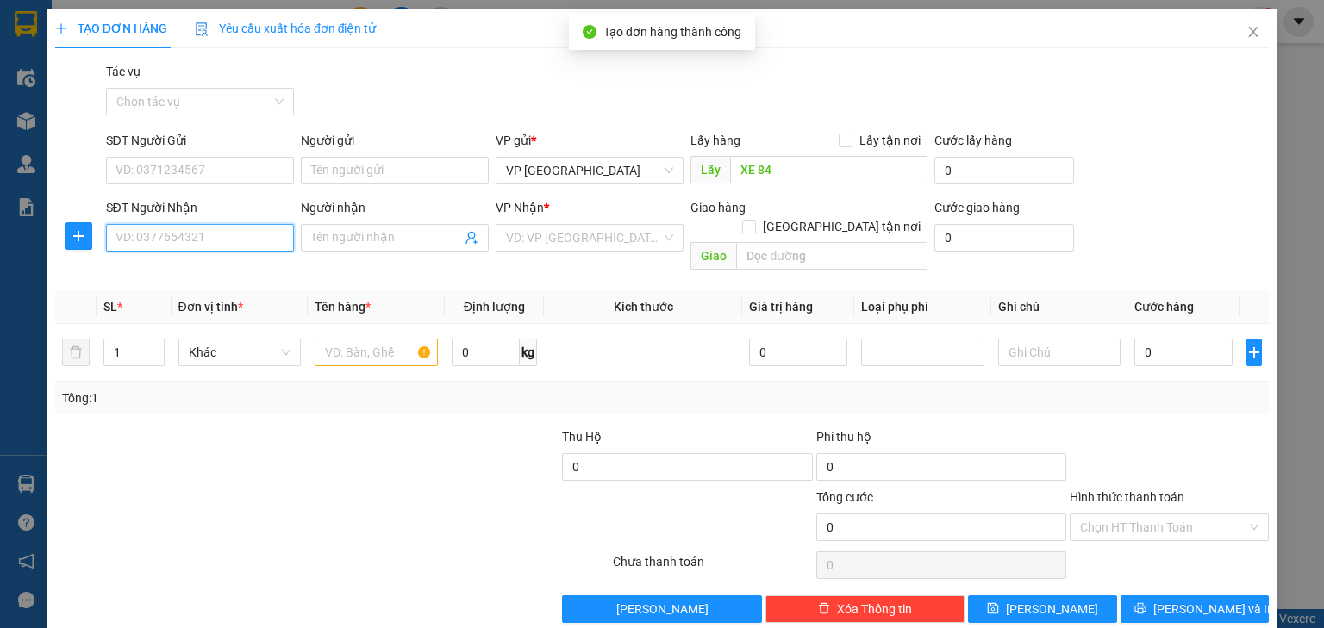
click at [283, 245] on input "SĐT Người Nhận" at bounding box center [200, 238] width 188 height 28
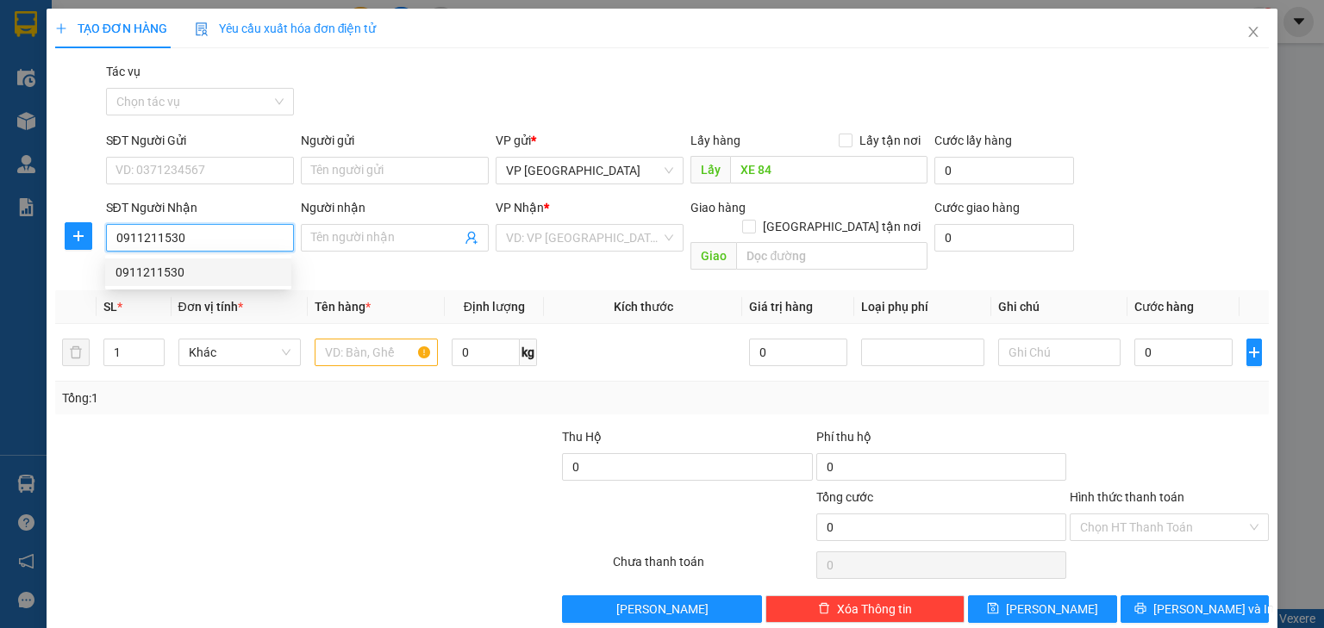
click at [227, 267] on div "0911211530" at bounding box center [197, 272] width 165 height 19
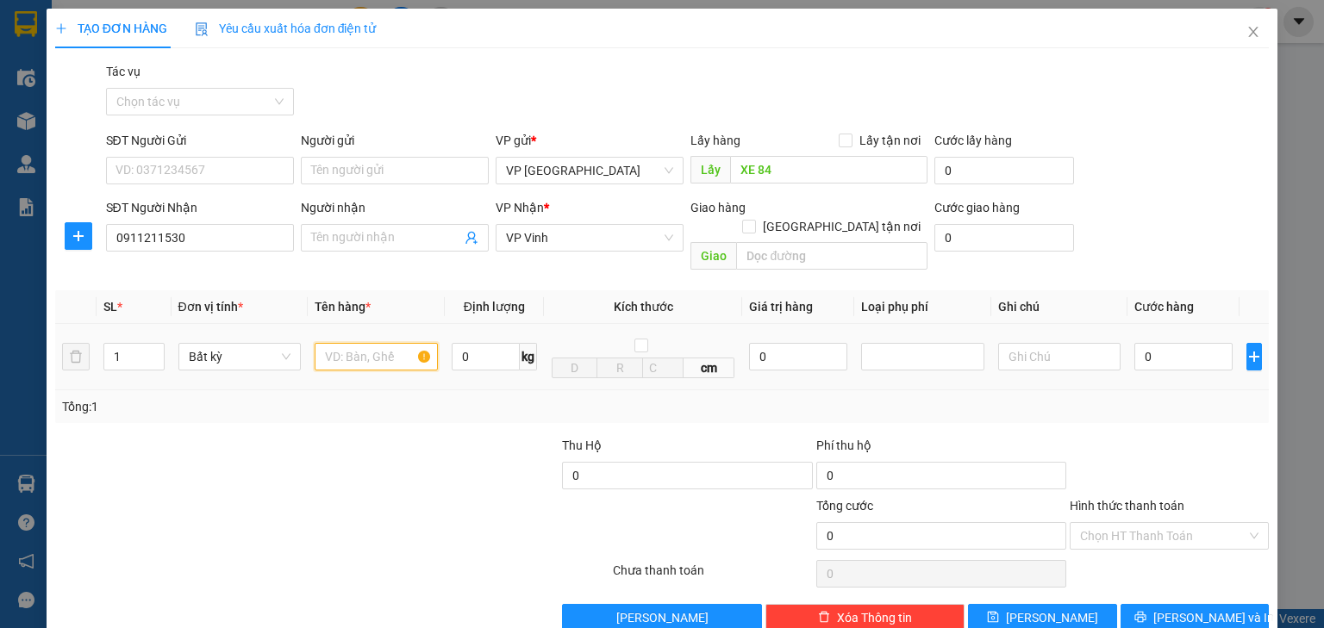
click at [366, 343] on input "text" at bounding box center [376, 357] width 123 height 28
click at [1186, 344] on input "0" at bounding box center [1183, 357] width 98 height 28
click at [1031, 606] on button "Lưu" at bounding box center [1042, 618] width 149 height 28
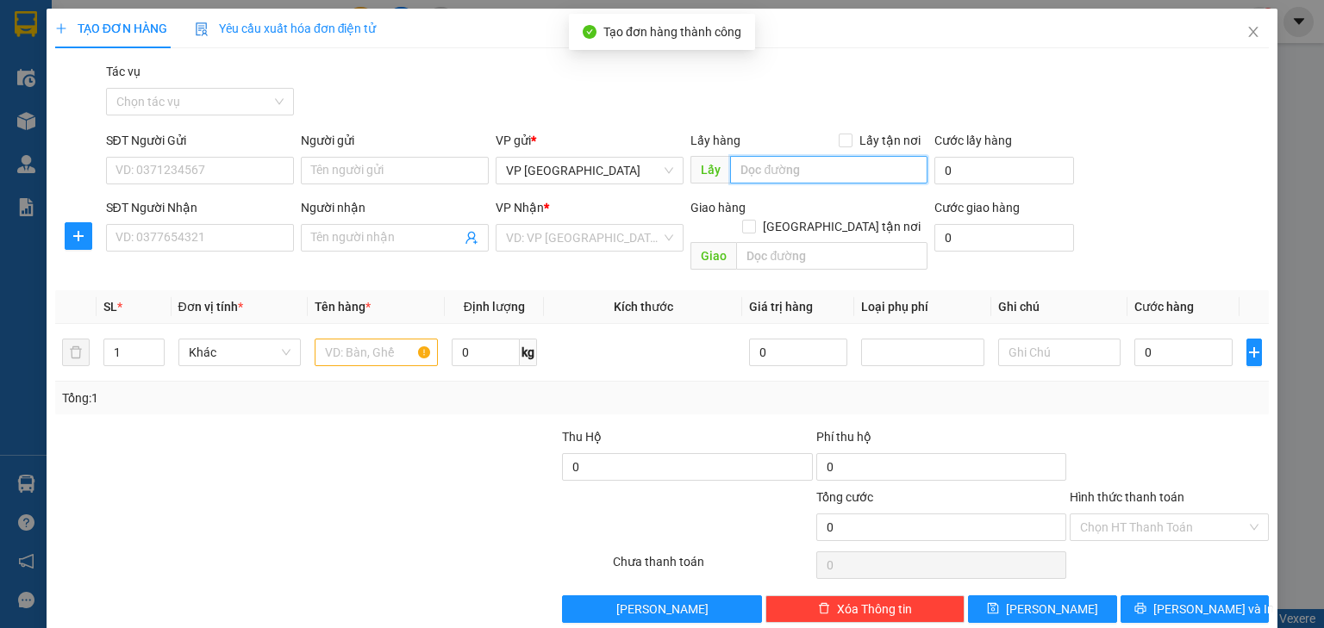
click at [810, 165] on input "text" at bounding box center [828, 170] width 197 height 28
paste input "XE 84"
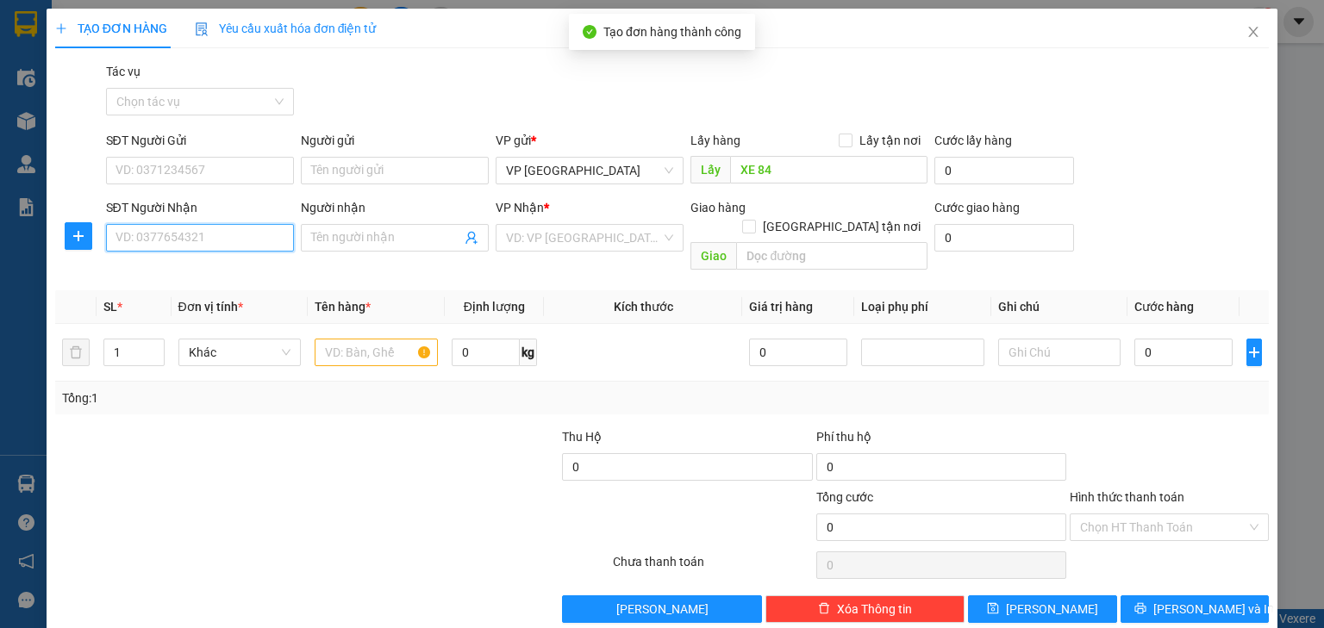
click at [248, 237] on input "SĐT Người Nhận" at bounding box center [200, 238] width 188 height 28
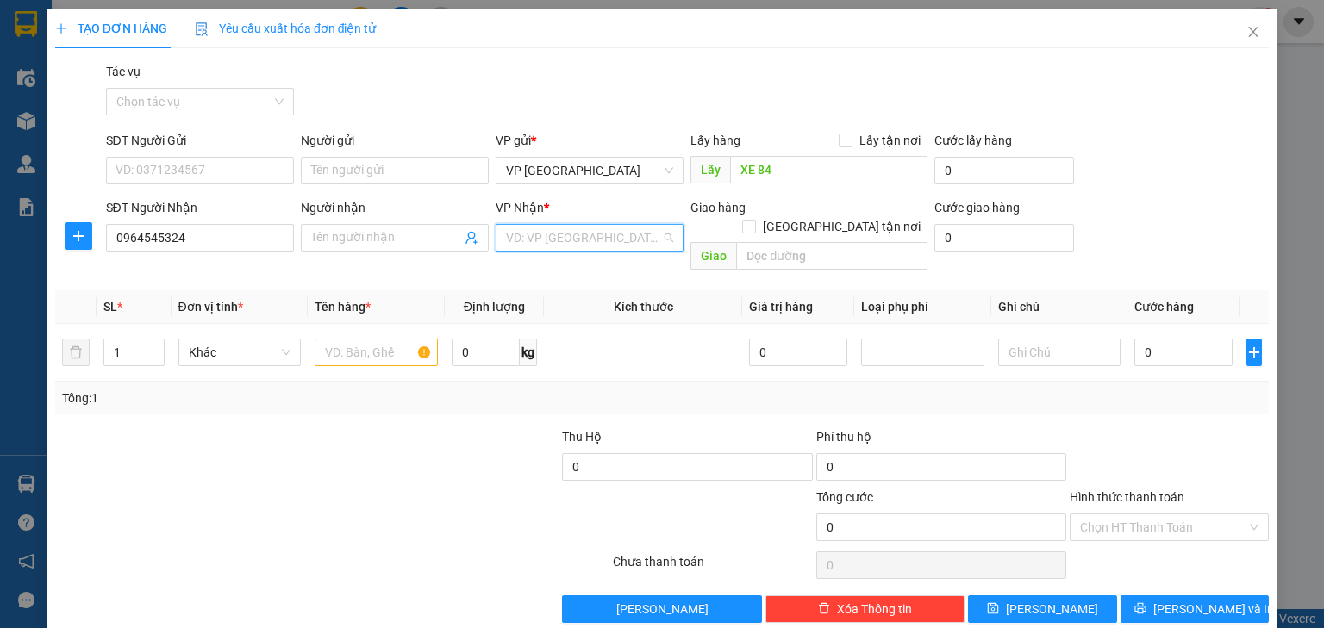
click at [551, 240] on input "search" at bounding box center [583, 238] width 155 height 26
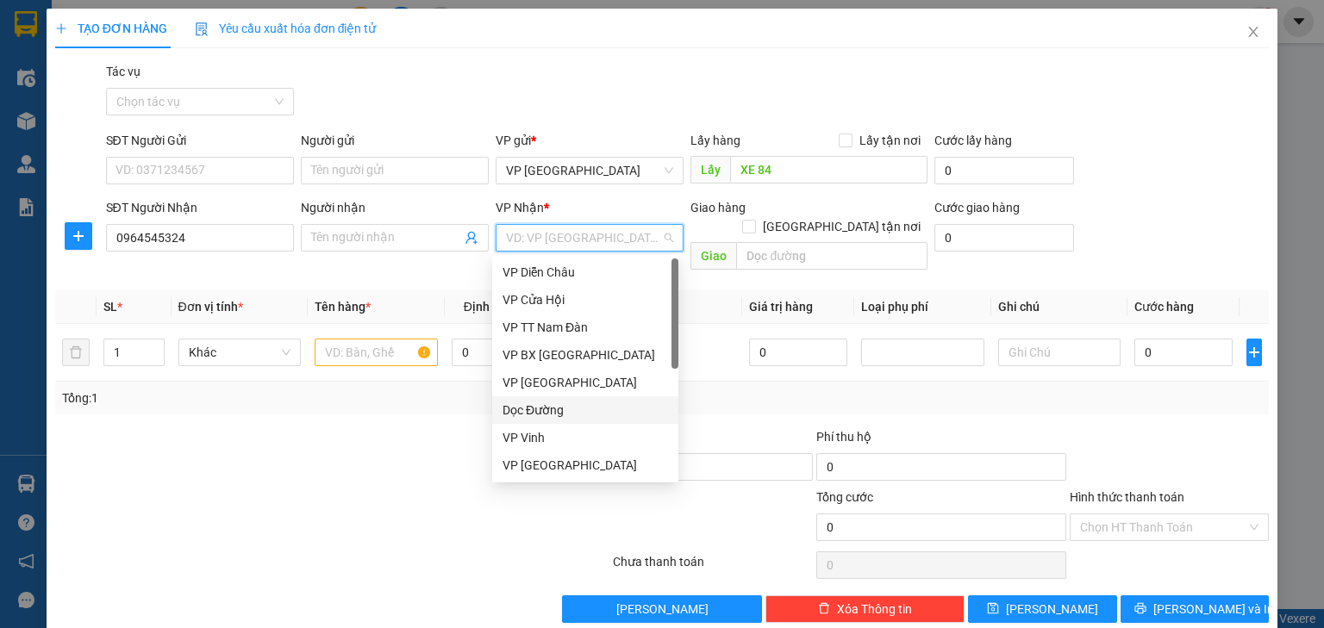
click at [539, 405] on div "Dọc Đường" at bounding box center [584, 410] width 165 height 19
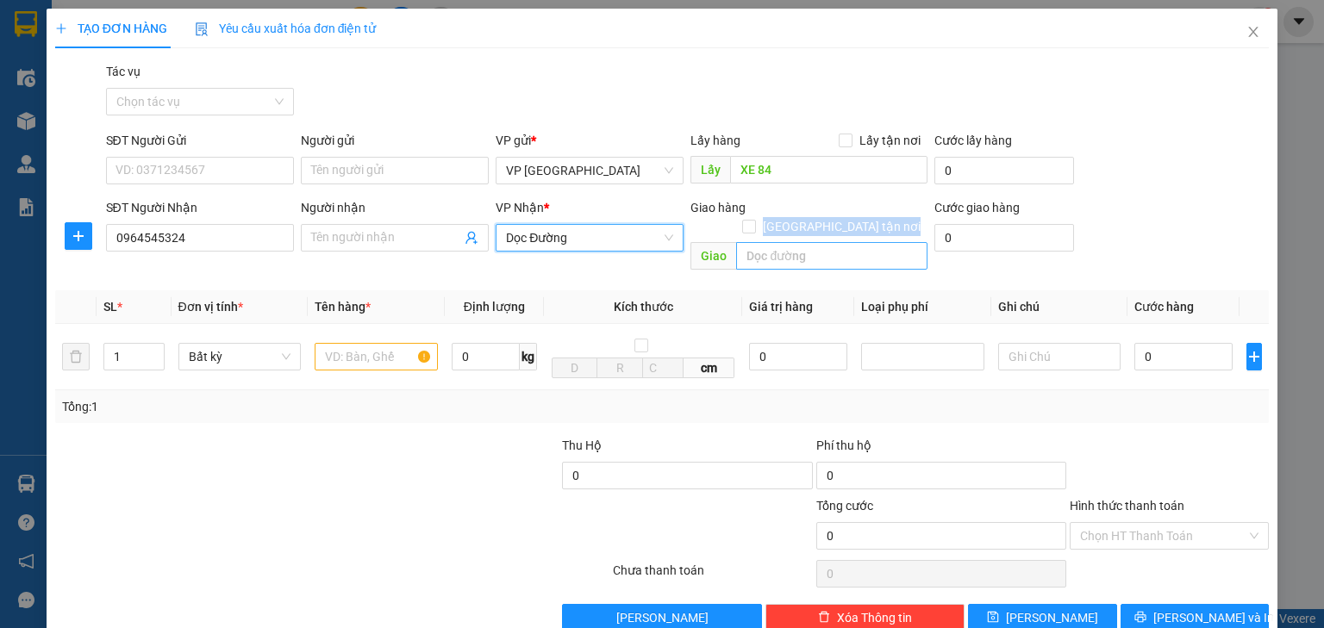
drag, startPoint x: 772, startPoint y: 221, endPoint x: 775, endPoint y: 238, distance: 16.6
click at [774, 237] on div "Giao hàng Giao tận nơi Giao" at bounding box center [808, 237] width 237 height 79
click at [775, 242] on input "text" at bounding box center [831, 256] width 191 height 28
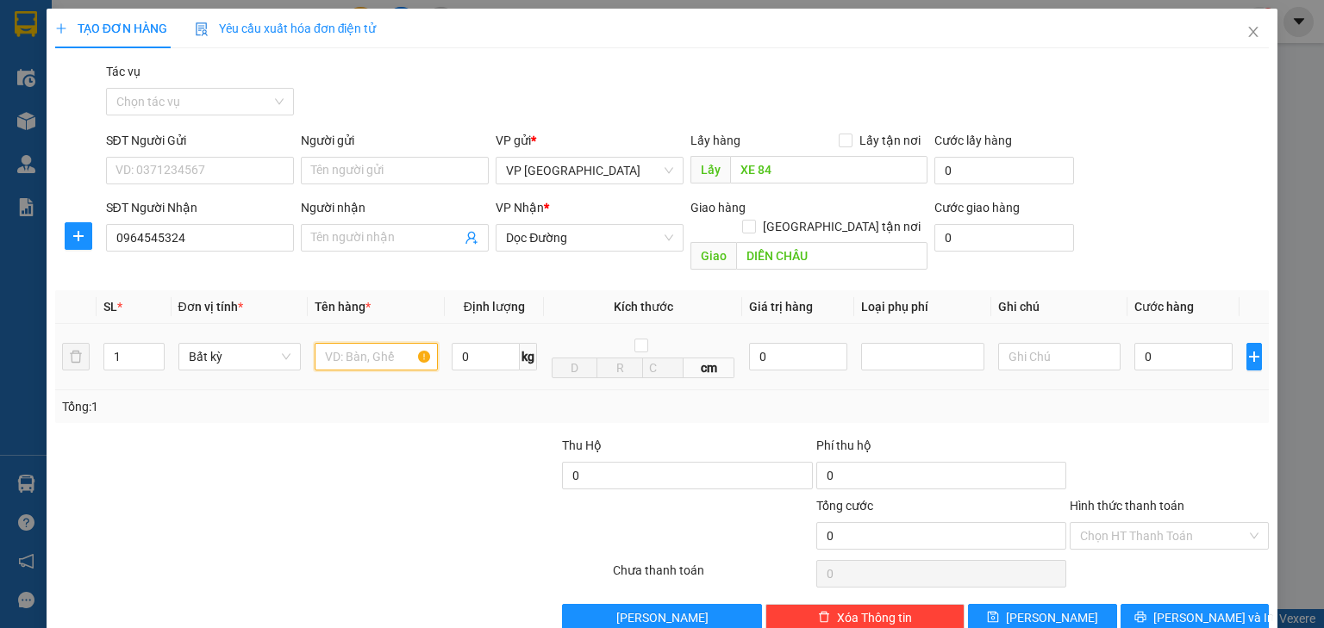
click at [407, 343] on input "text" at bounding box center [376, 357] width 123 height 28
click at [1164, 343] on input "0" at bounding box center [1183, 357] width 98 height 28
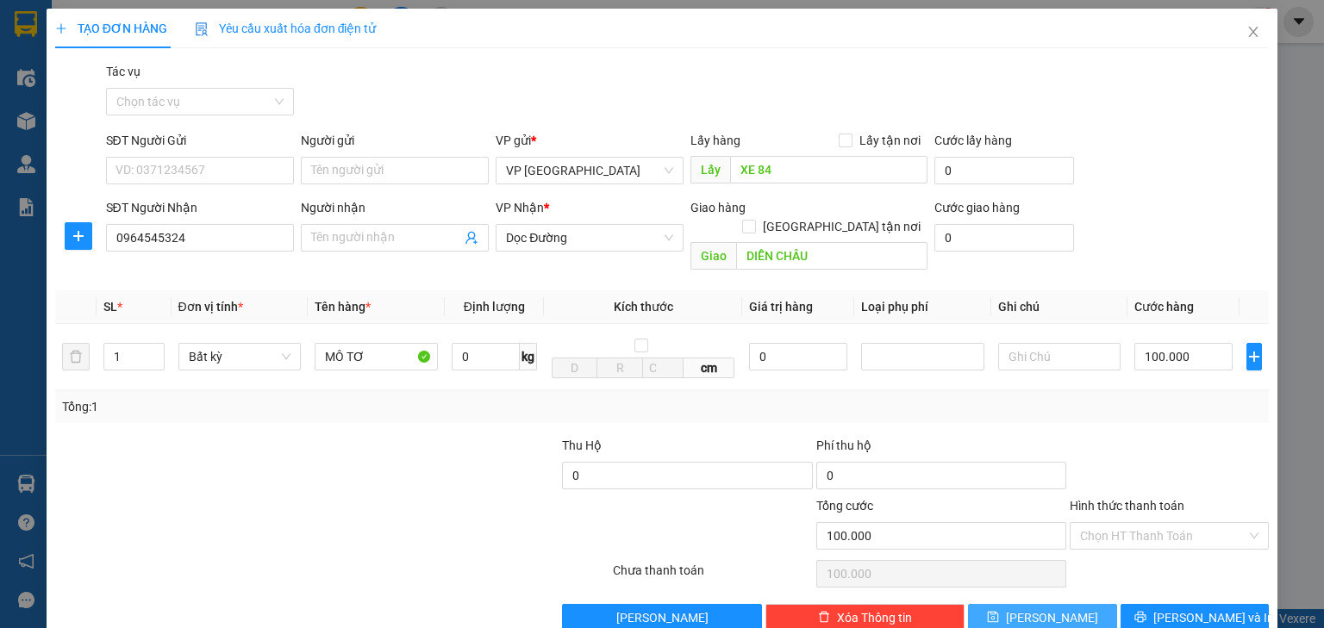
click at [1055, 604] on button "Lưu" at bounding box center [1042, 618] width 149 height 28
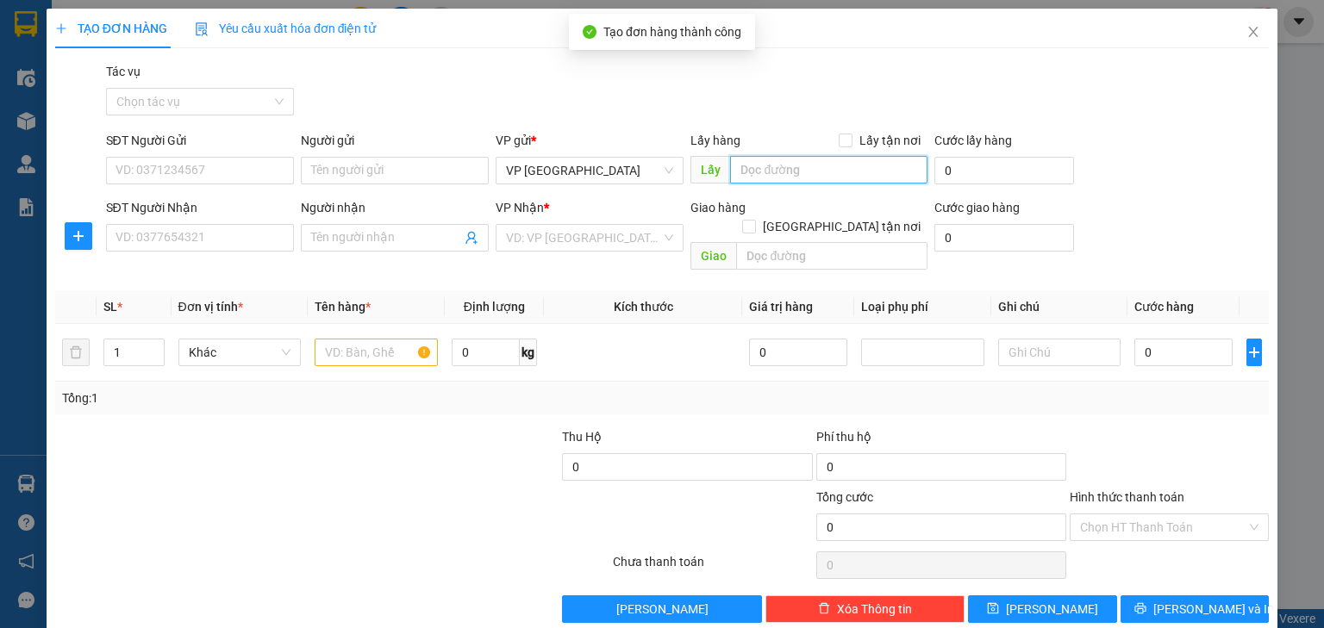
click at [827, 162] on input "text" at bounding box center [828, 170] width 197 height 28
paste input "XE 84"
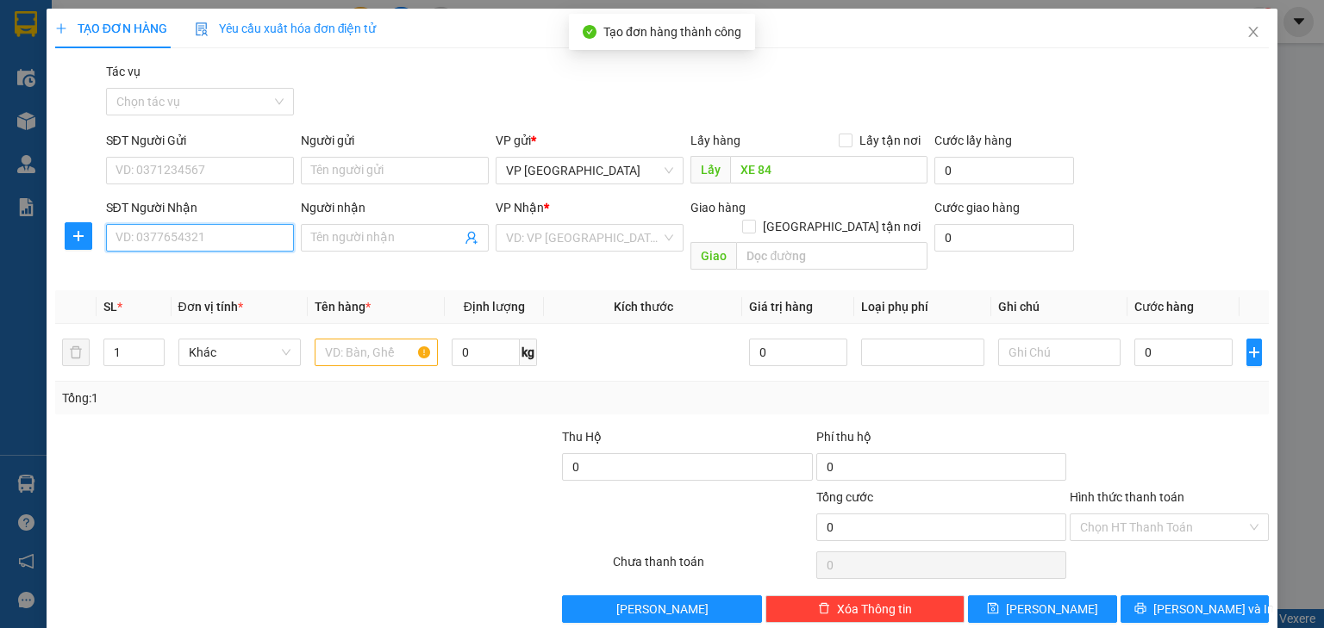
click at [275, 247] on input "SĐT Người Nhận" at bounding box center [200, 238] width 188 height 28
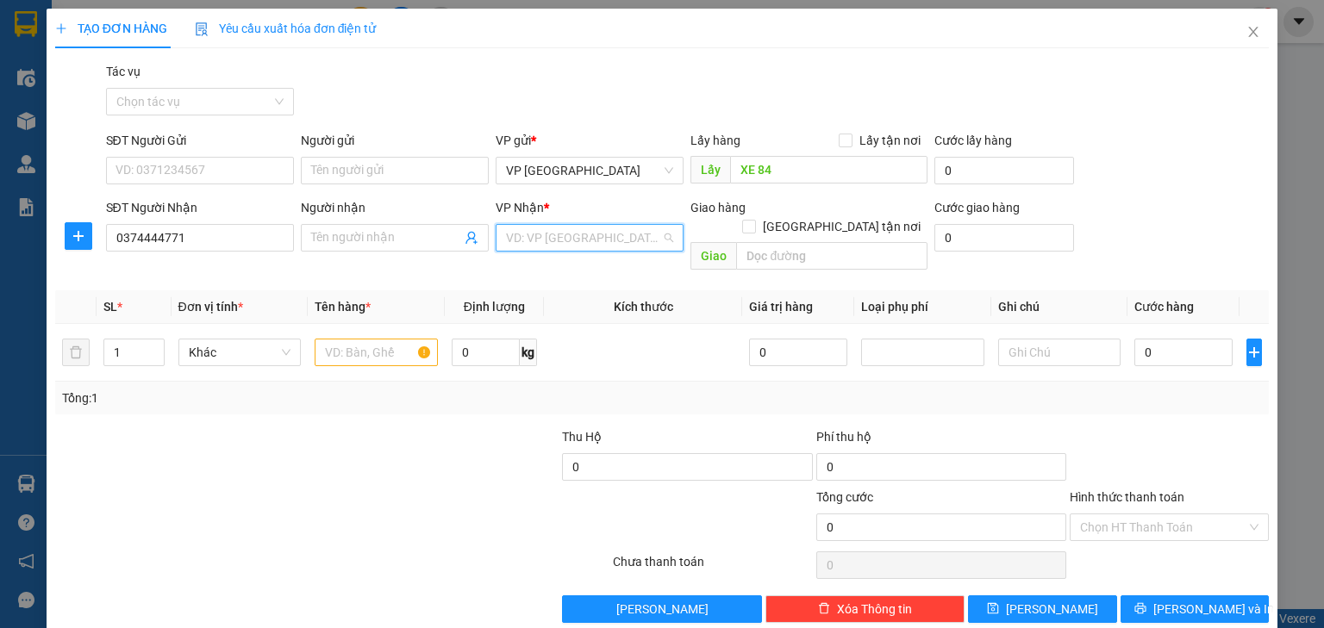
click at [609, 238] on input "search" at bounding box center [583, 238] width 155 height 26
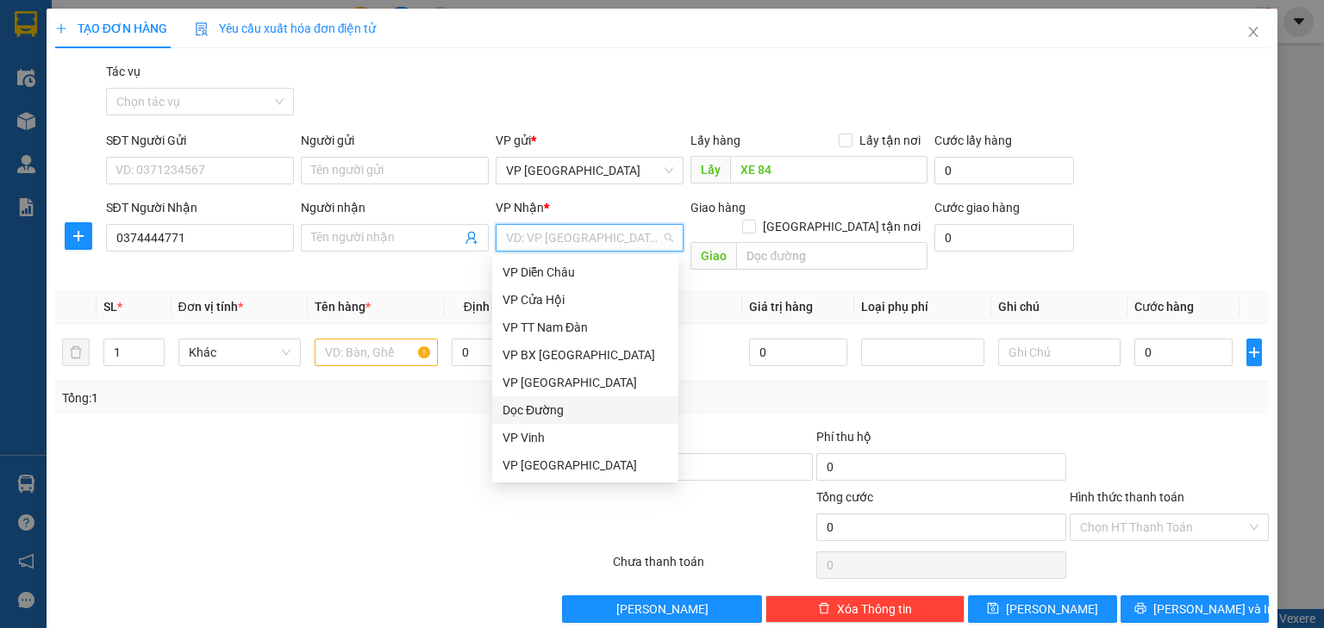
click at [601, 411] on div "Dọc Đường" at bounding box center [584, 410] width 165 height 19
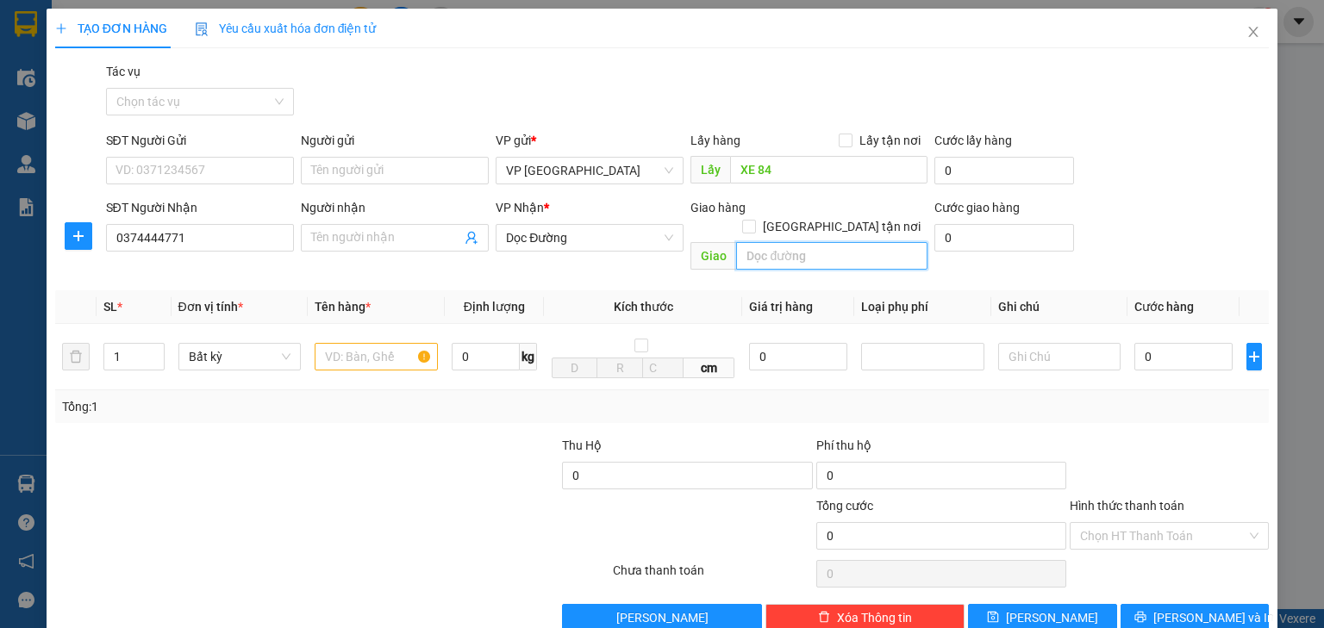
click at [755, 242] on input "text" at bounding box center [831, 256] width 191 height 28
click at [371, 346] on input "text" at bounding box center [376, 357] width 123 height 28
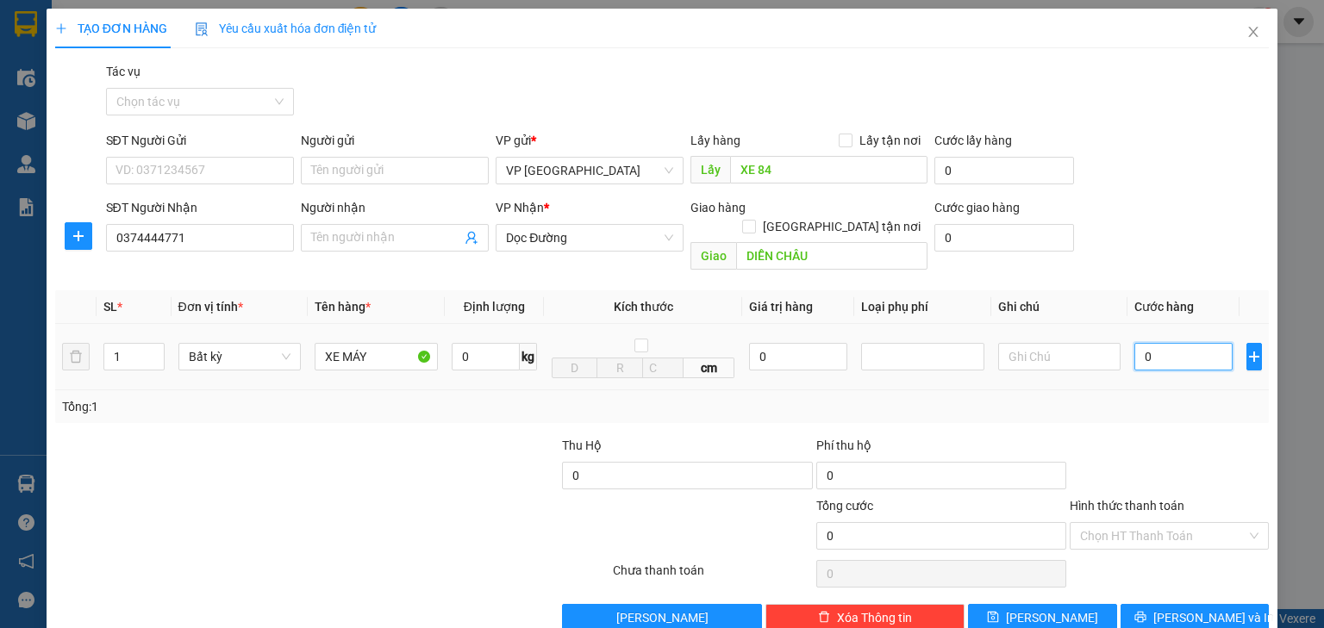
click at [1164, 343] on input "0" at bounding box center [1183, 357] width 98 height 28
click at [1143, 523] on input "Hình thức thanh toán" at bounding box center [1163, 536] width 166 height 26
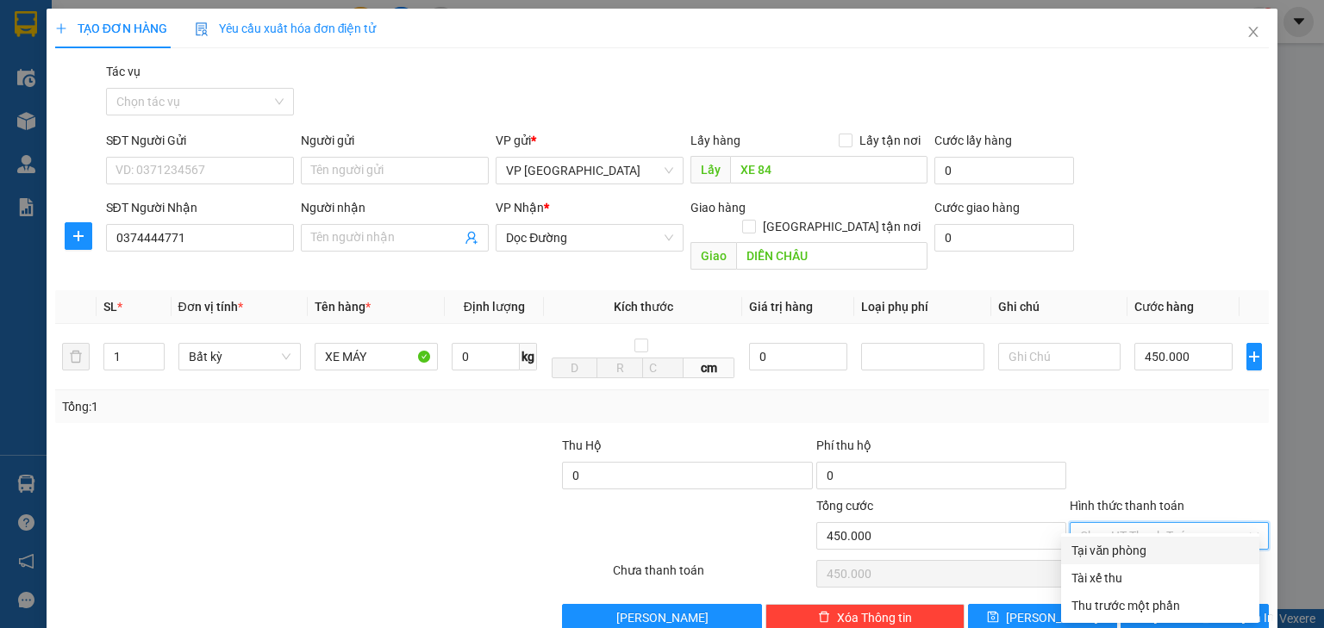
click at [1121, 548] on div "Tại văn phòng" at bounding box center [1160, 550] width 178 height 19
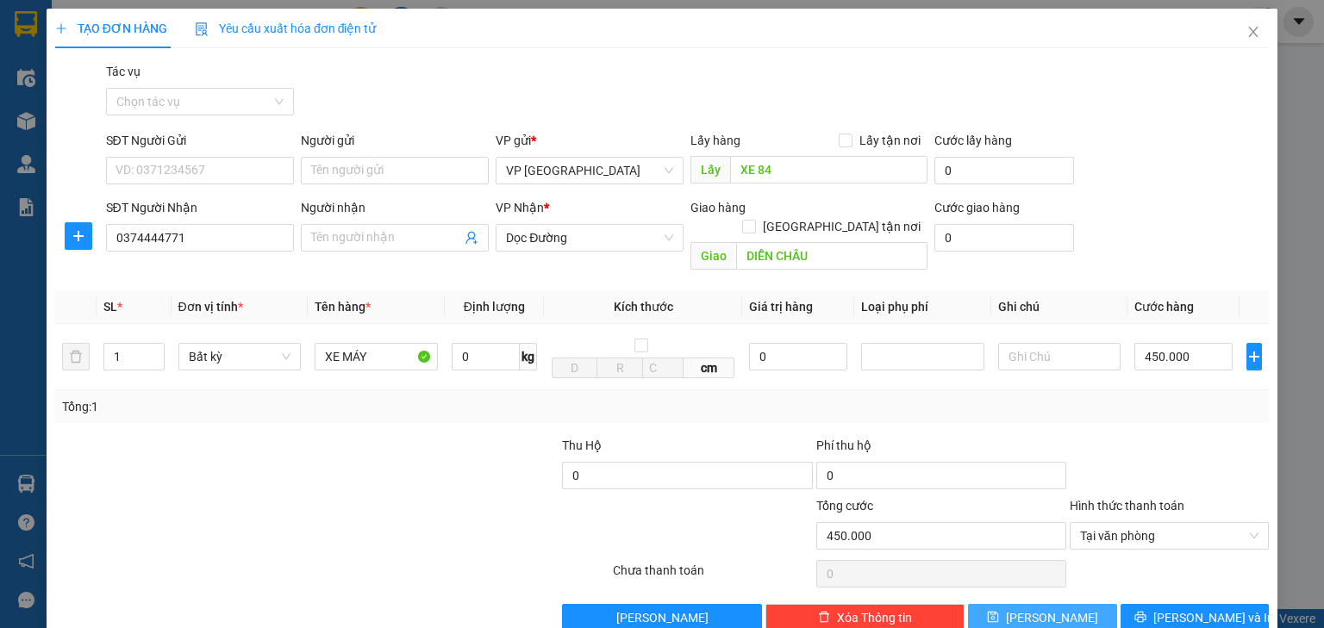
click at [1046, 608] on span "Lưu" at bounding box center [1052, 617] width 92 height 19
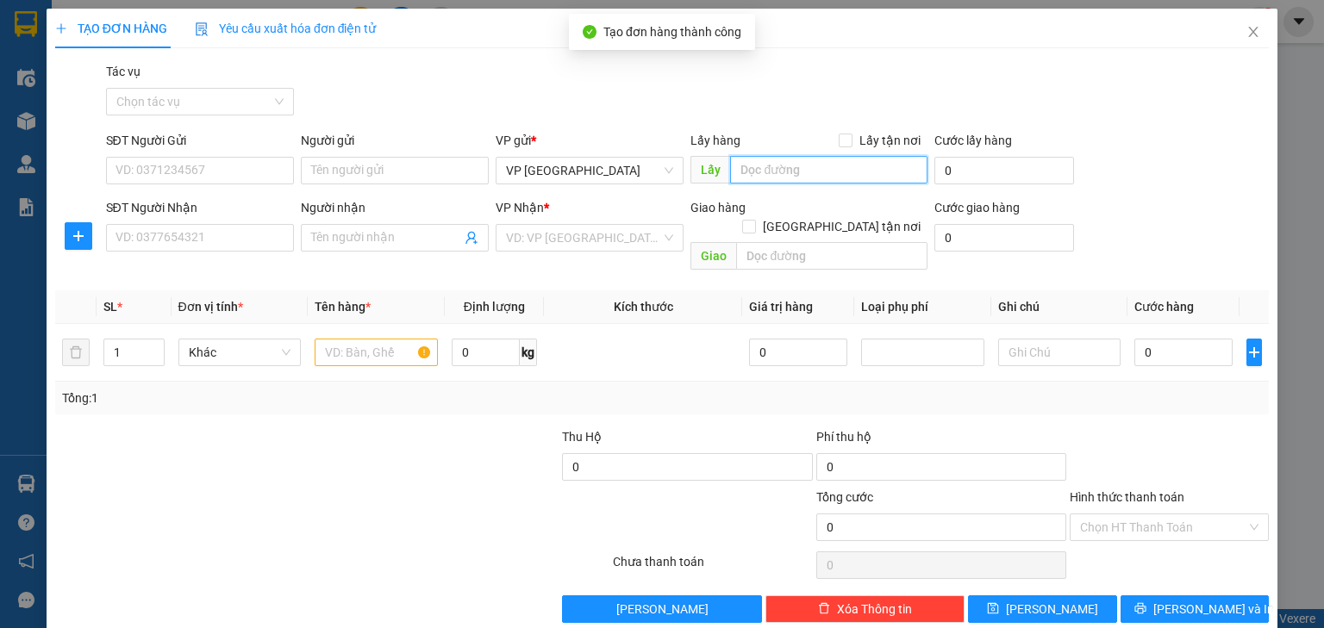
click at [822, 175] on input "text" at bounding box center [828, 170] width 197 height 28
paste input "XE 84"
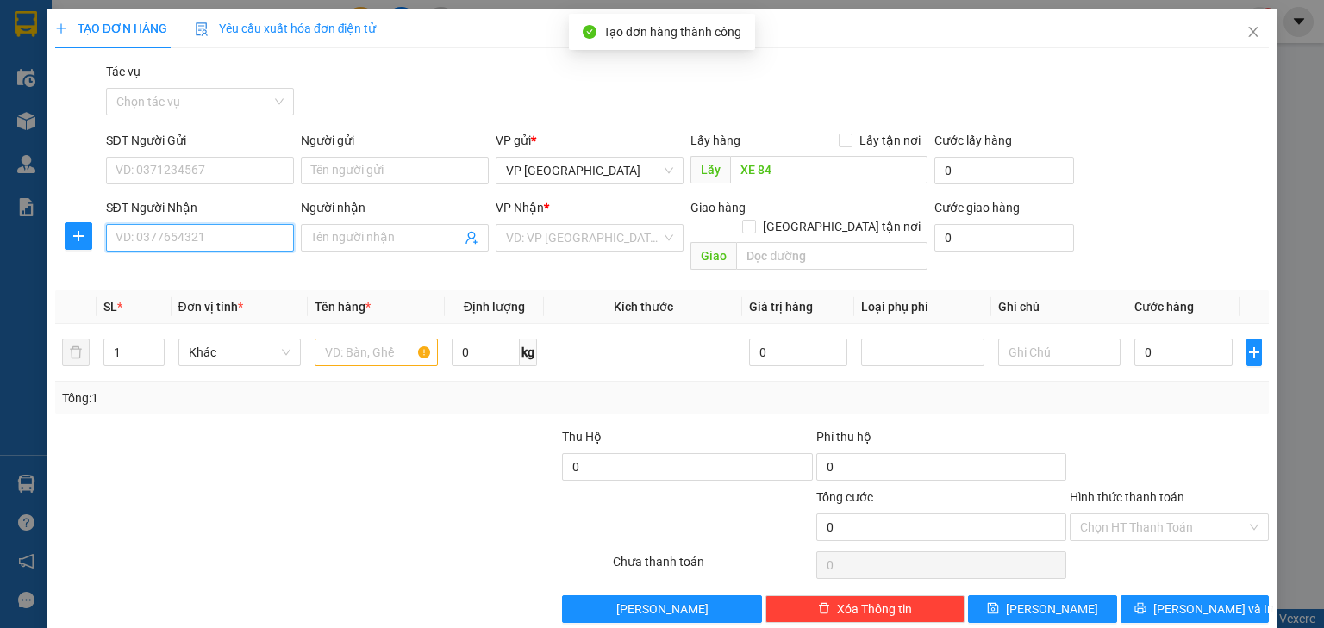
click at [258, 245] on input "SĐT Người Nhận" at bounding box center [200, 238] width 188 height 28
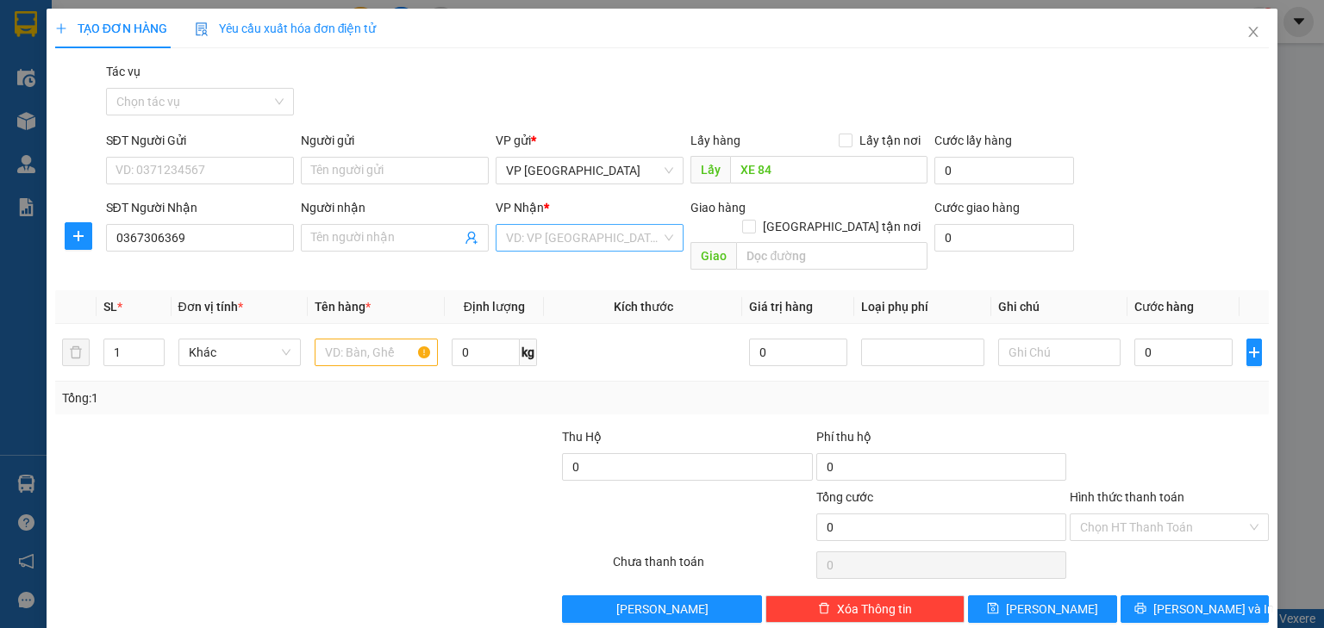
click at [577, 234] on input "search" at bounding box center [583, 238] width 155 height 26
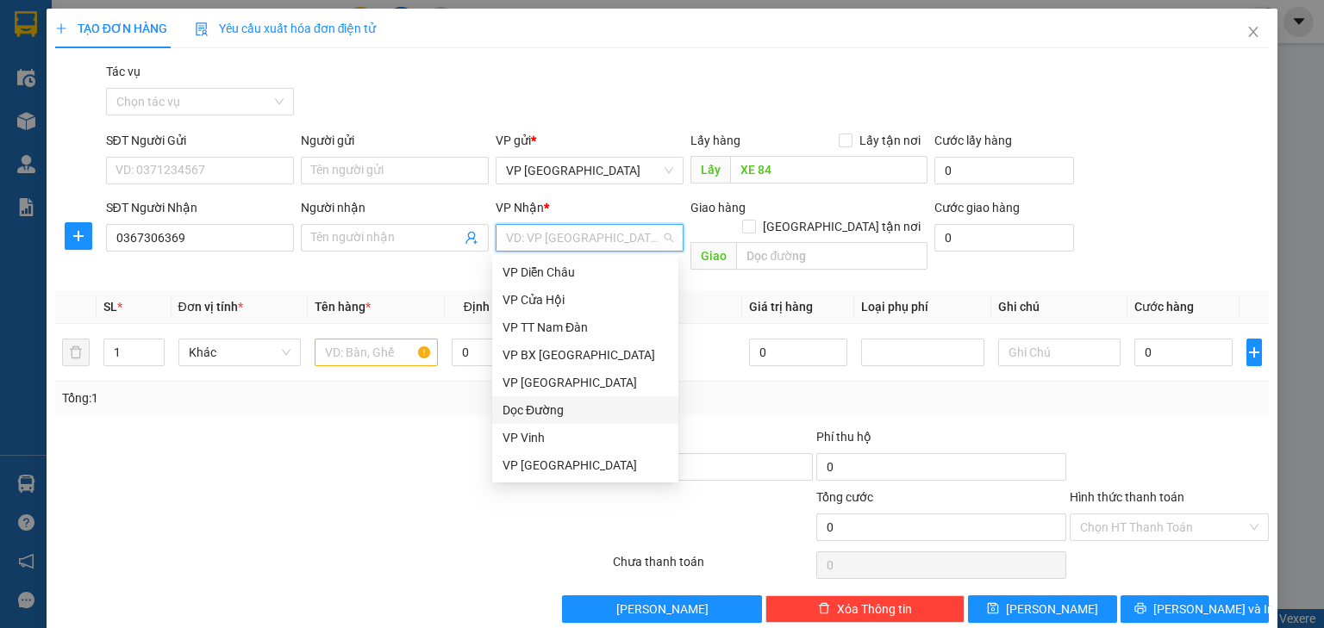
click at [559, 407] on div "Dọc Đường" at bounding box center [584, 410] width 165 height 19
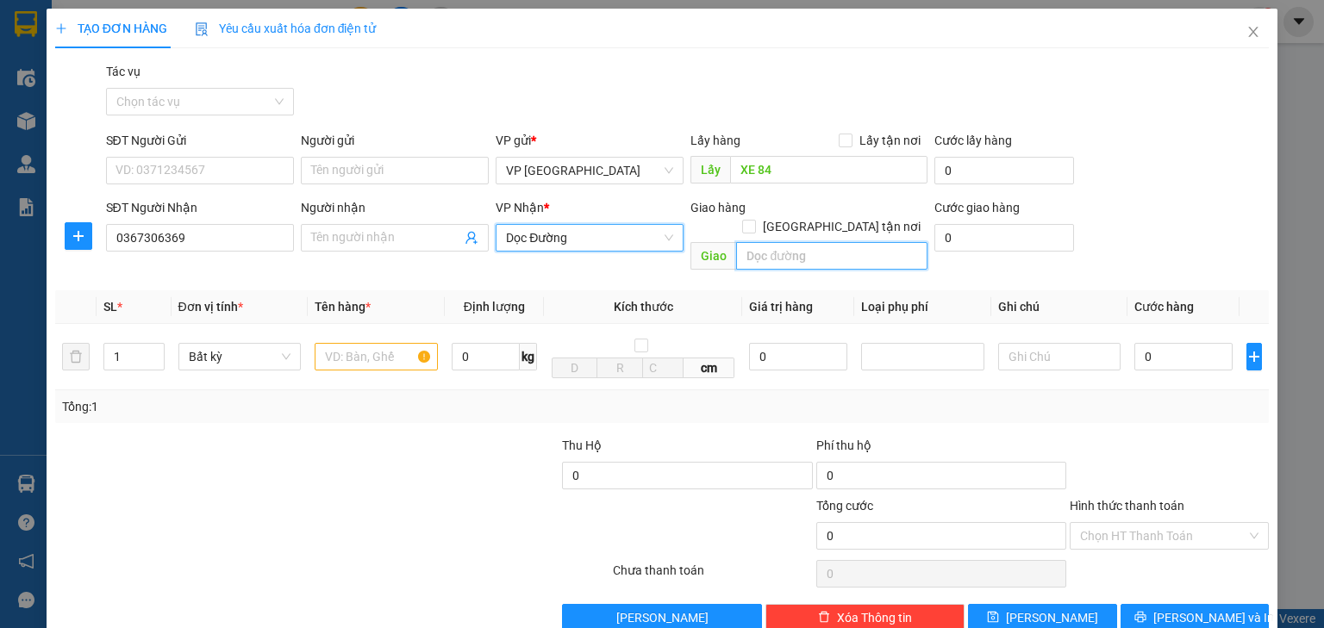
click at [775, 242] on input "text" at bounding box center [831, 256] width 191 height 28
click at [353, 343] on input "text" at bounding box center [376, 357] width 123 height 28
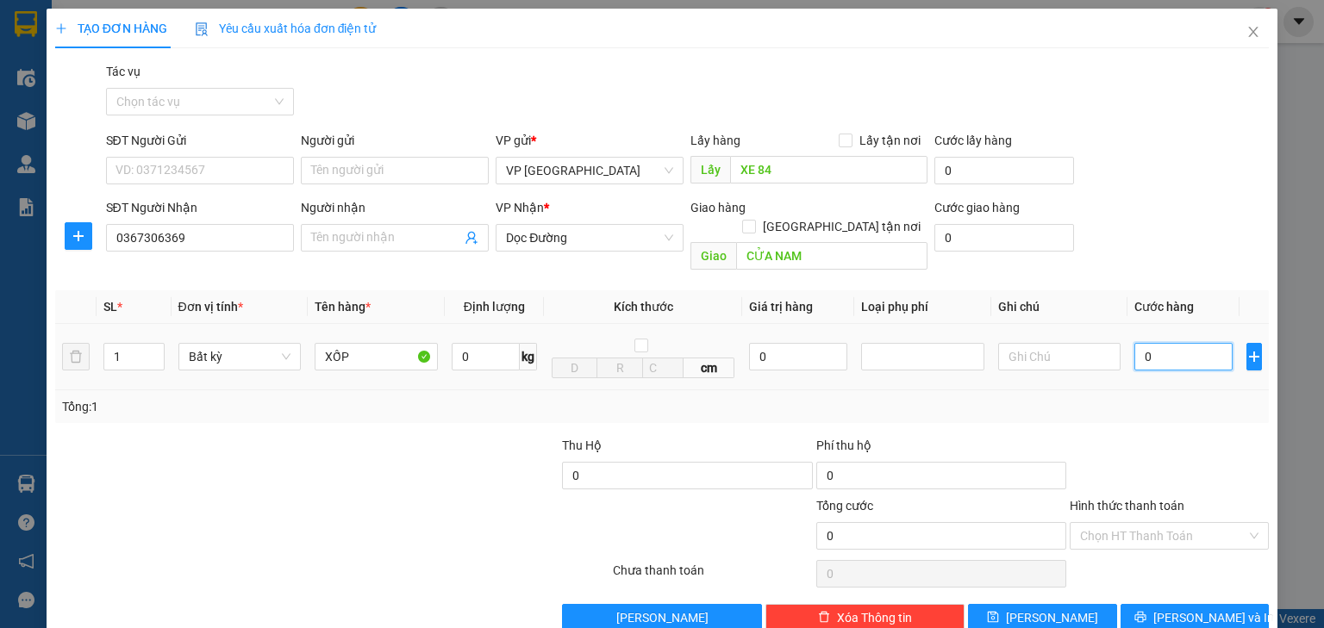
click at [1147, 343] on input "0" at bounding box center [1183, 357] width 98 height 28
click at [1048, 608] on span "Lưu" at bounding box center [1052, 617] width 92 height 19
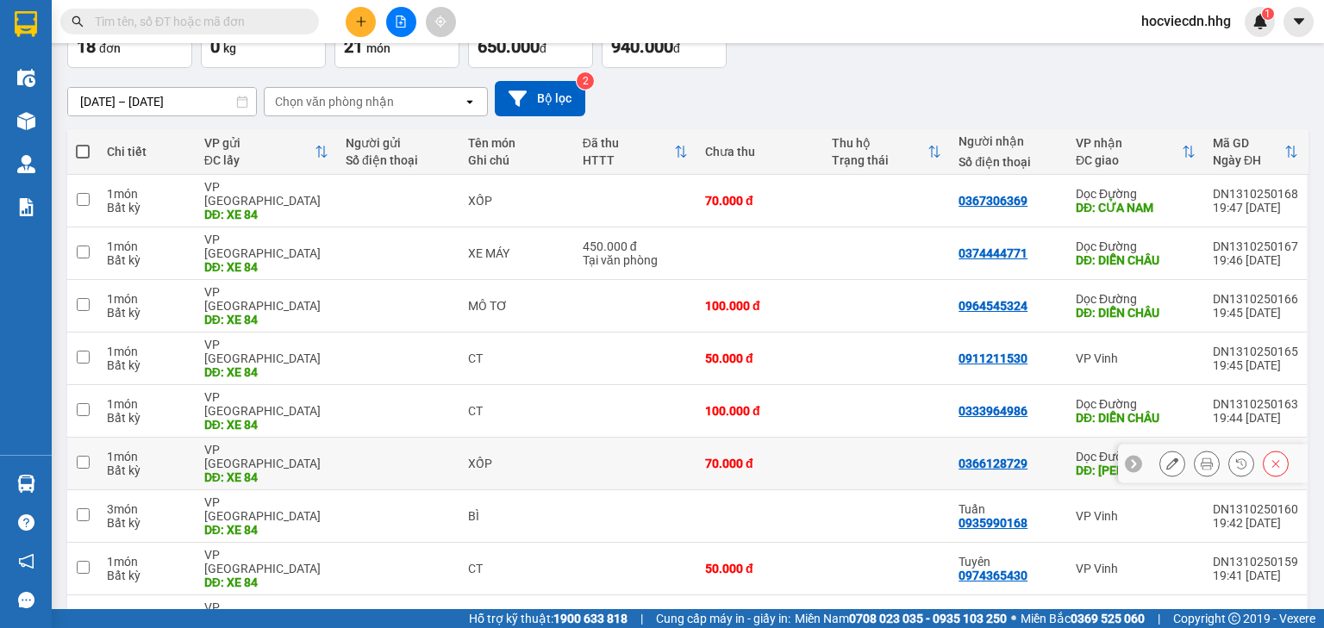
scroll to position [138, 0]
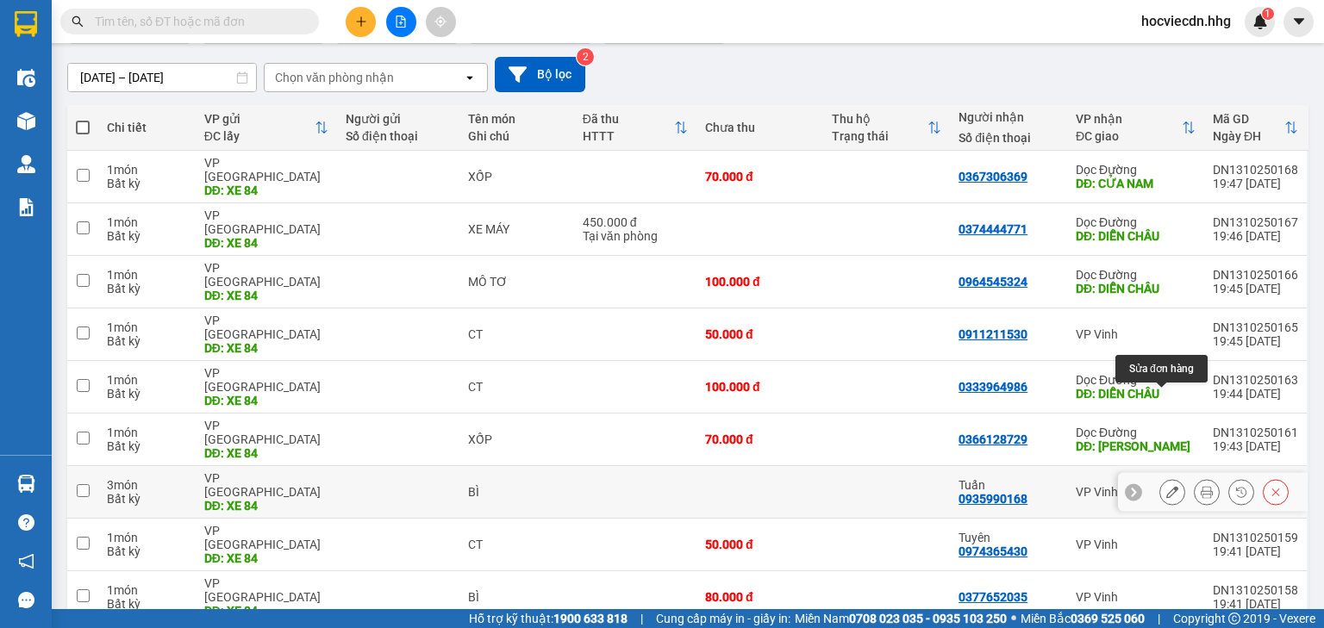
click at [1166, 486] on icon at bounding box center [1172, 492] width 12 height 12
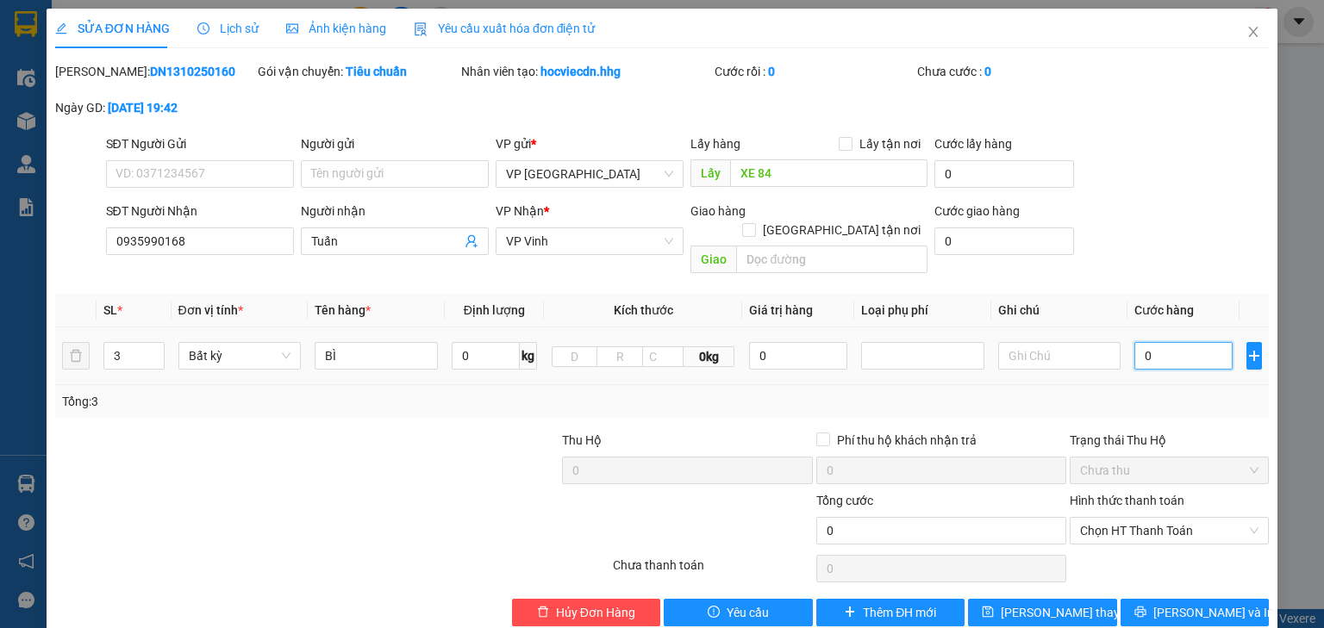
click at [1162, 345] on input "0" at bounding box center [1183, 356] width 98 height 28
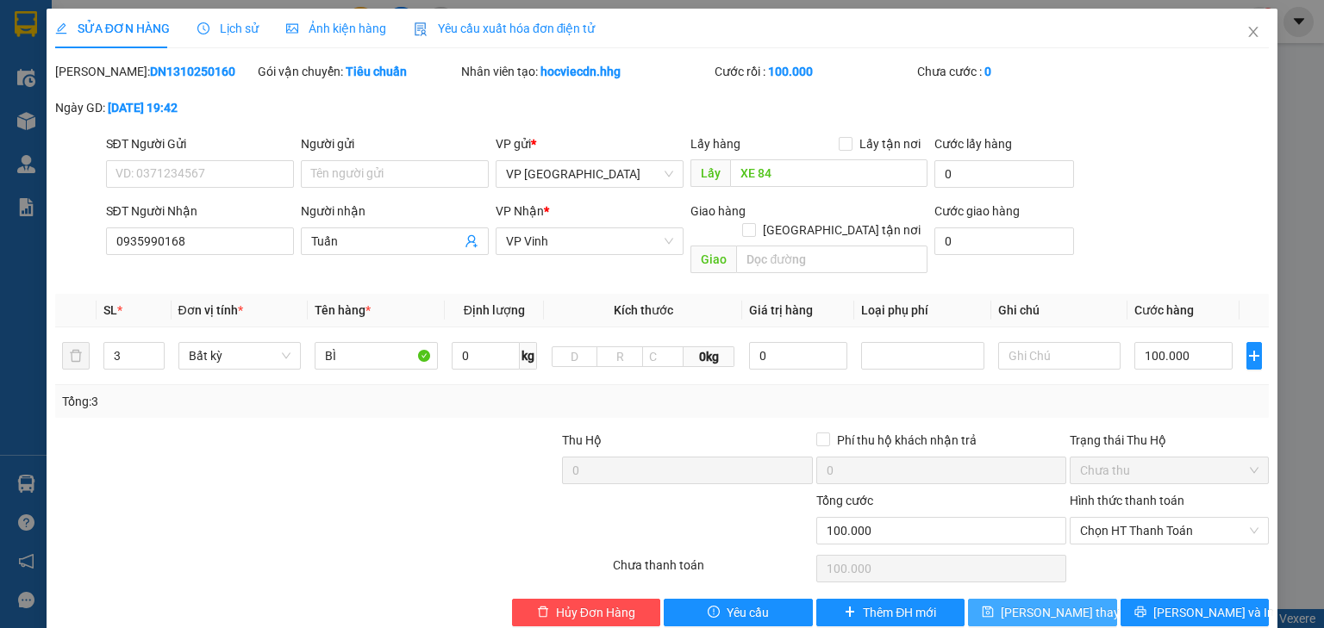
click at [1043, 603] on span "Lưu thay đổi" at bounding box center [1069, 612] width 138 height 19
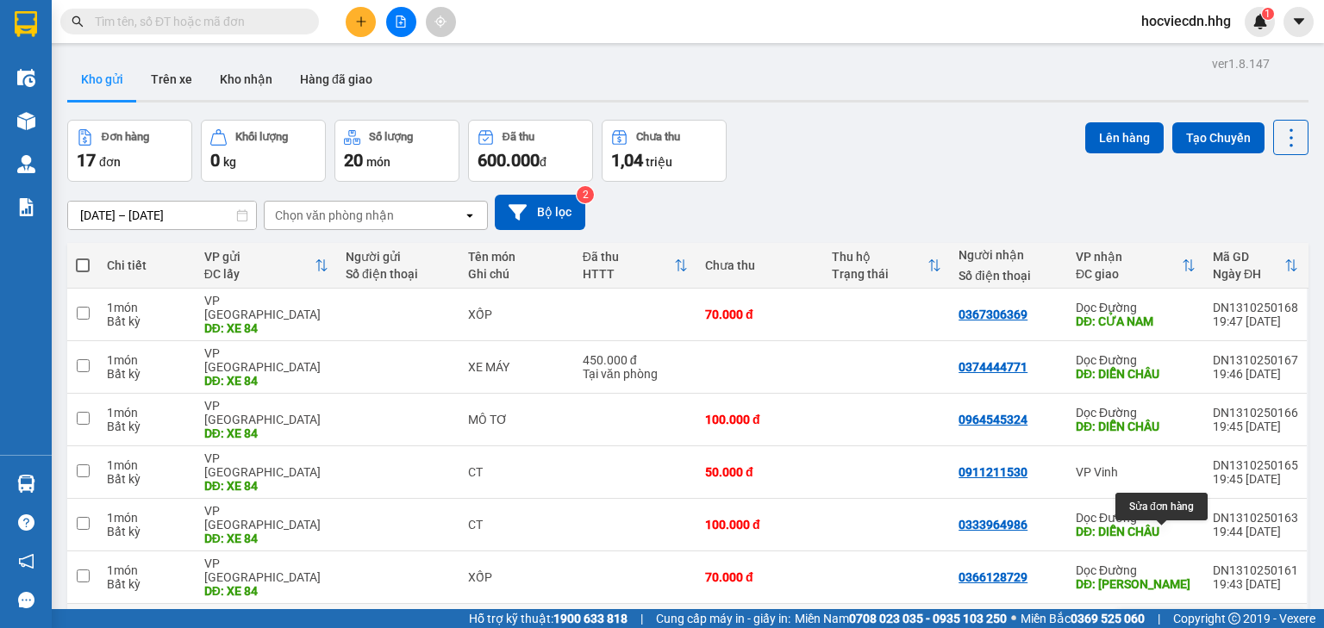
click at [1166, 624] on icon at bounding box center [1172, 630] width 12 height 12
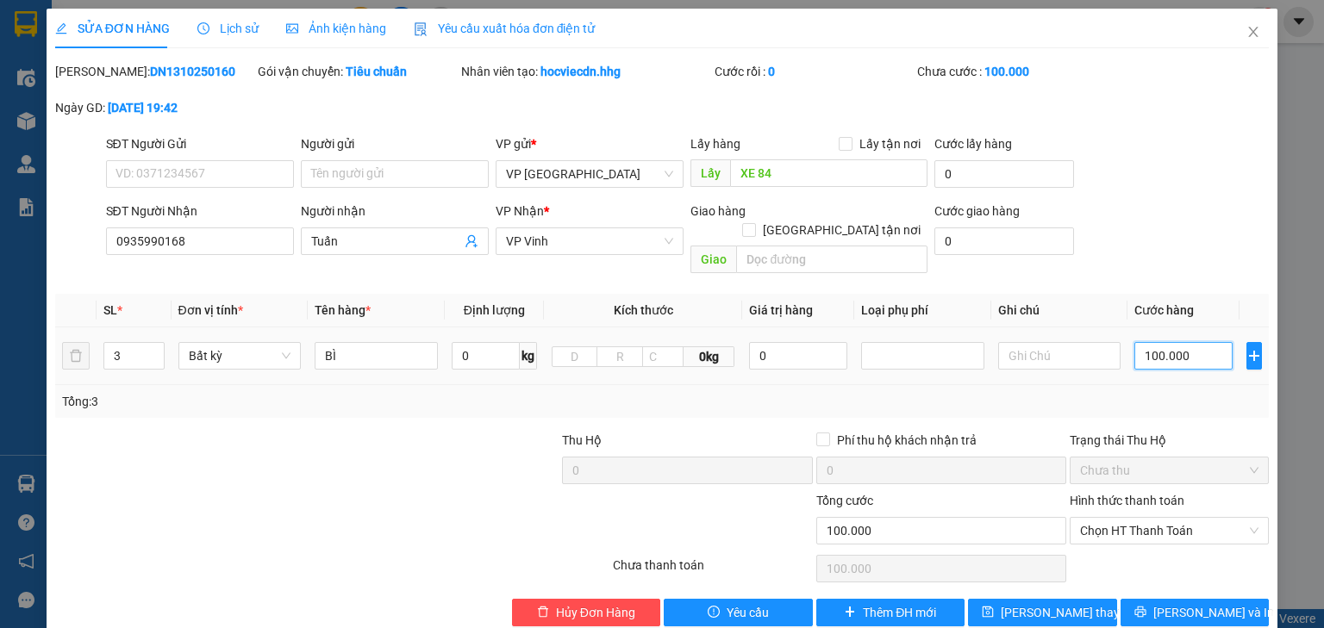
click at [1192, 342] on input "100.000" at bounding box center [1183, 356] width 98 height 28
click at [1076, 599] on button "Lưu thay đổi" at bounding box center [1042, 613] width 149 height 28
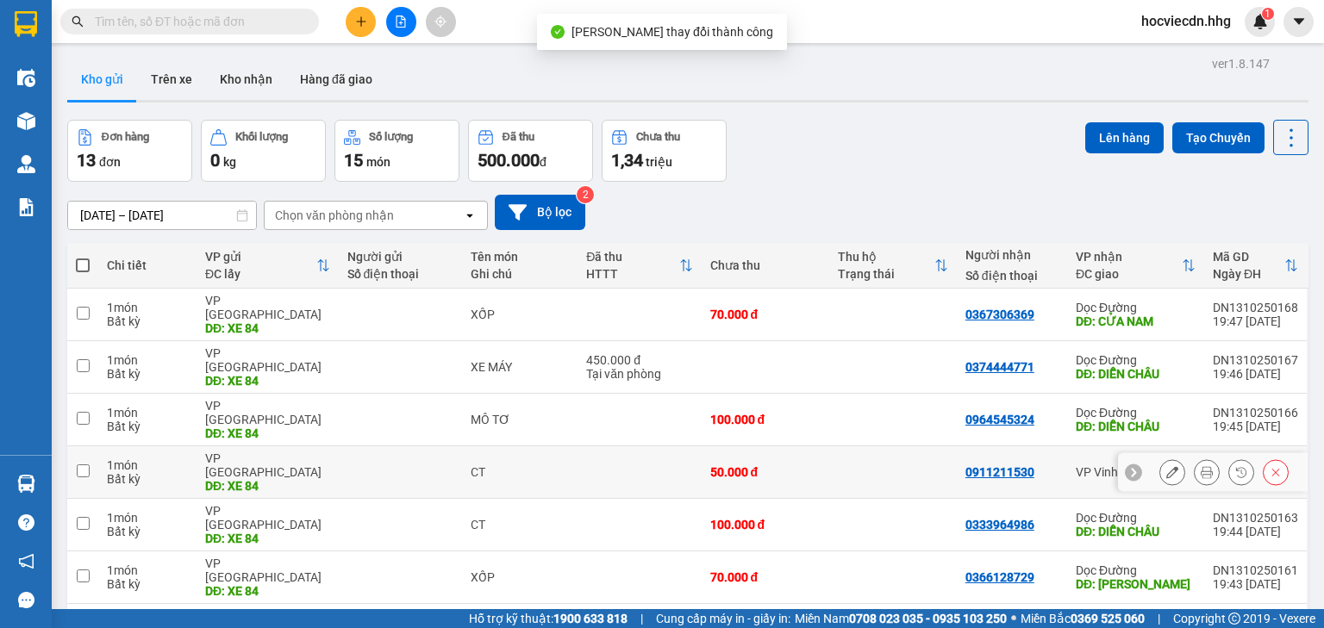
scroll to position [69, 0]
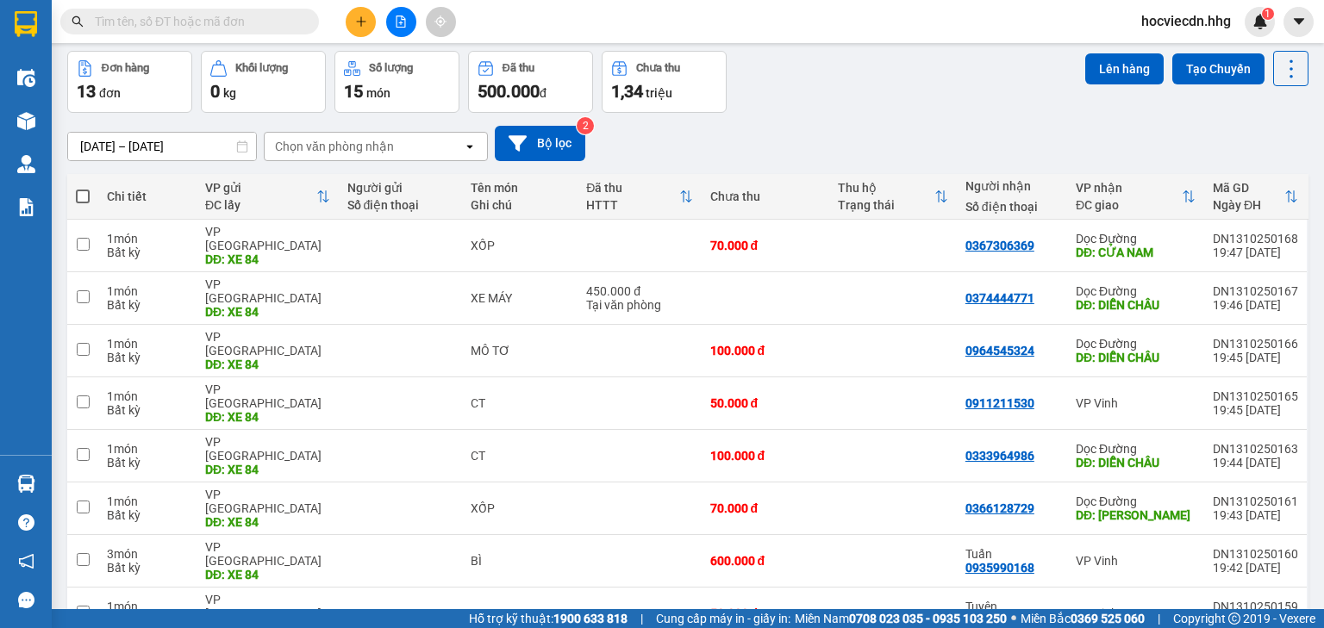
click at [888, 83] on div "Đơn hàng 13 đơn Khối lượng 0 kg Số lượng 15 món Đã thu 500.000 đ Chưa thu 1,34 …" at bounding box center [687, 82] width 1241 height 62
